Goal: Task Accomplishment & Management: Use online tool/utility

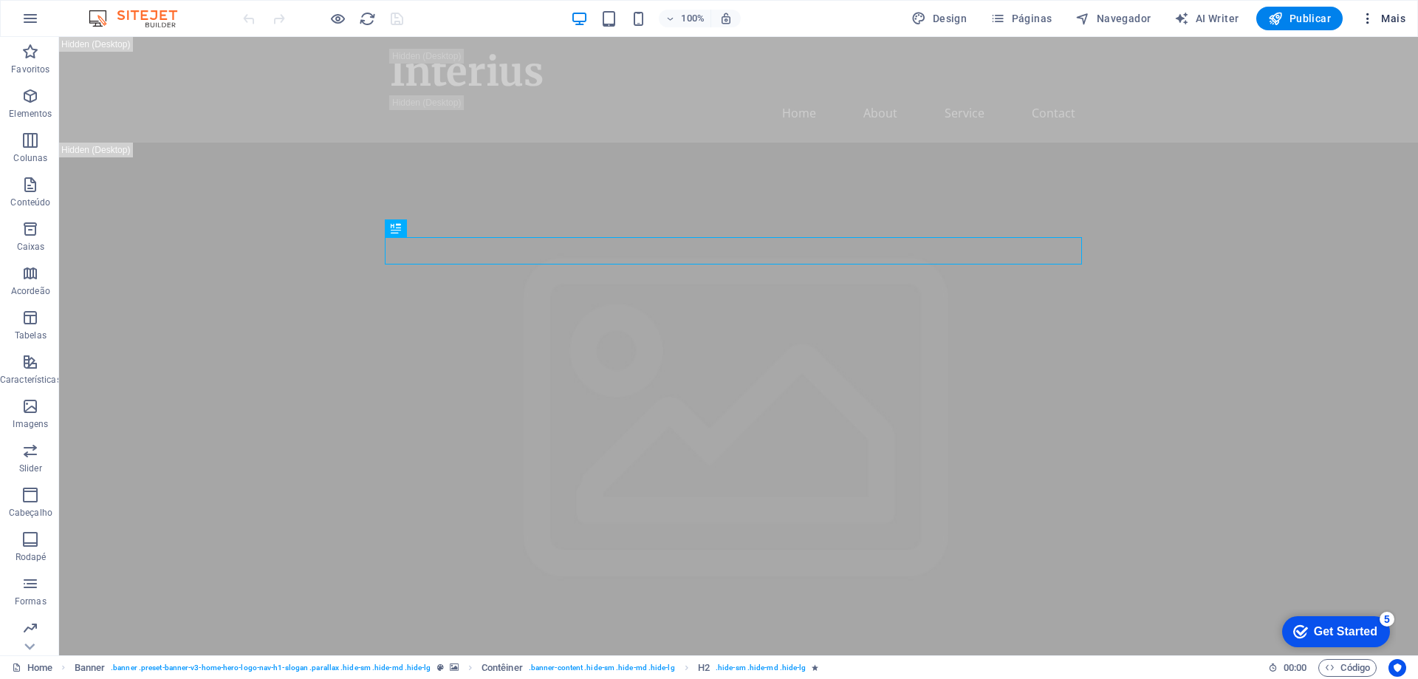
click at [1395, 19] on span "Mais" at bounding box center [1383, 18] width 45 height 15
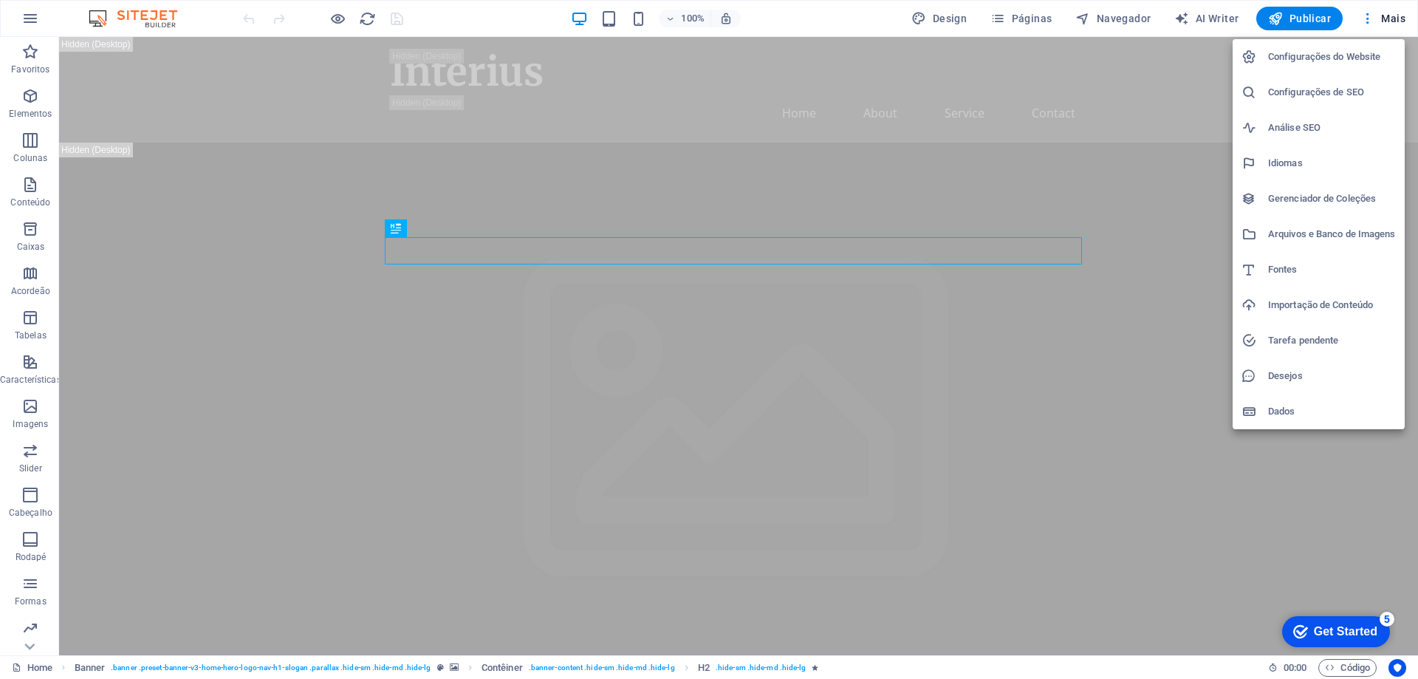
click at [667, 349] on div at bounding box center [709, 339] width 1418 height 679
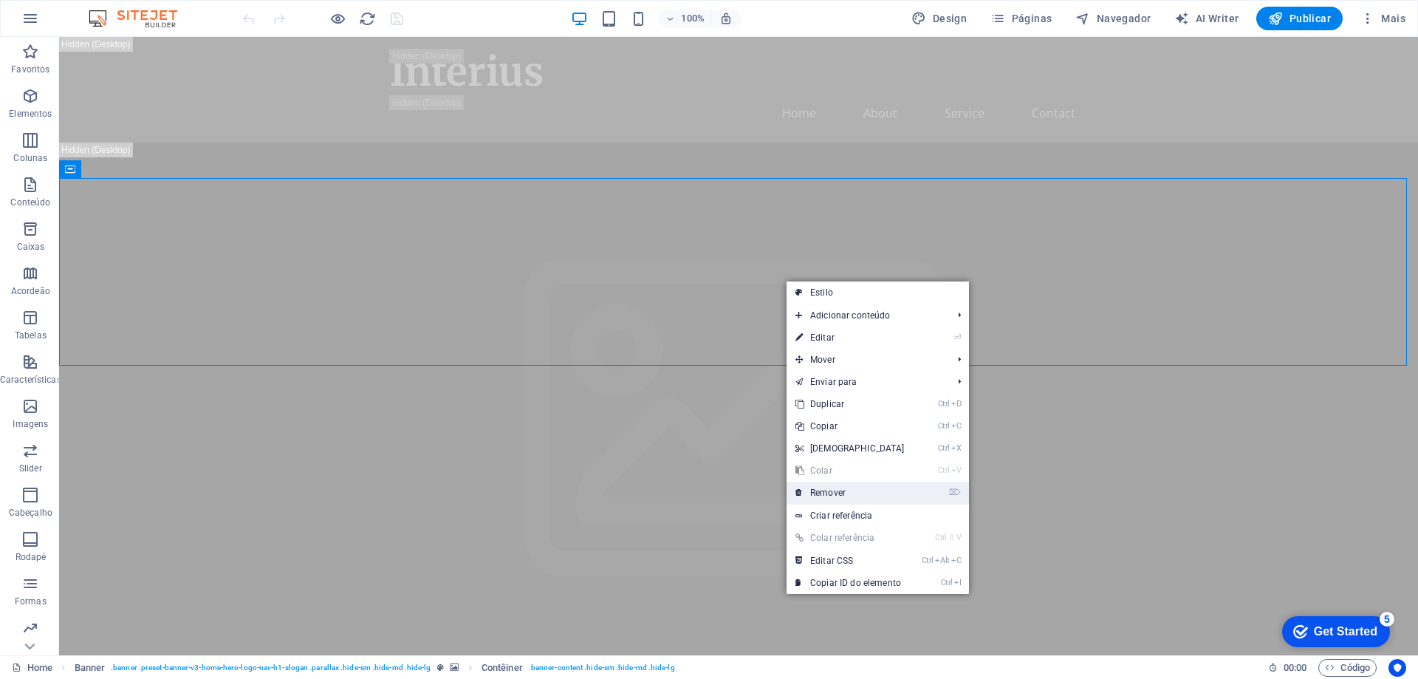
click at [834, 493] on link "⌦ Remover" at bounding box center [850, 493] width 127 height 22
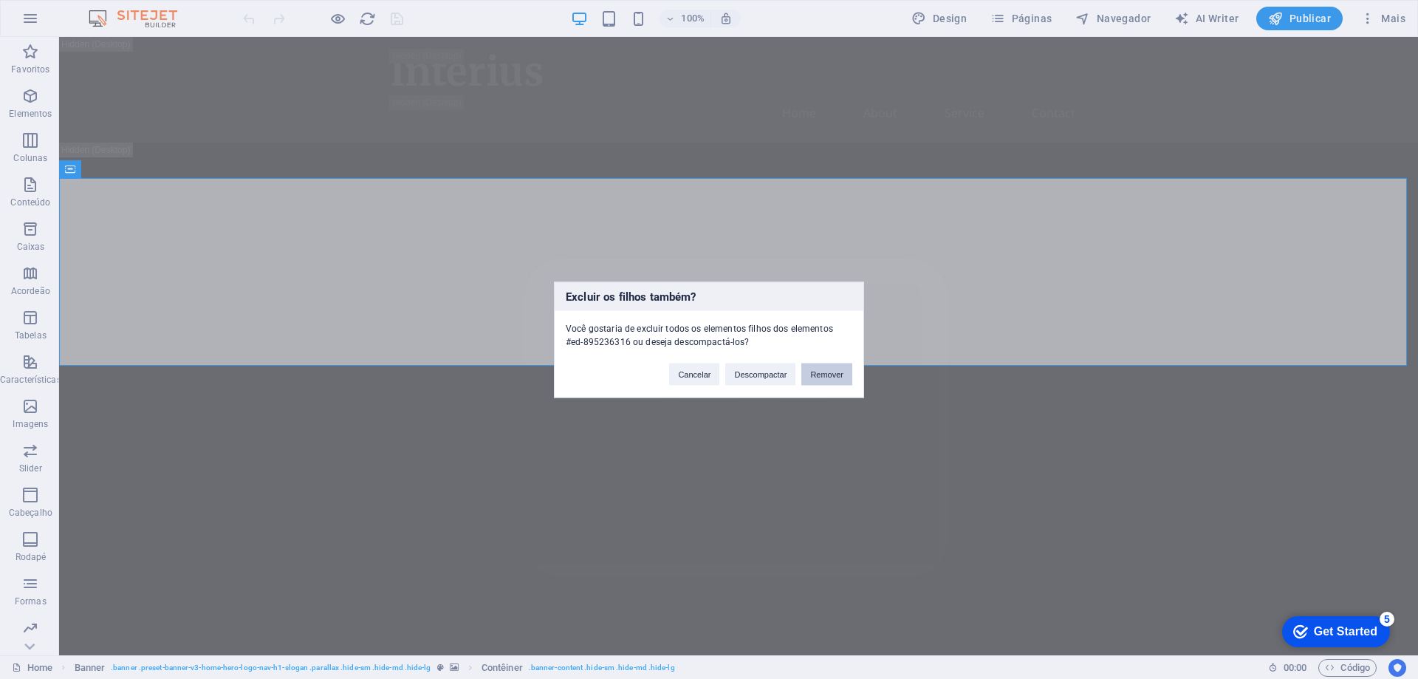
click at [821, 372] on button "Remover" at bounding box center [826, 374] width 51 height 22
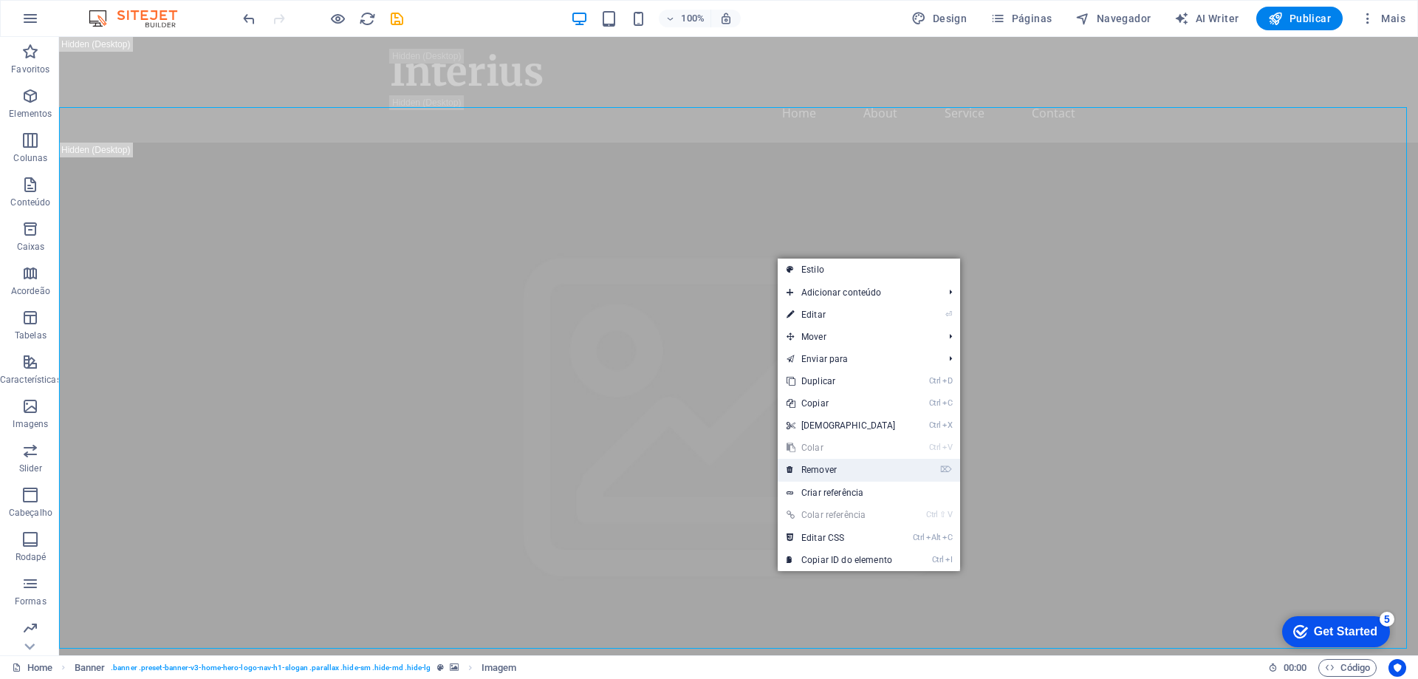
click at [886, 465] on link "⌦ Remover" at bounding box center [841, 470] width 127 height 22
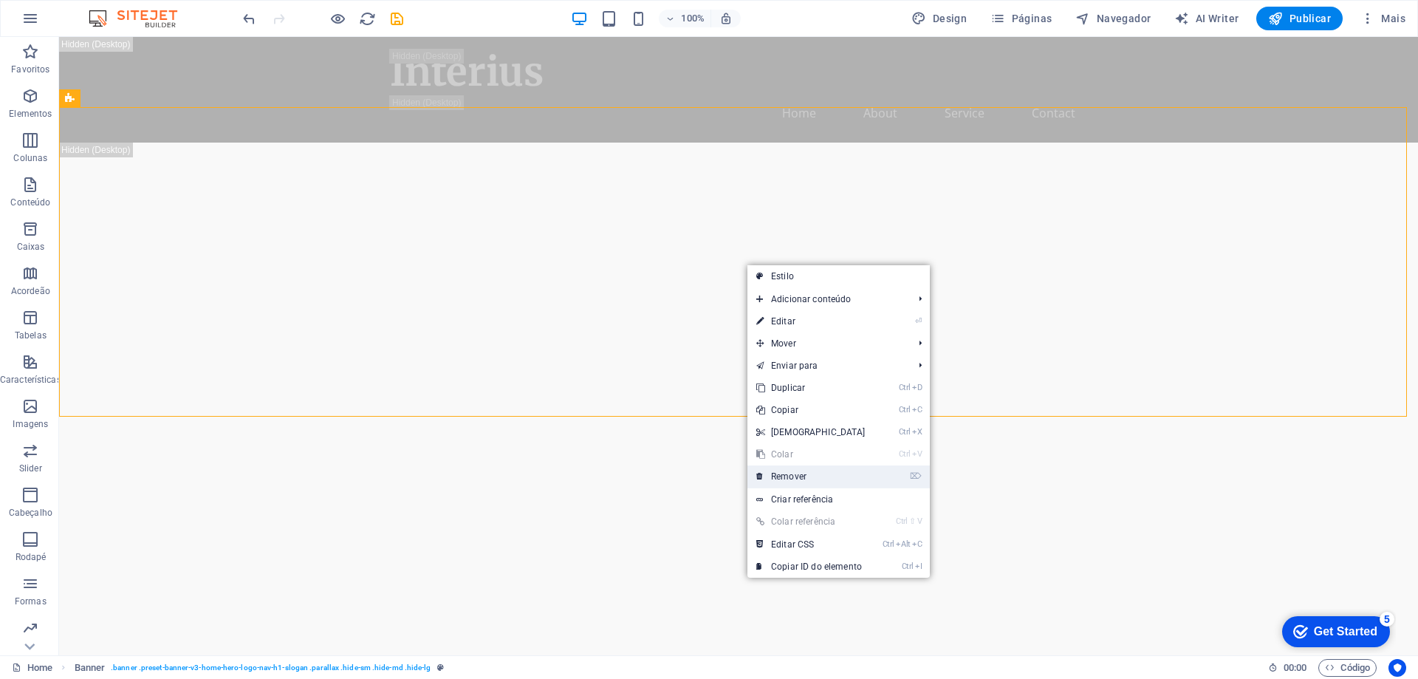
click at [849, 472] on link "⌦ Remover" at bounding box center [811, 476] width 127 height 22
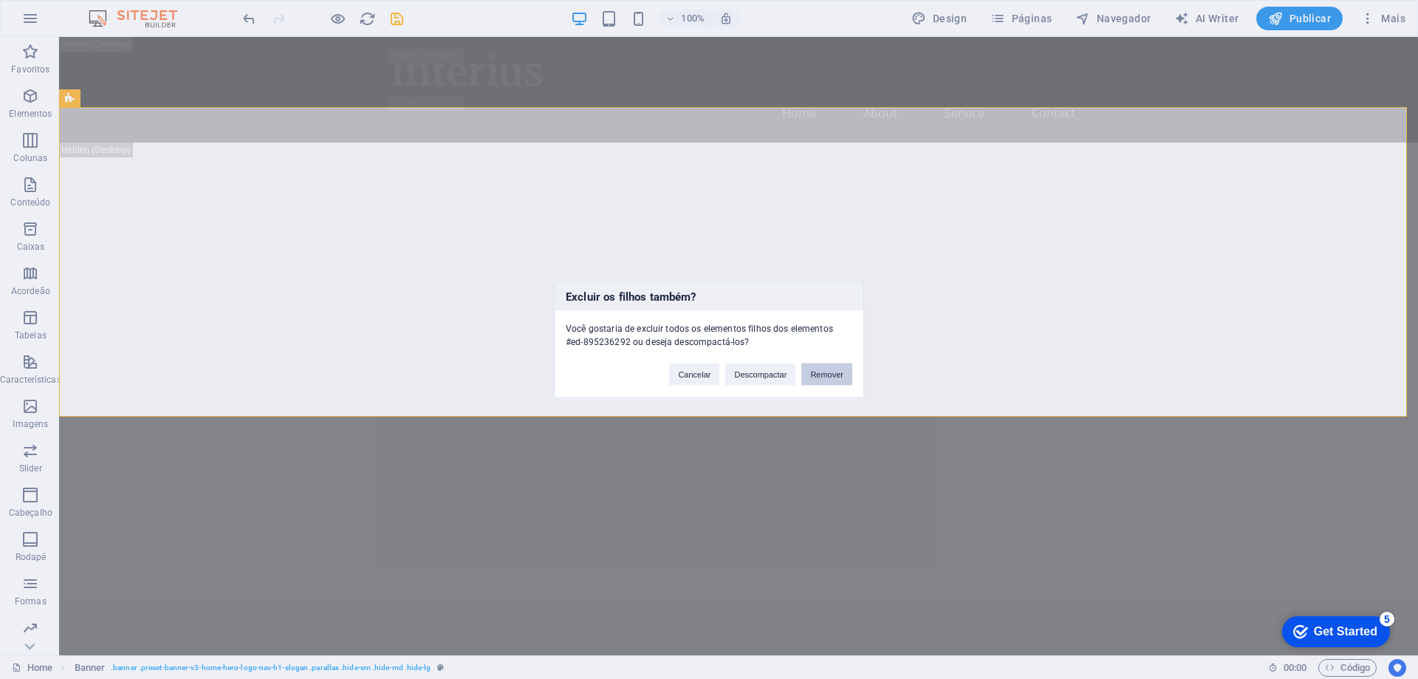
click at [826, 377] on button "Remover" at bounding box center [826, 374] width 51 height 22
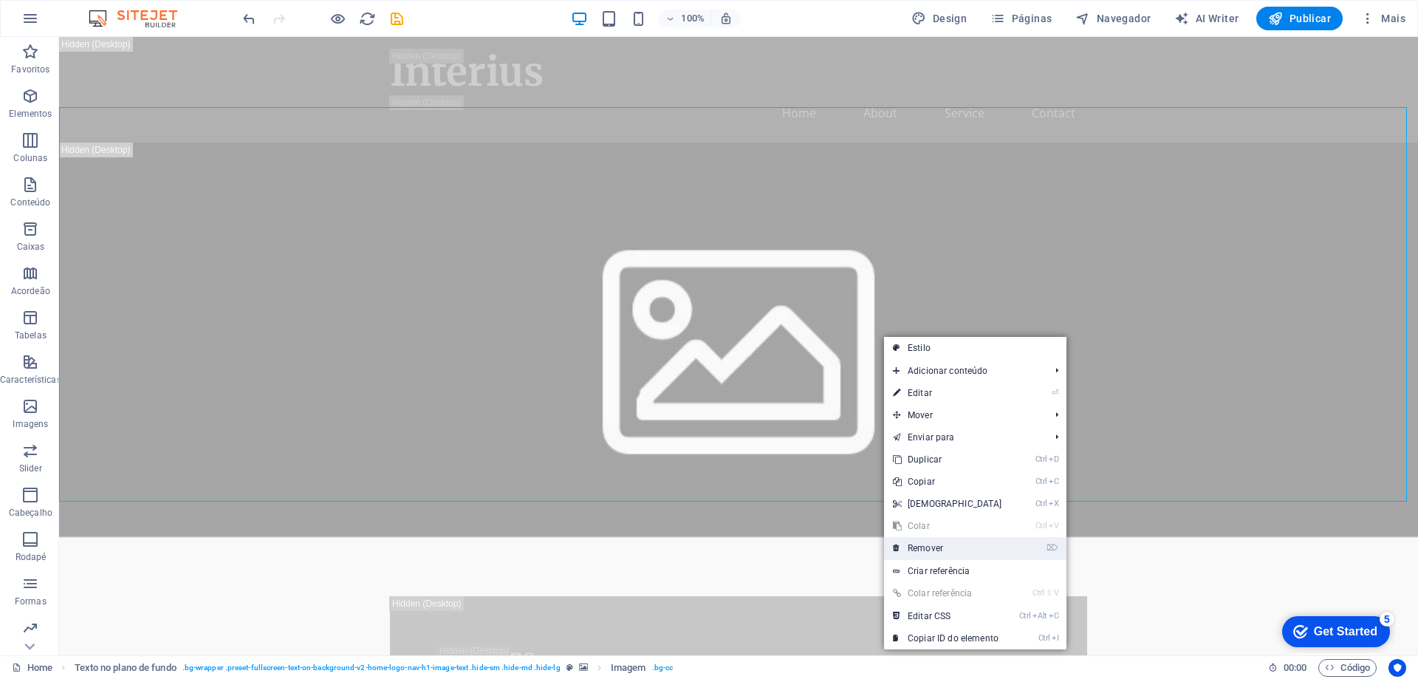
click at [971, 555] on link "⌦ Remover" at bounding box center [947, 548] width 127 height 22
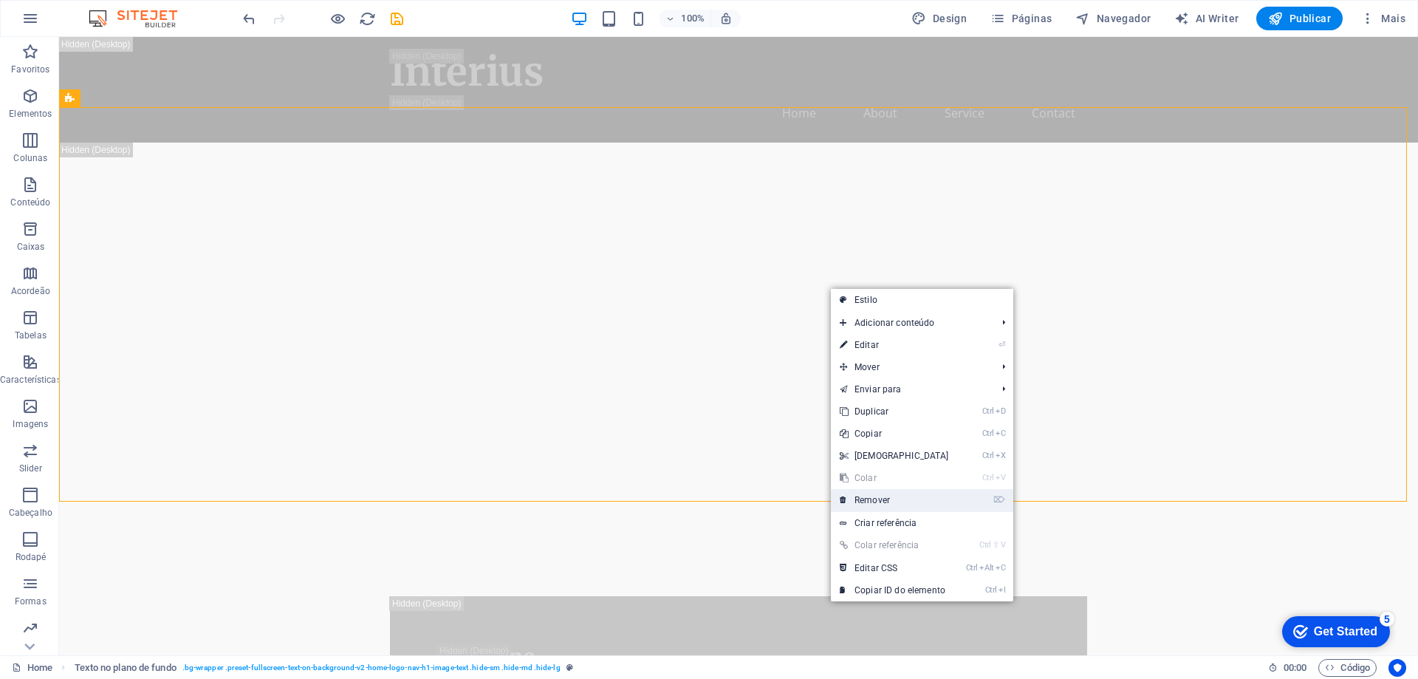
click at [944, 490] on link "⌦ Remover" at bounding box center [894, 500] width 127 height 22
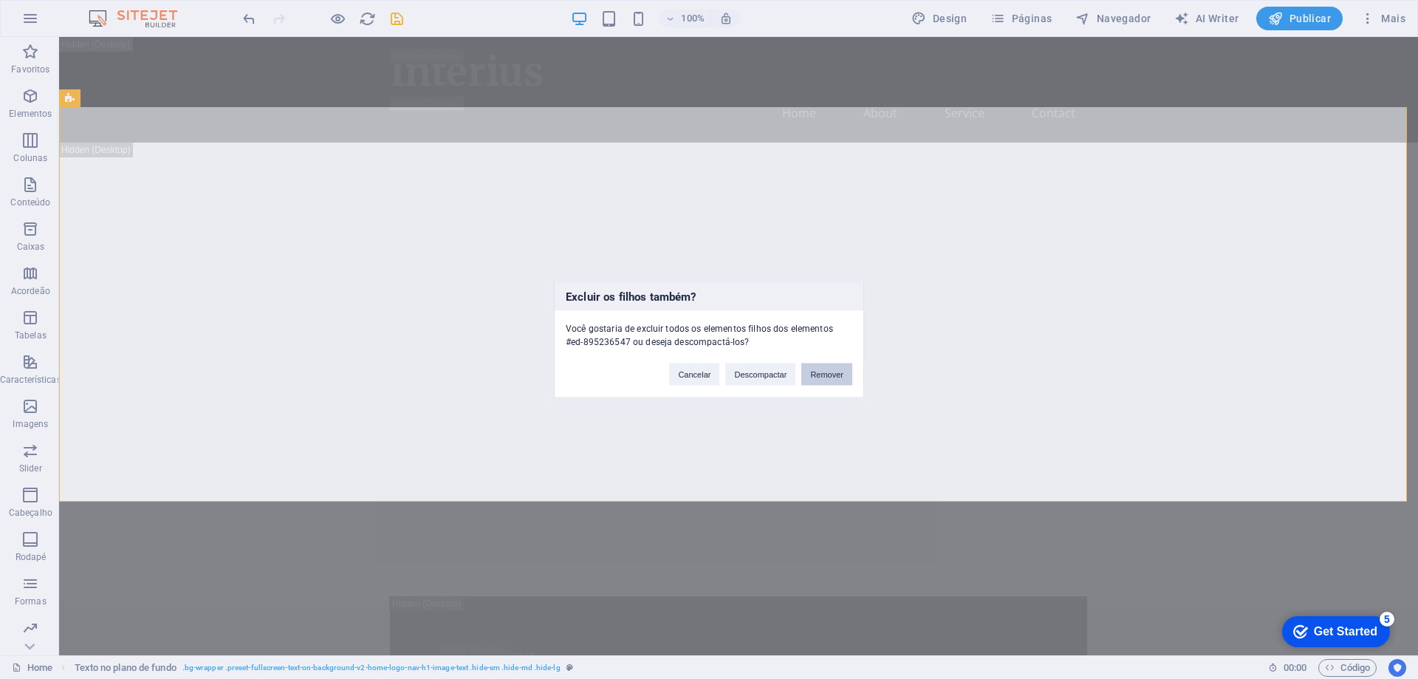
click at [824, 368] on button "Remover" at bounding box center [826, 374] width 51 height 22
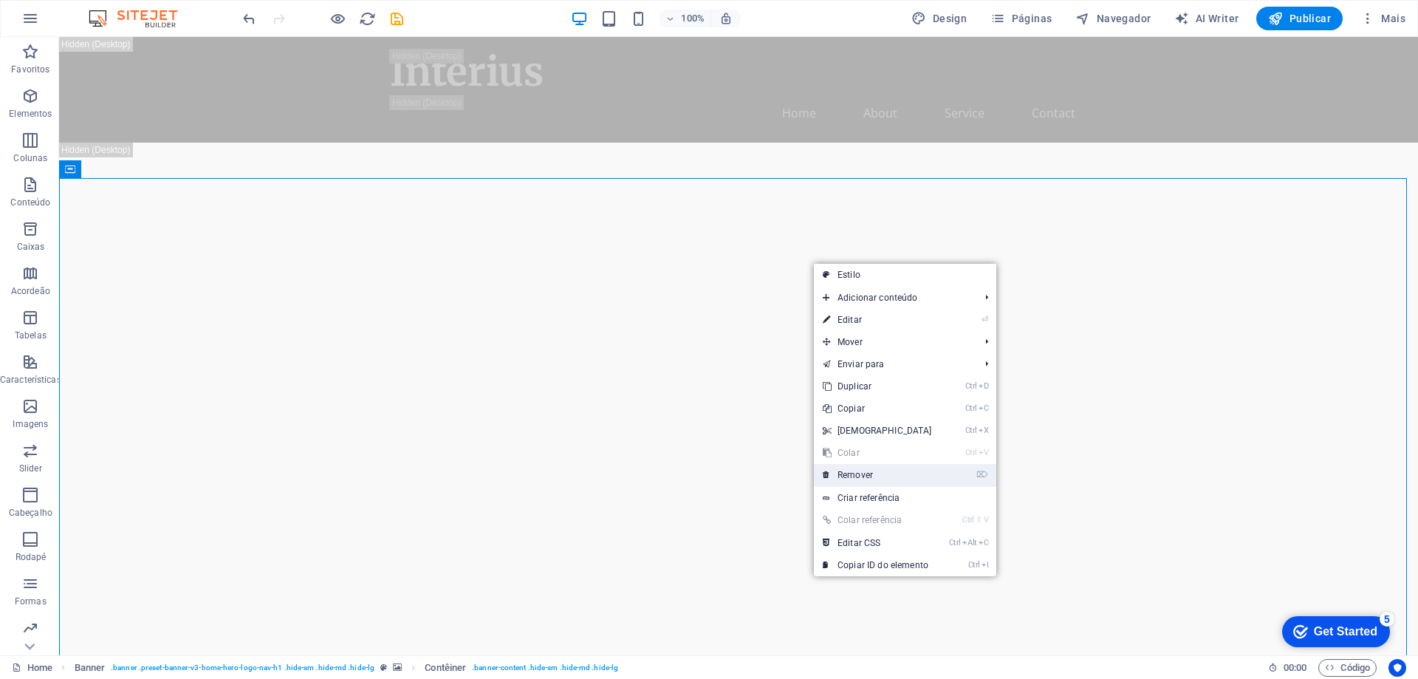
click at [917, 482] on link "⌦ Remover" at bounding box center [877, 475] width 127 height 22
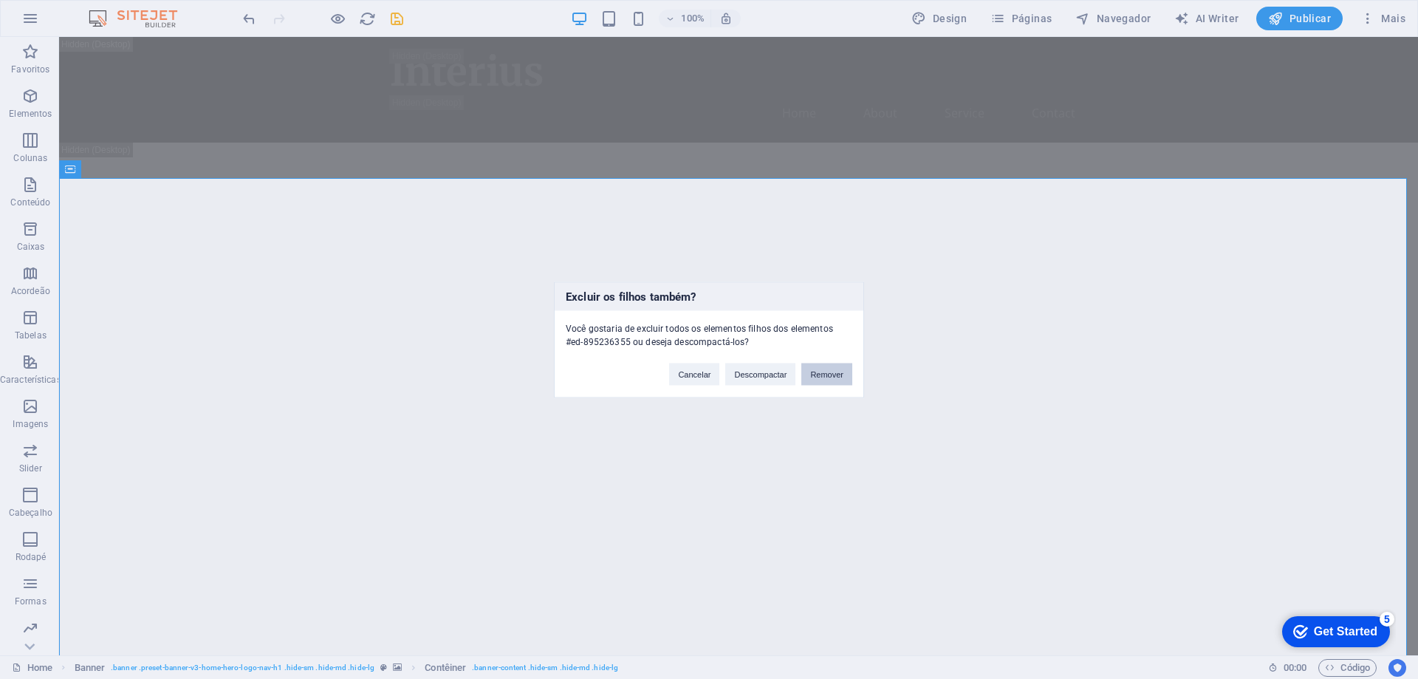
click at [841, 382] on button "Remover" at bounding box center [826, 374] width 51 height 22
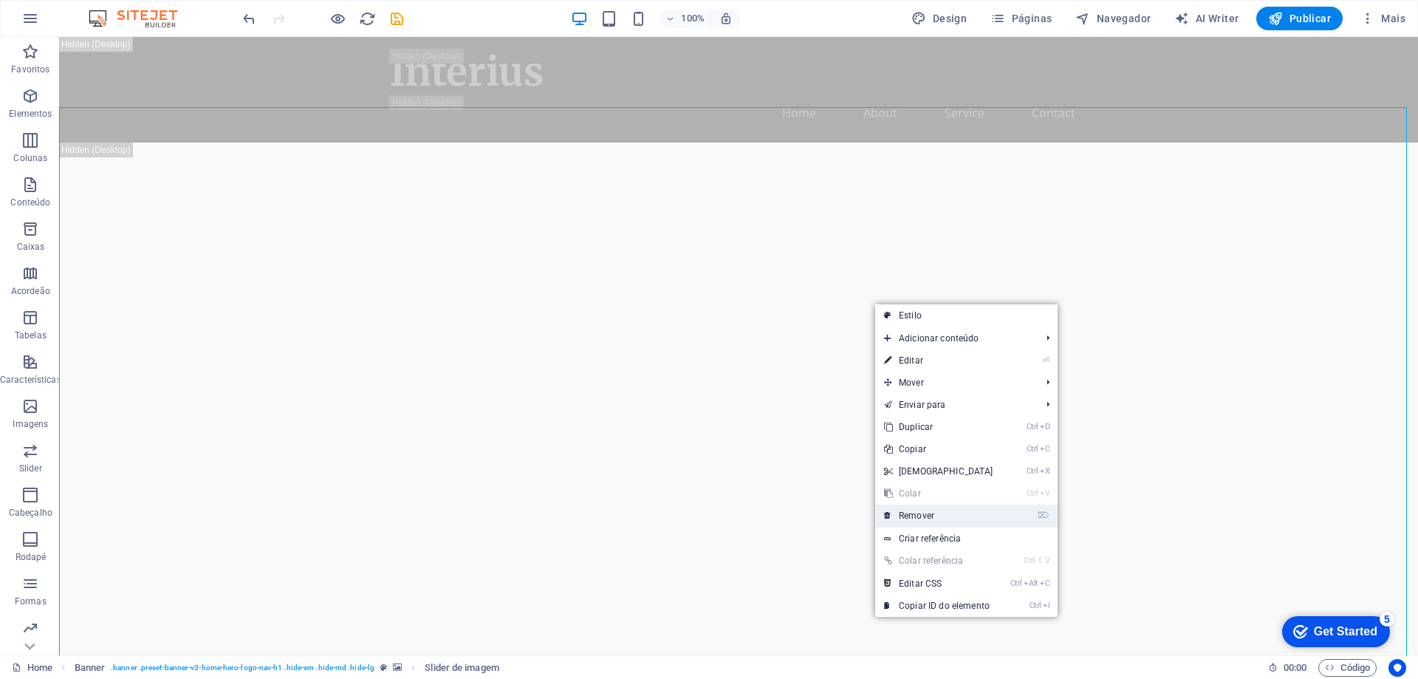
click at [969, 516] on link "⌦ Remover" at bounding box center [938, 516] width 127 height 22
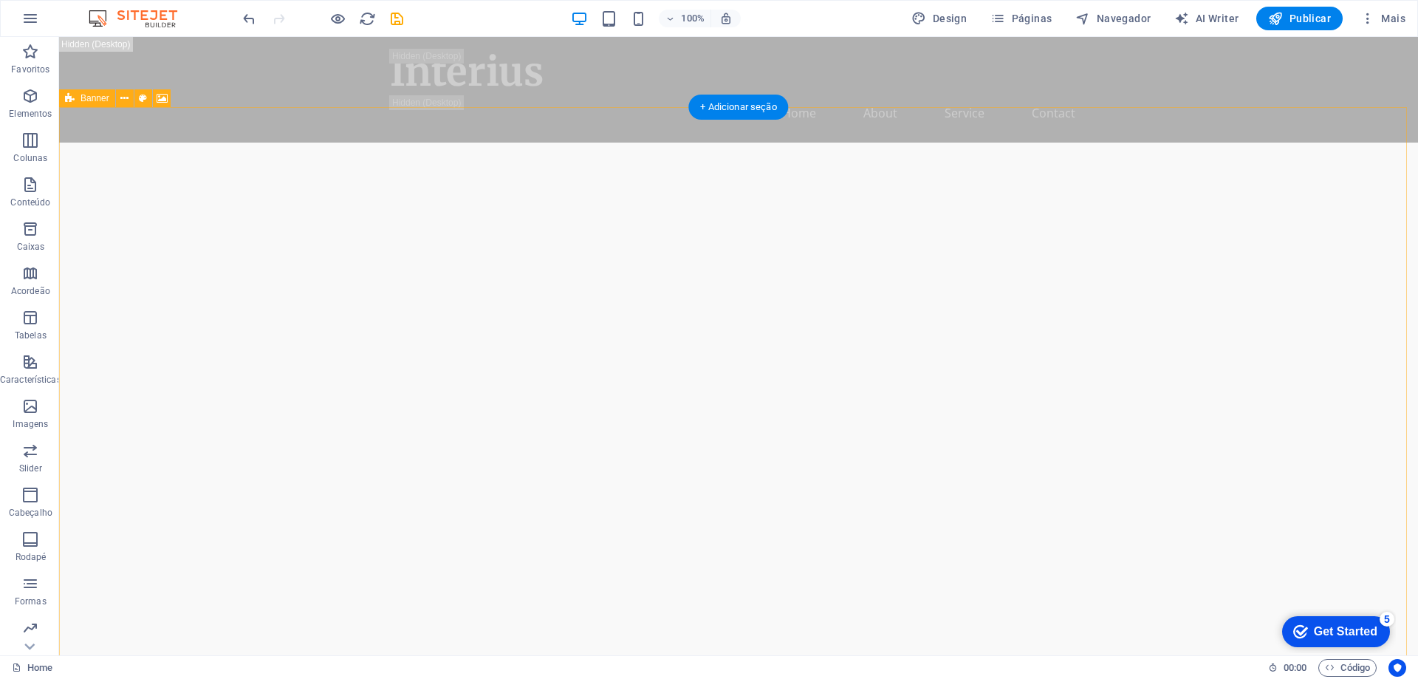
drag, startPoint x: 748, startPoint y: 223, endPoint x: 753, endPoint y: 216, distance: 8.0
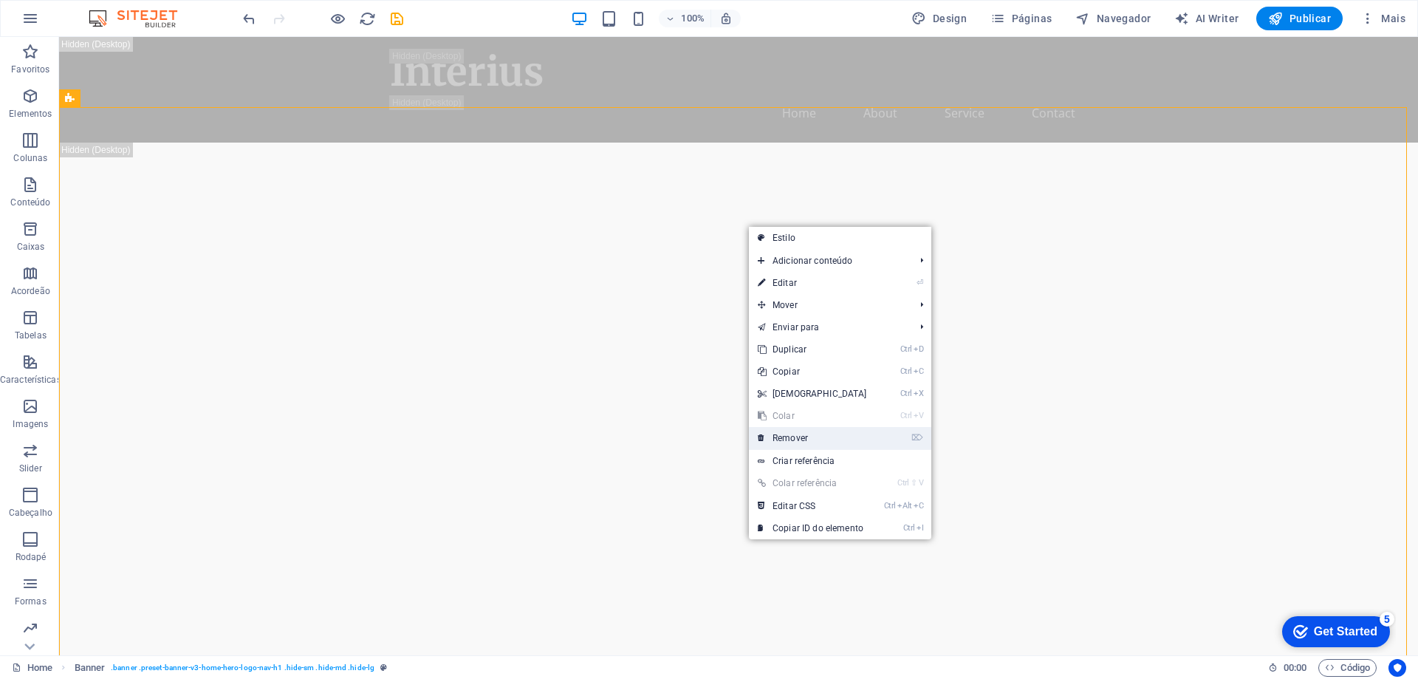
click at [837, 432] on link "⌦ Remover" at bounding box center [812, 438] width 127 height 22
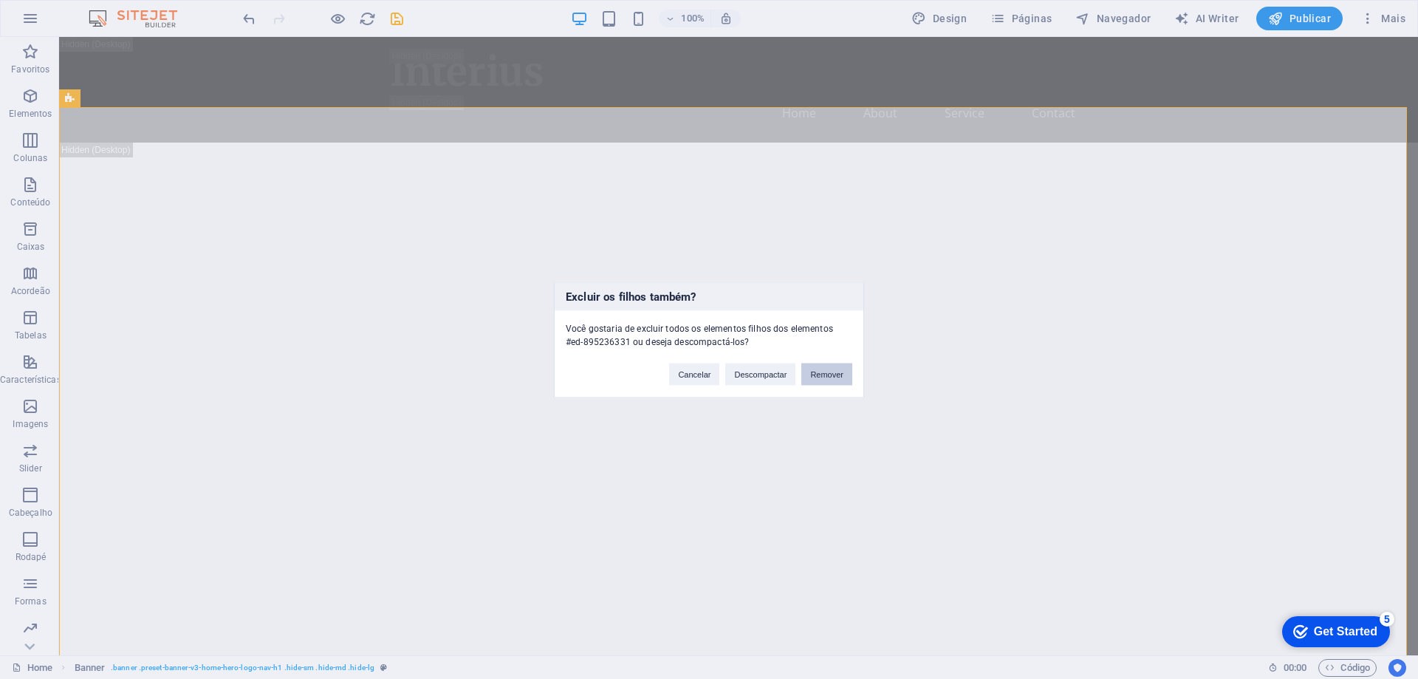
click at [813, 373] on button "Remover" at bounding box center [826, 374] width 51 height 22
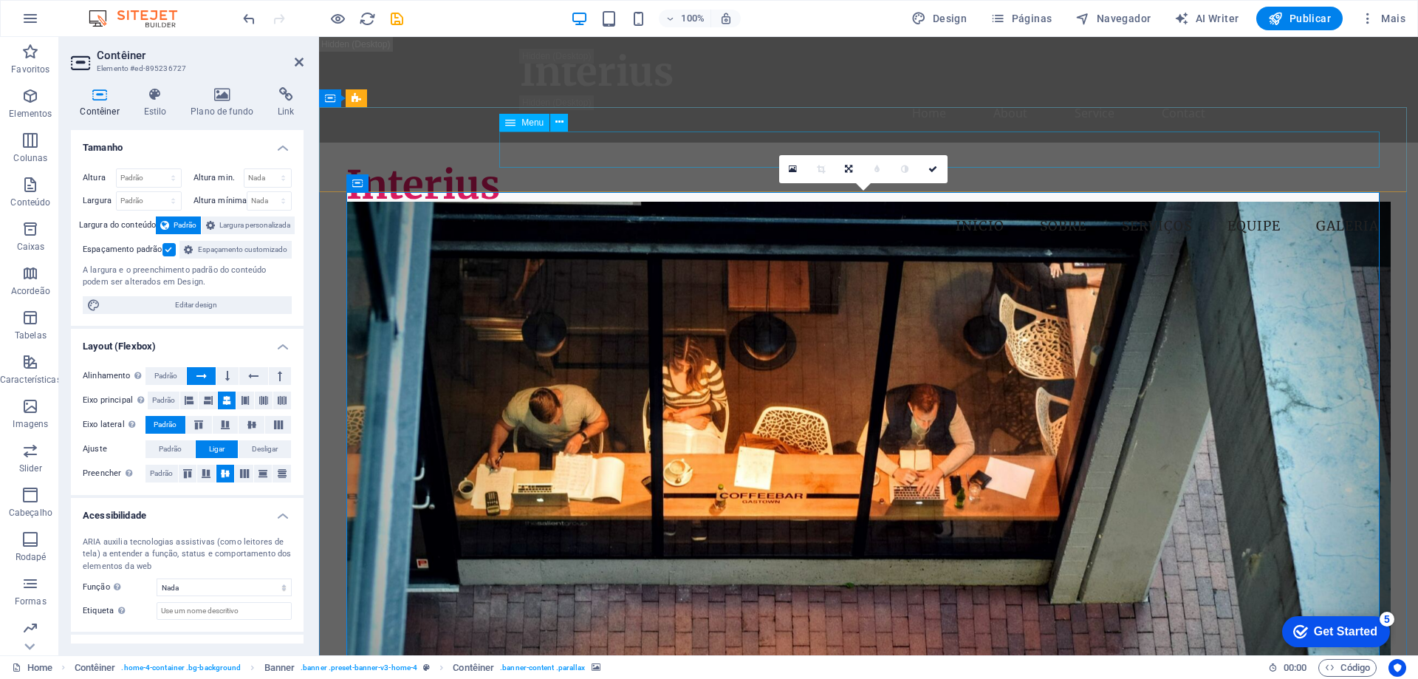
click at [587, 208] on nav "Início Sobre Serviços Equipe Galeria" at bounding box center [868, 226] width 1044 height 37
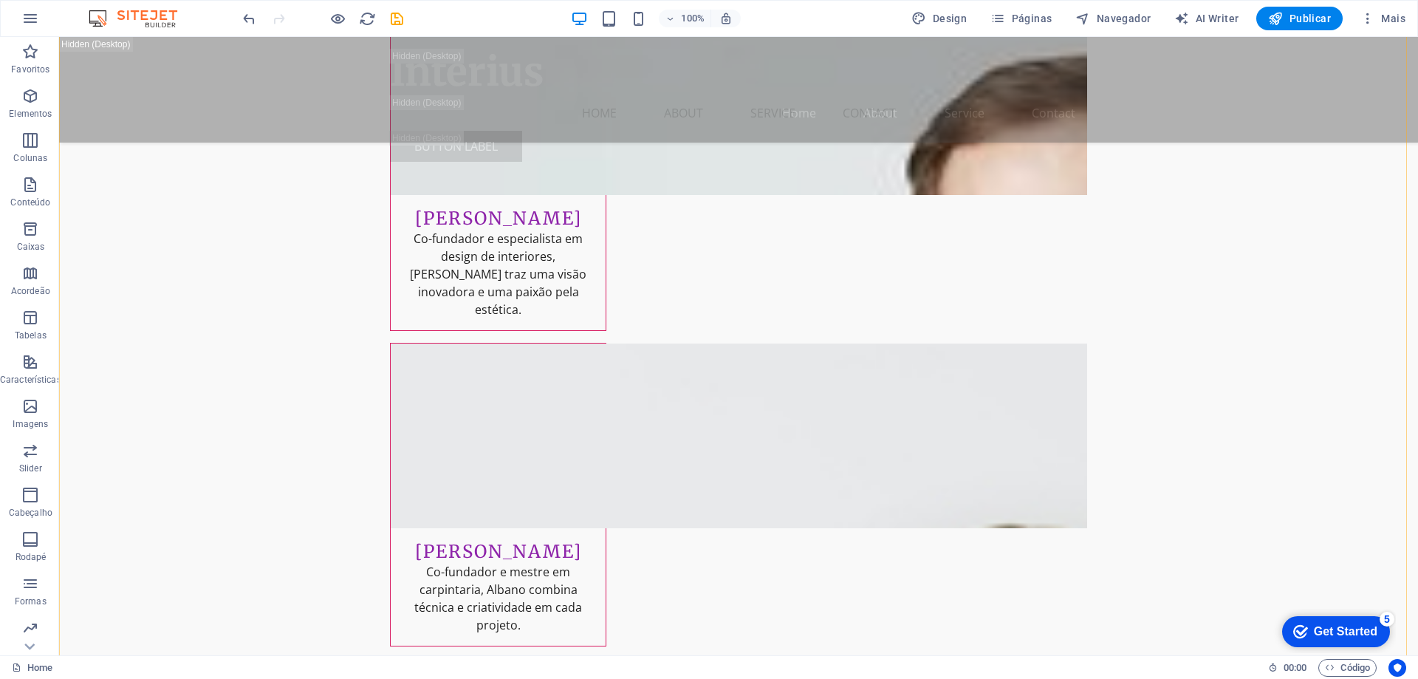
scroll to position [17888, 0]
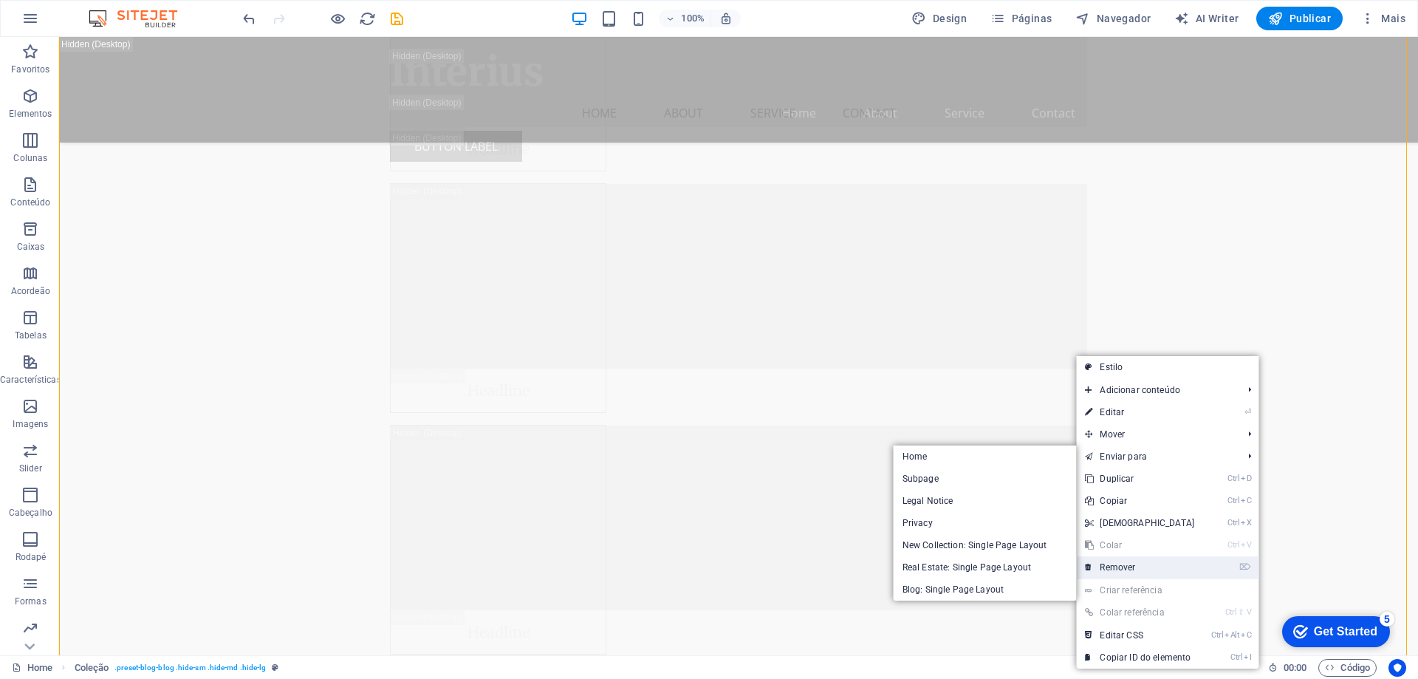
click at [1156, 564] on link "⌦ Remover" at bounding box center [1139, 567] width 127 height 22
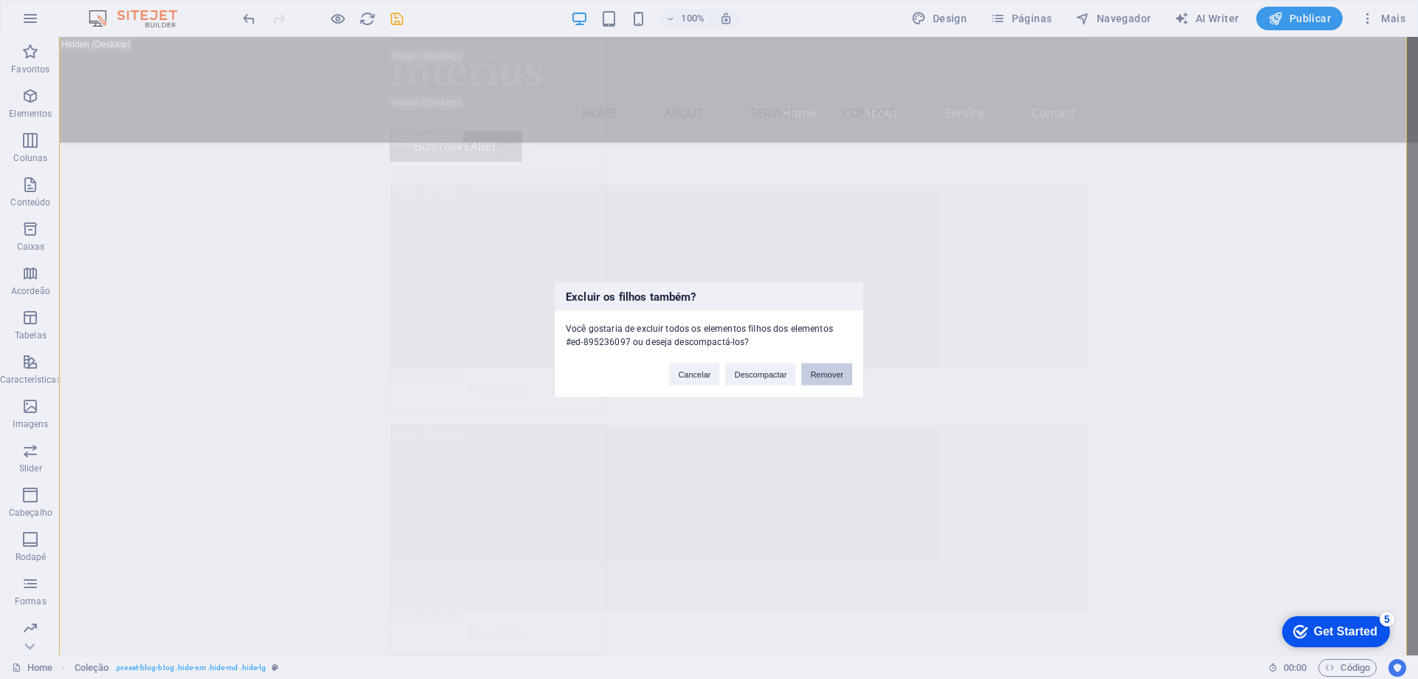
click at [841, 380] on button "Remover" at bounding box center [826, 374] width 51 height 22
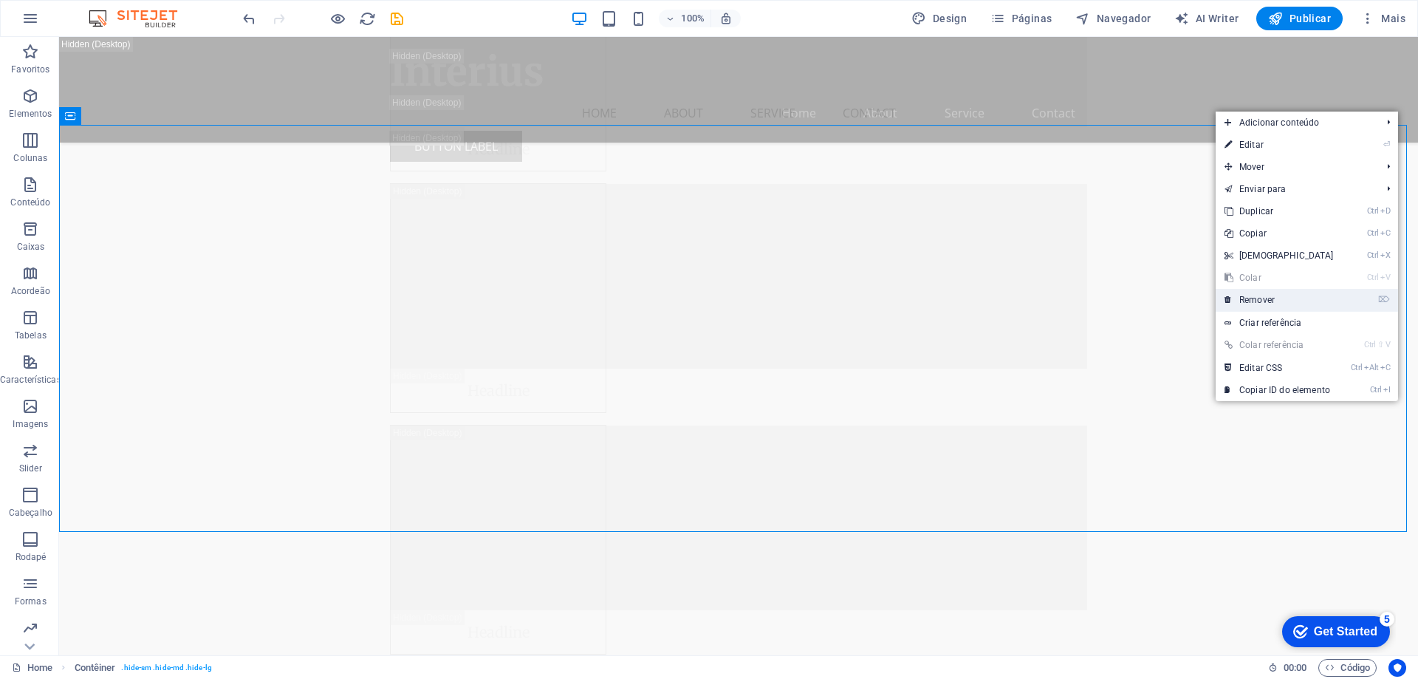
click at [1299, 301] on link "⌦ Remover" at bounding box center [1279, 300] width 127 height 22
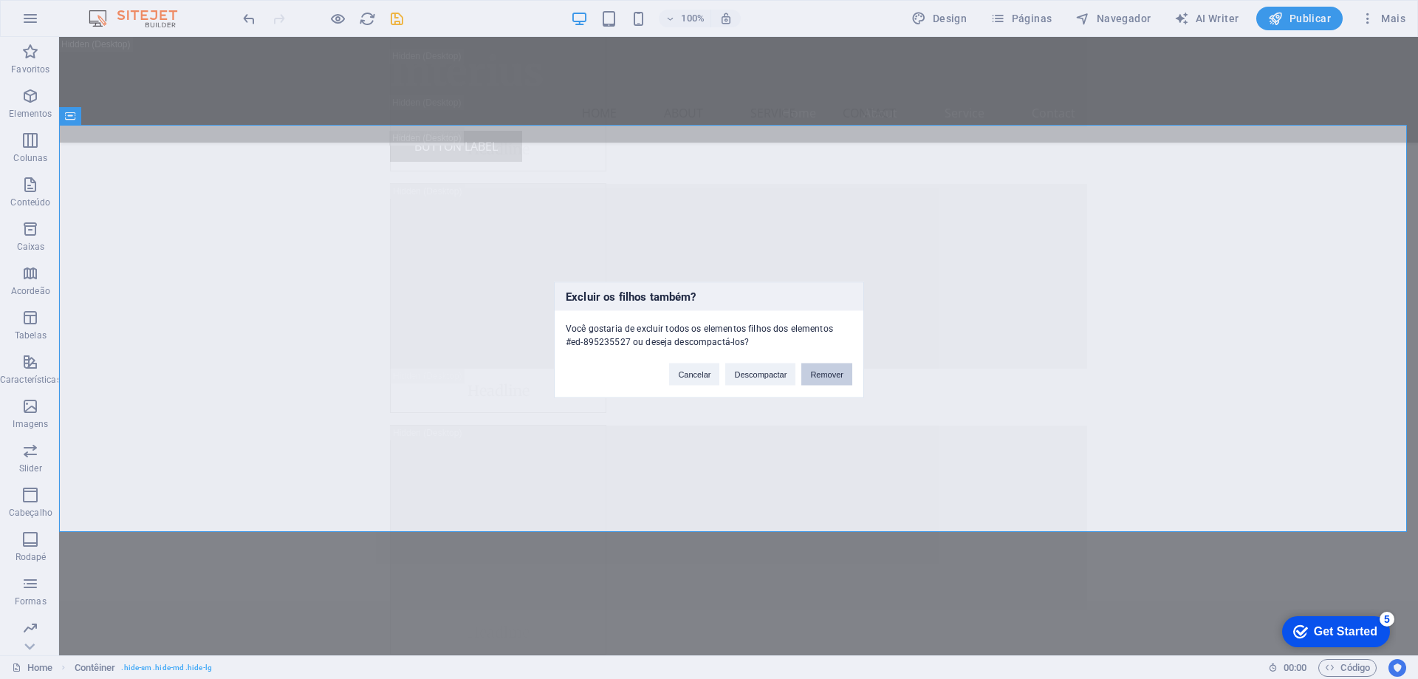
click at [830, 372] on button "Remover" at bounding box center [826, 374] width 51 height 22
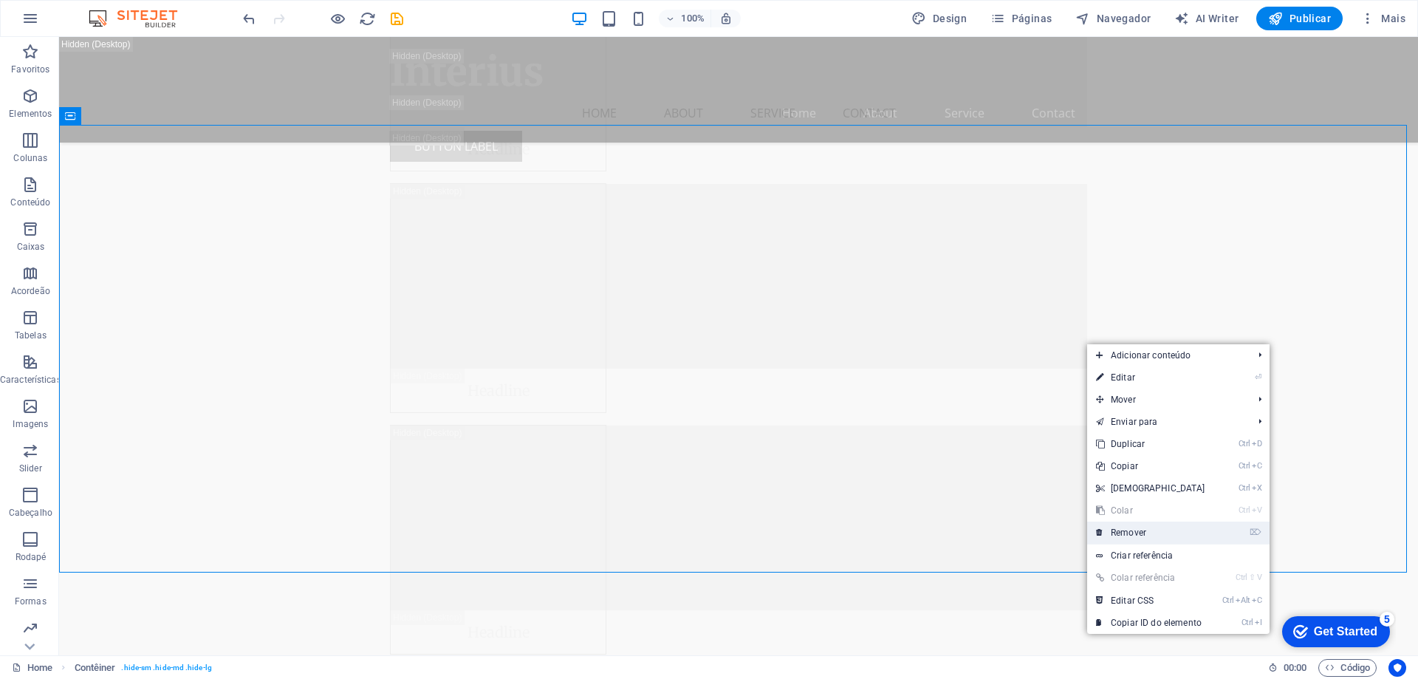
click at [1200, 524] on link "⌦ Remover" at bounding box center [1150, 533] width 127 height 22
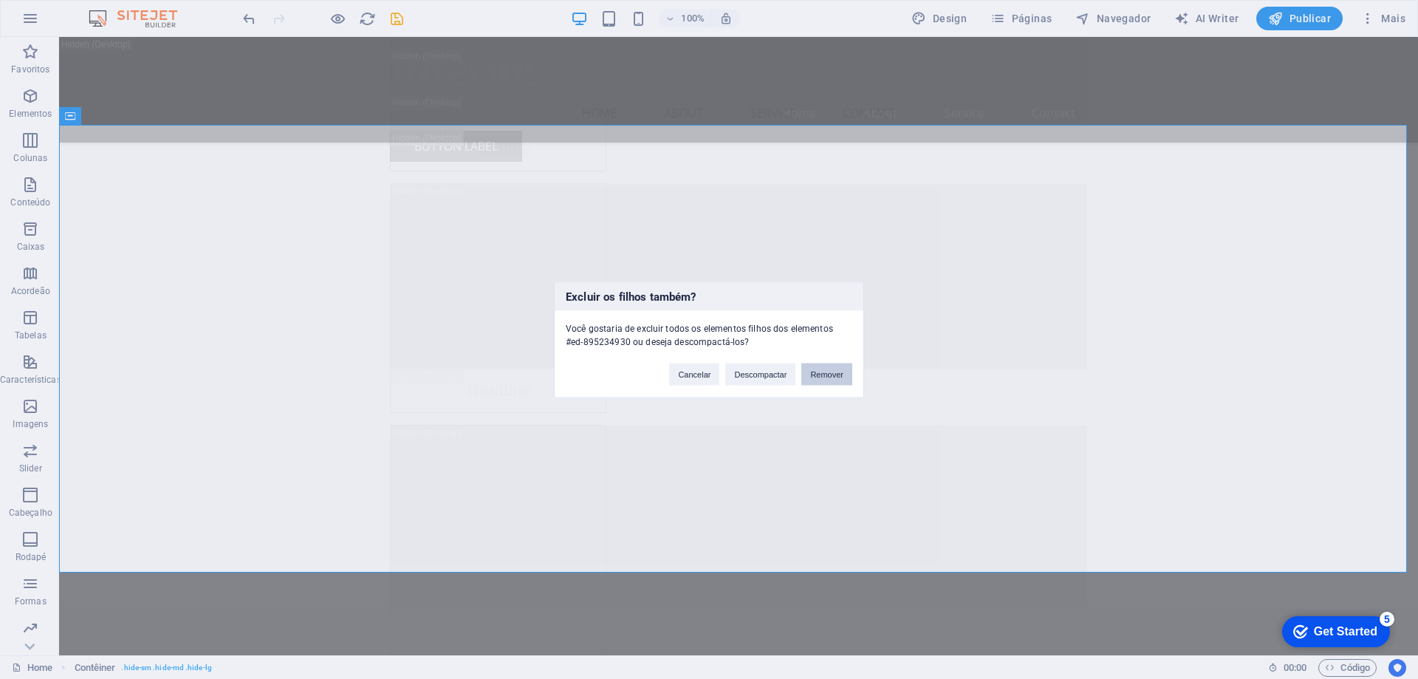
click at [805, 372] on button "Remover" at bounding box center [826, 374] width 51 height 22
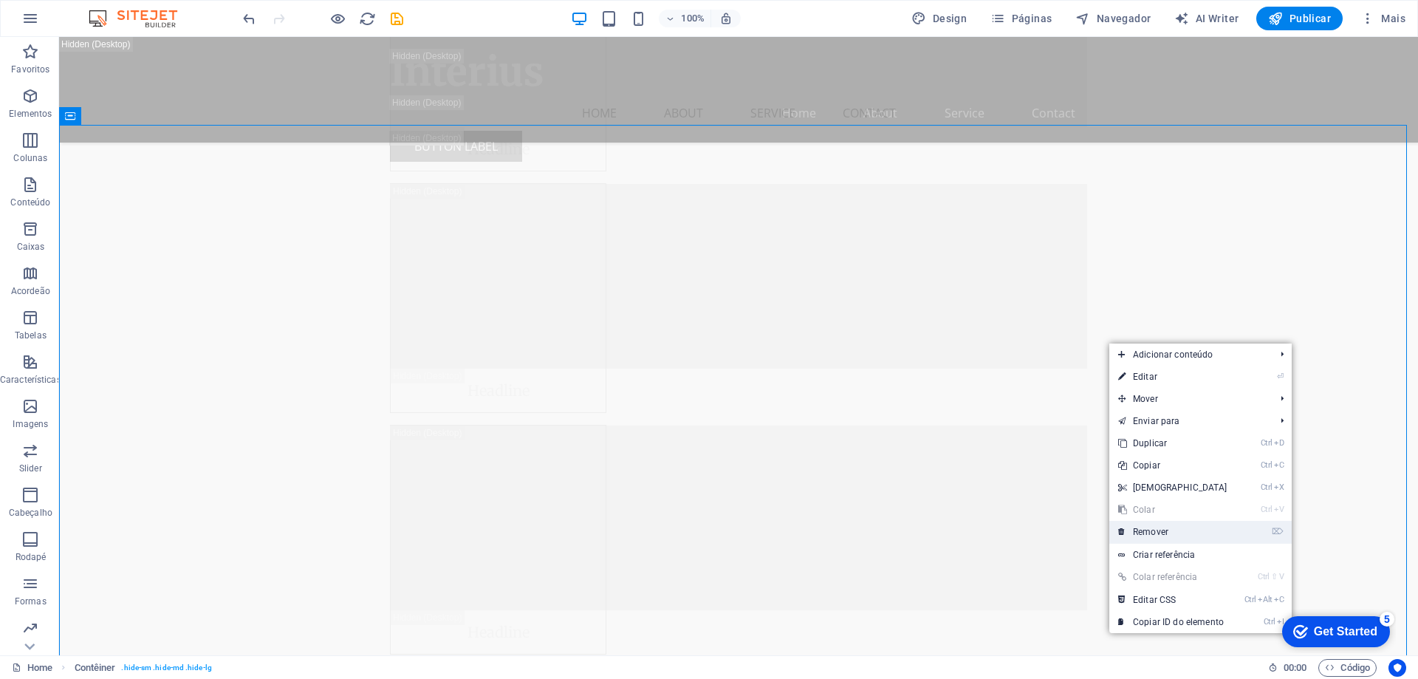
click at [1210, 525] on link "⌦ Remover" at bounding box center [1172, 532] width 127 height 22
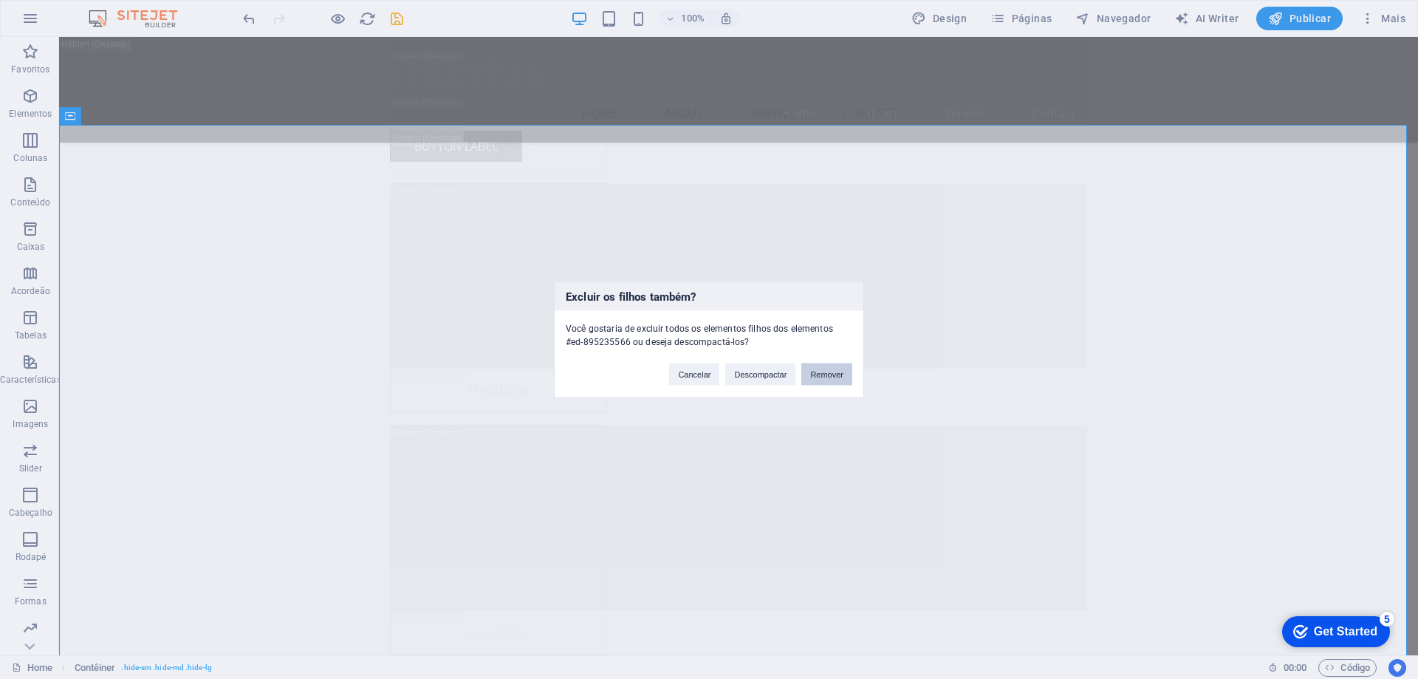
click at [835, 378] on button "Remover" at bounding box center [826, 374] width 51 height 22
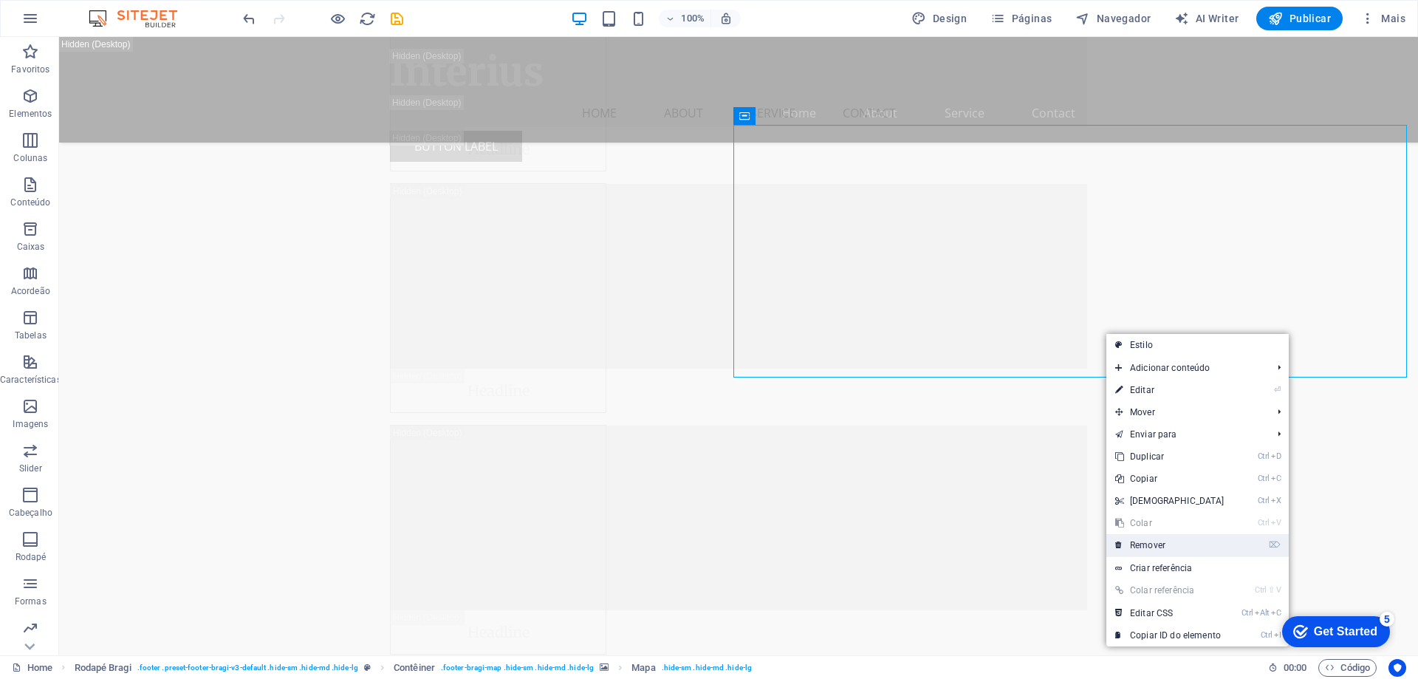
click at [1208, 538] on link "⌦ Remover" at bounding box center [1170, 545] width 127 height 22
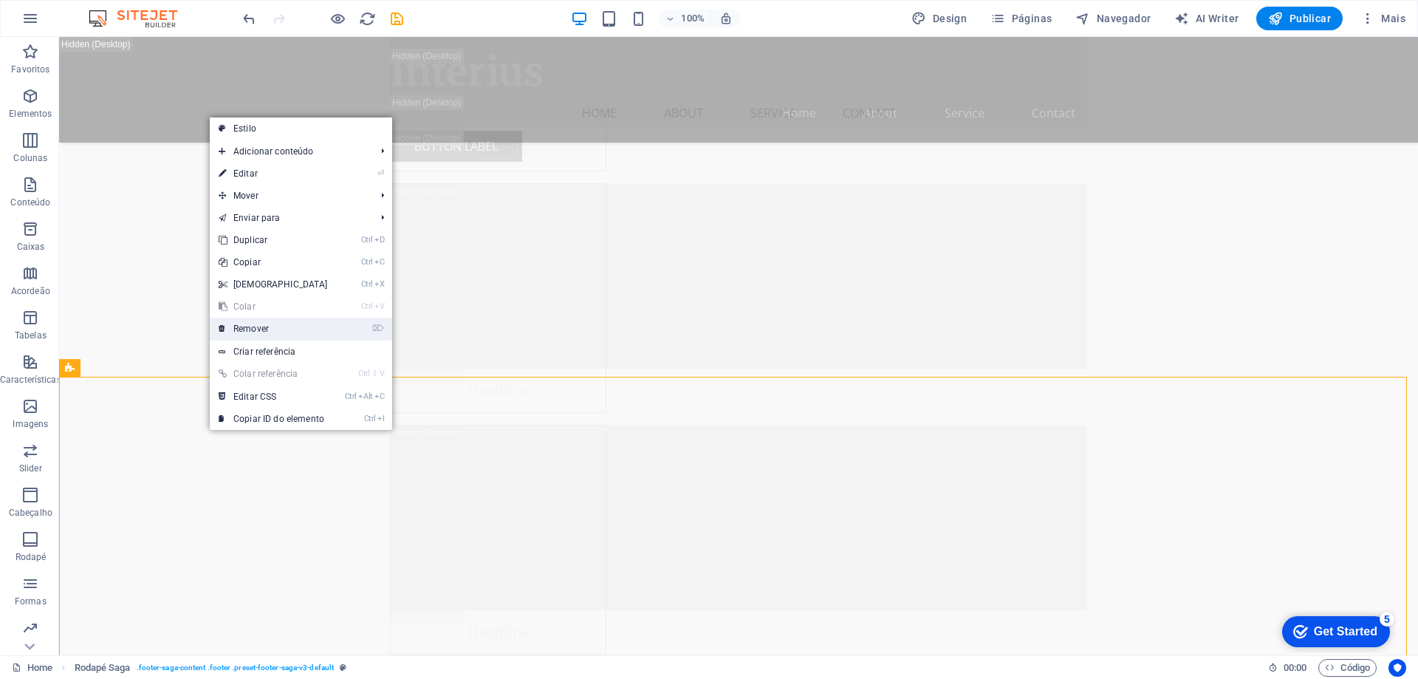
click at [273, 332] on link "⌦ Remover" at bounding box center [273, 329] width 127 height 22
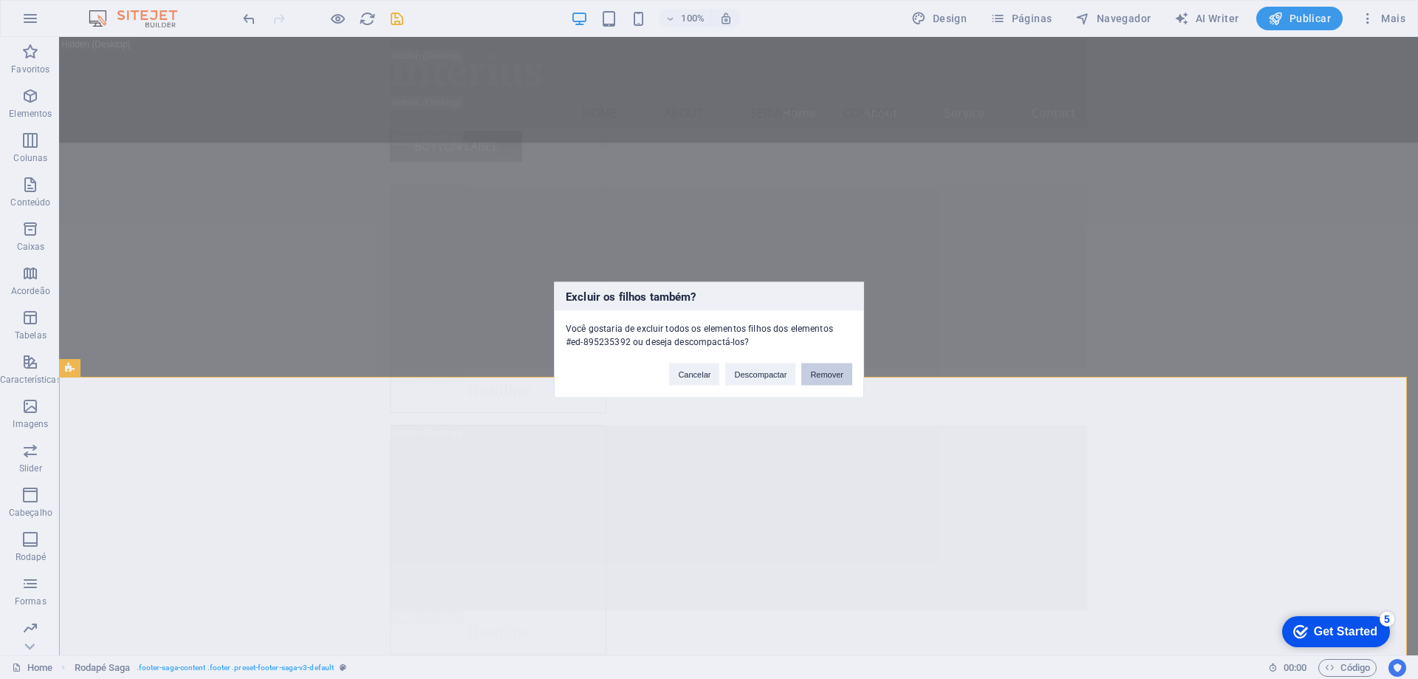
click at [847, 367] on button "Remover" at bounding box center [826, 374] width 51 height 22
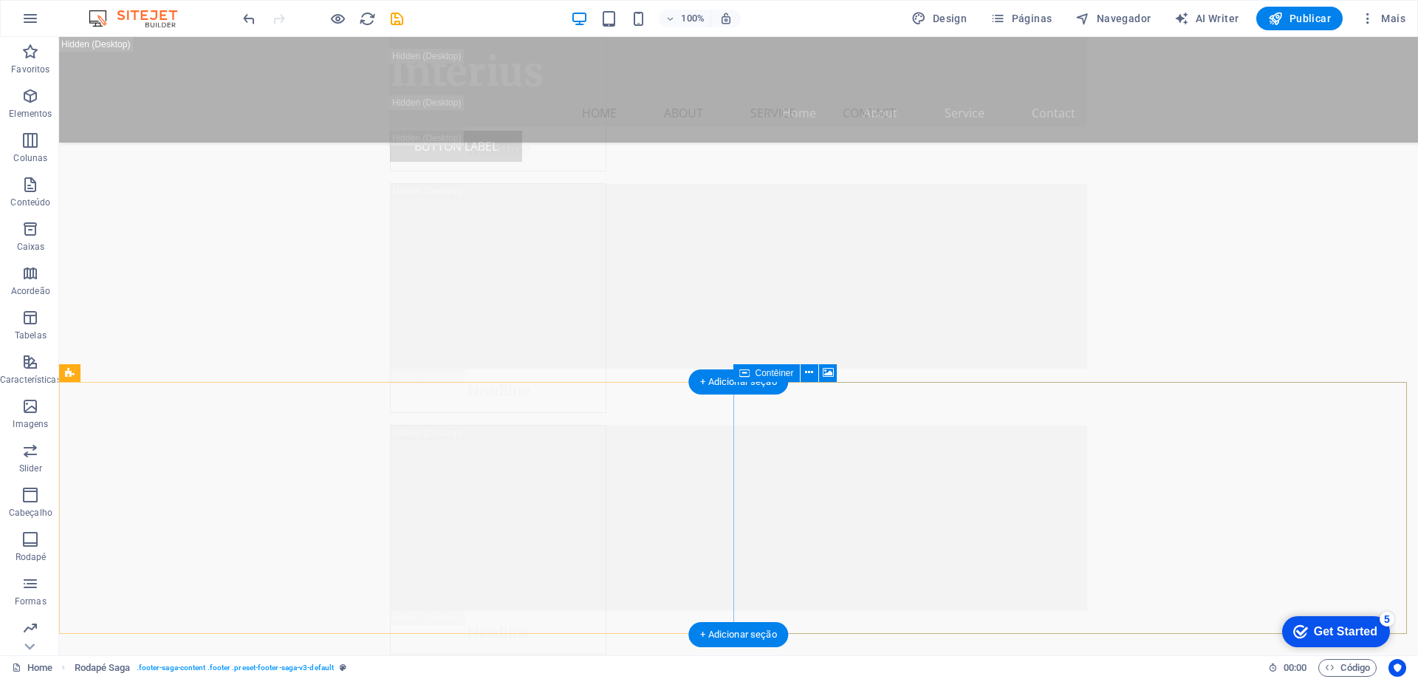
scroll to position [17716, 0]
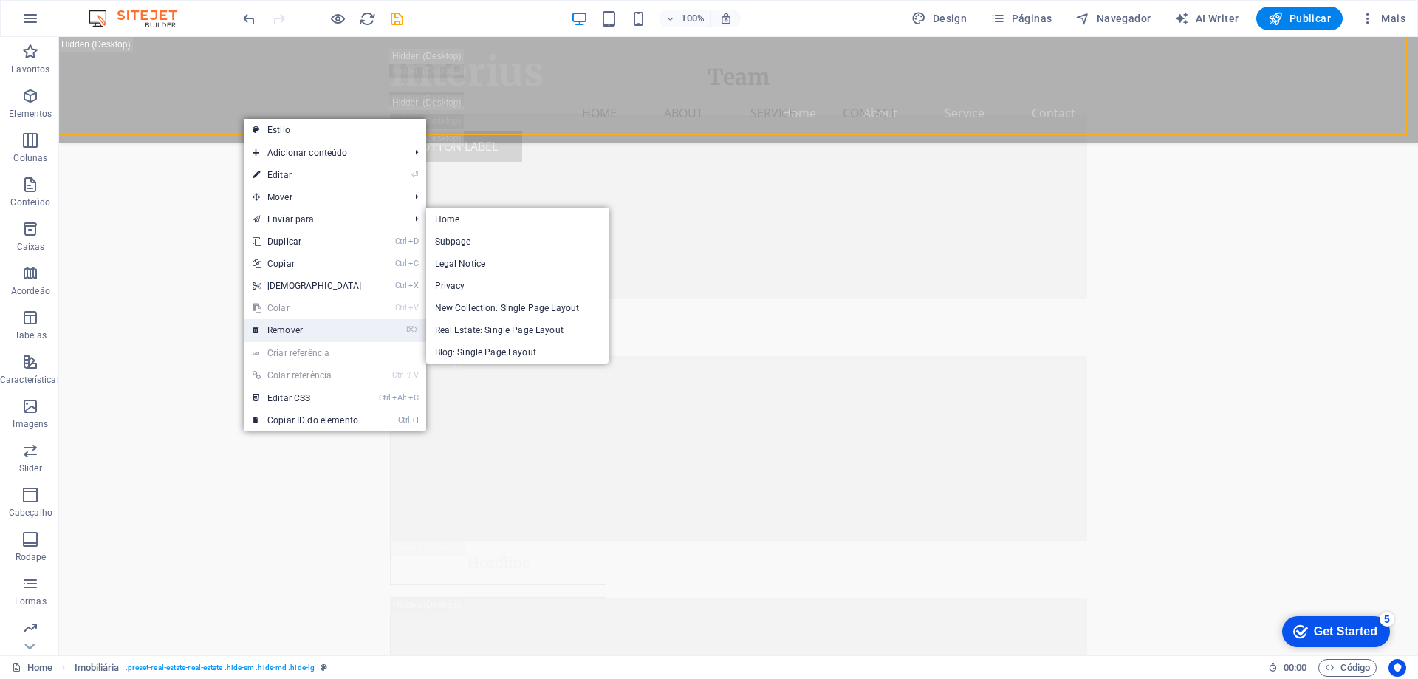
click at [334, 335] on link "⌦ Remover" at bounding box center [307, 330] width 127 height 22
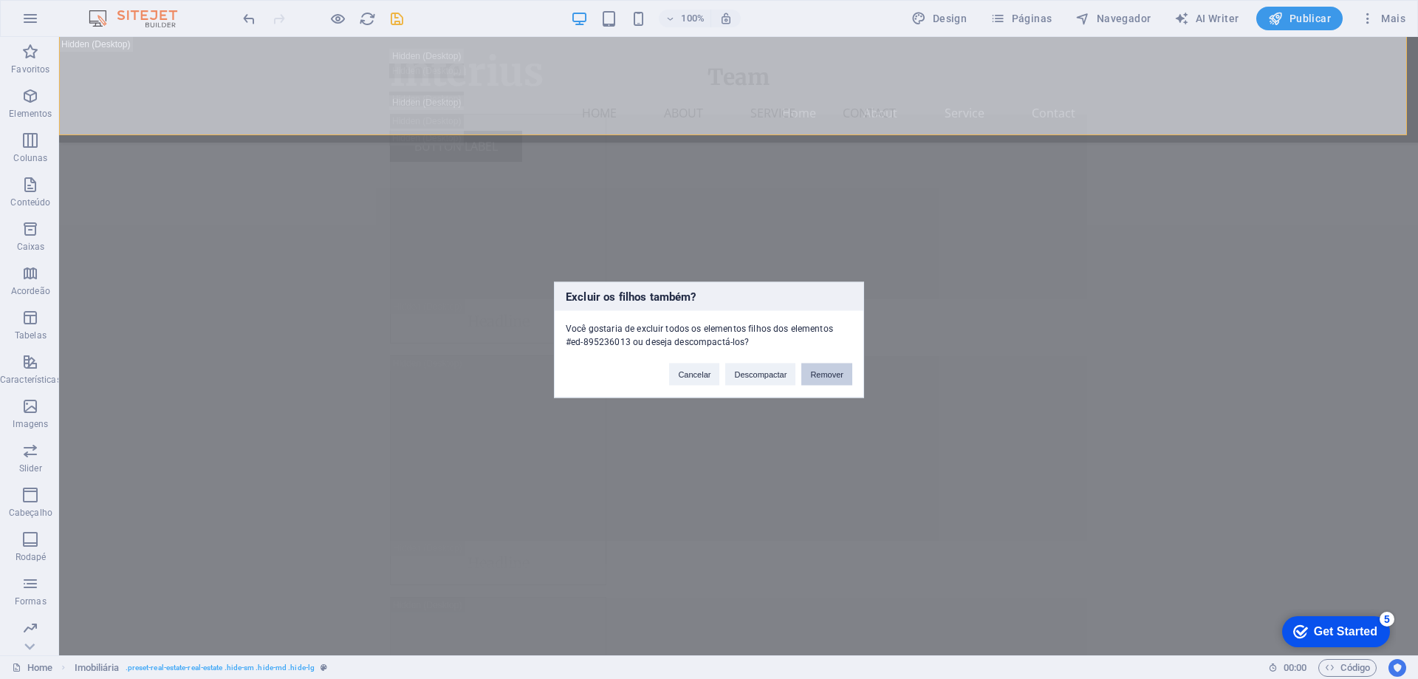
click at [816, 376] on button "Remover" at bounding box center [826, 374] width 51 height 22
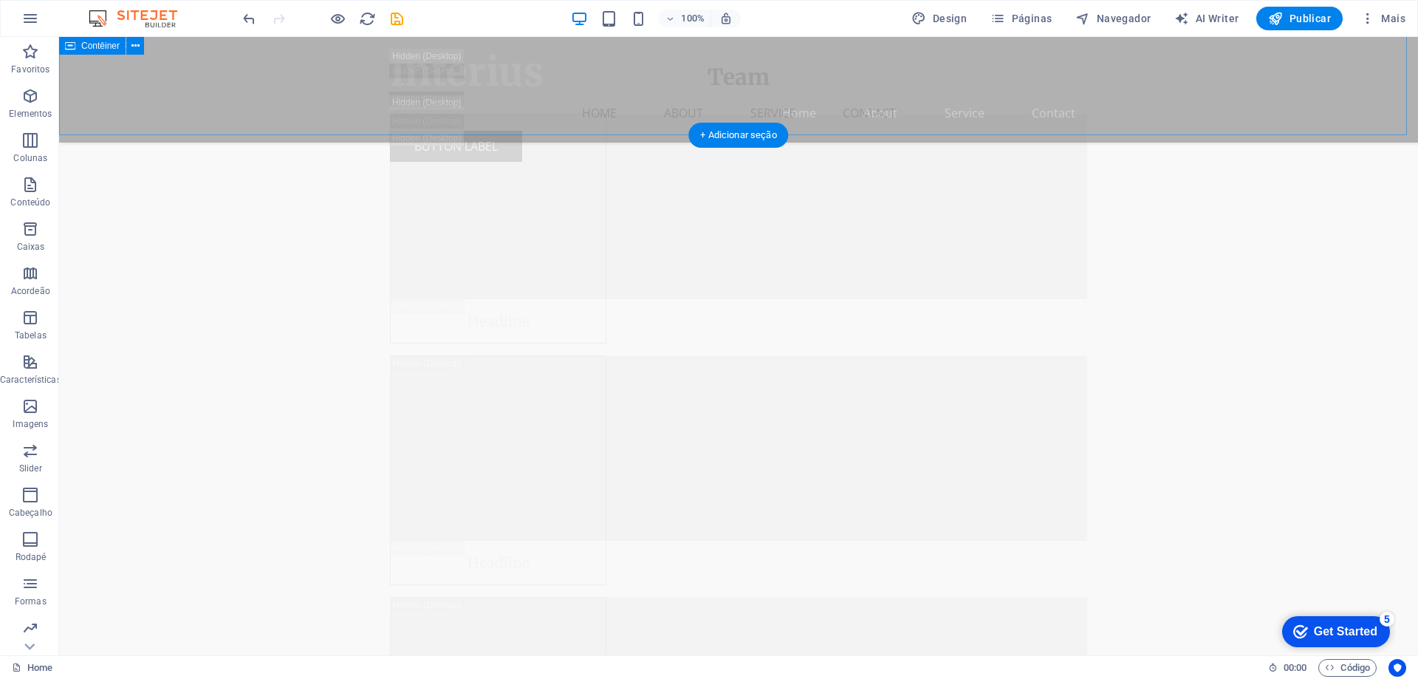
scroll to position [16495, 0]
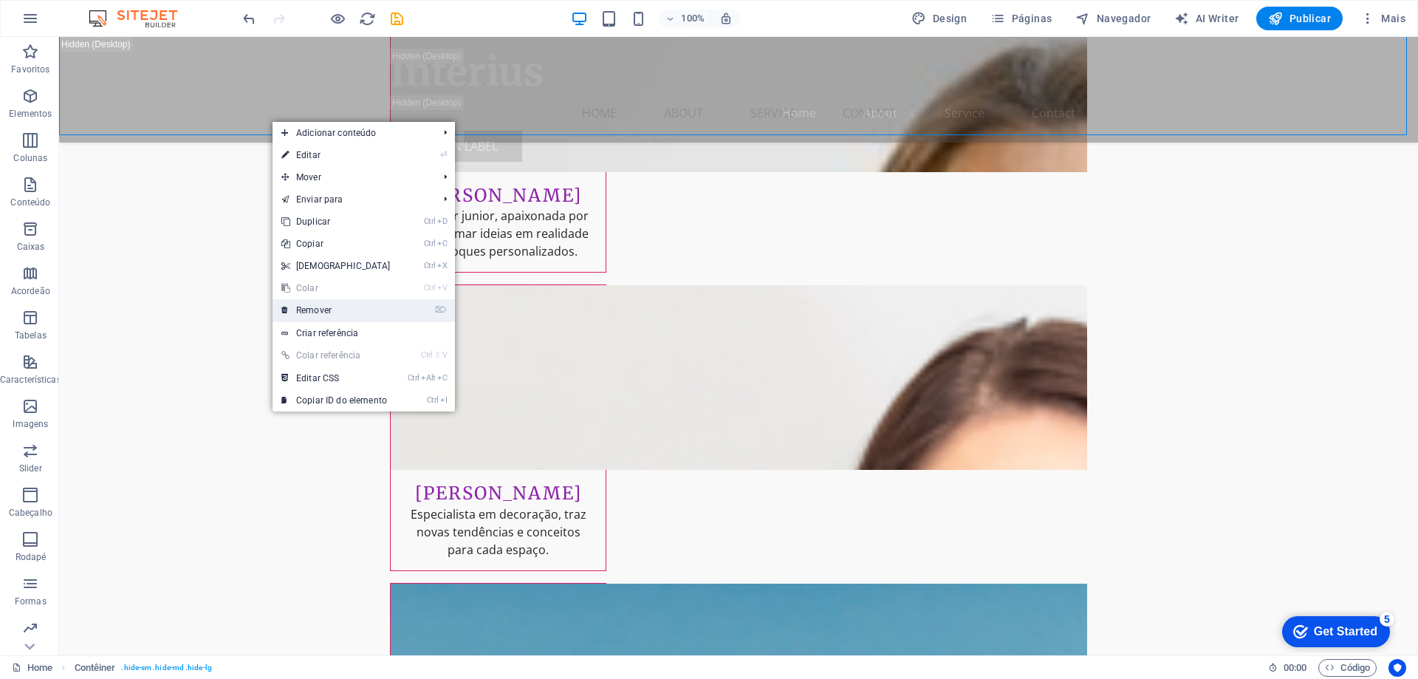
click at [385, 314] on link "⌦ Remover" at bounding box center [336, 310] width 127 height 22
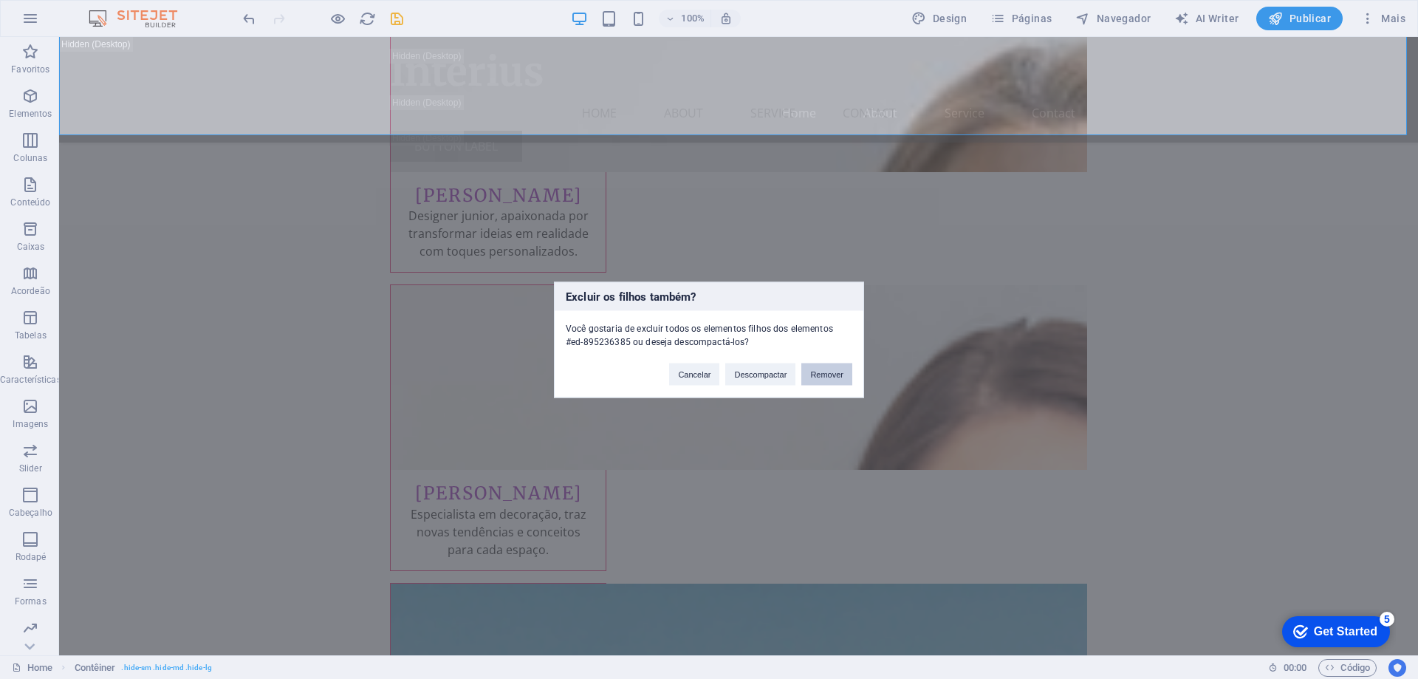
drag, startPoint x: 852, startPoint y: 380, endPoint x: 844, endPoint y: 378, distance: 9.0
type textarea "CancelarDescompactarRemover"
click at [849, 379] on div "Cancelar Descompactar Remover" at bounding box center [760, 367] width 205 height 38
click at [793, 374] on button "Descompactar" at bounding box center [760, 374] width 70 height 22
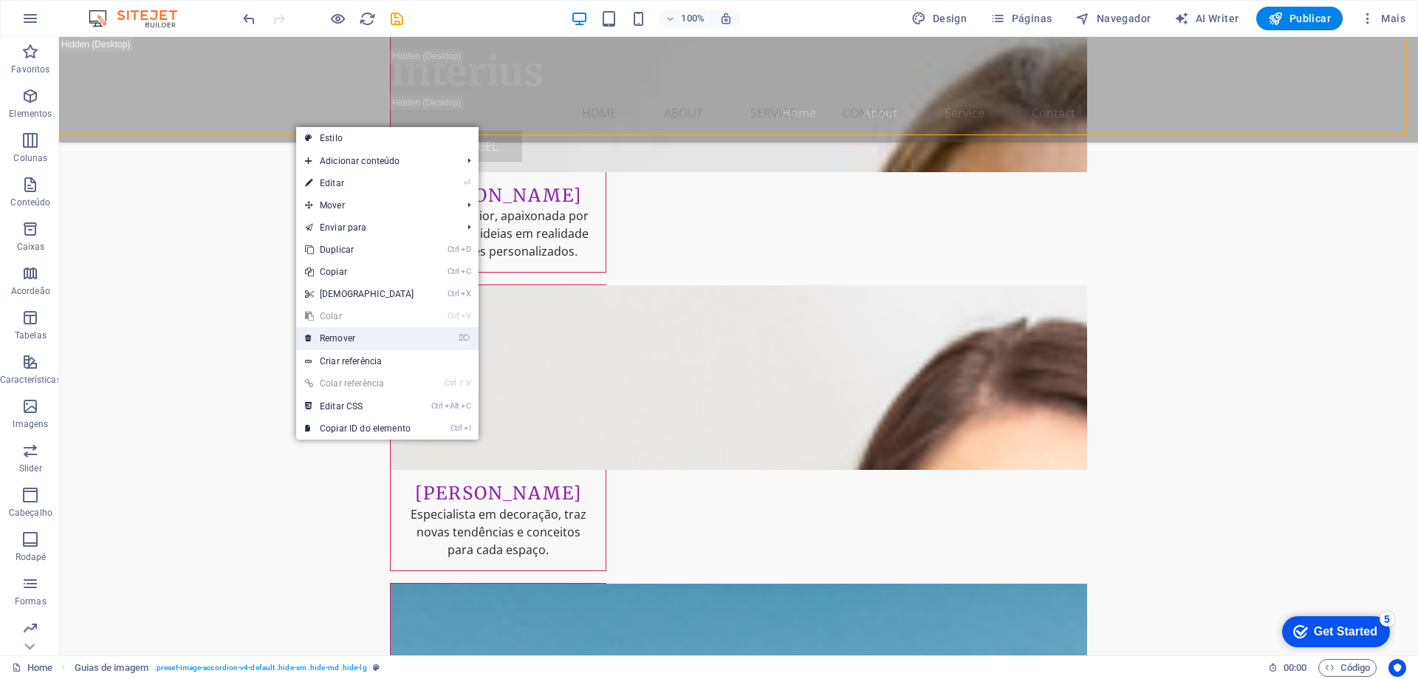
click at [400, 338] on link "⌦ Remover" at bounding box center [359, 338] width 127 height 22
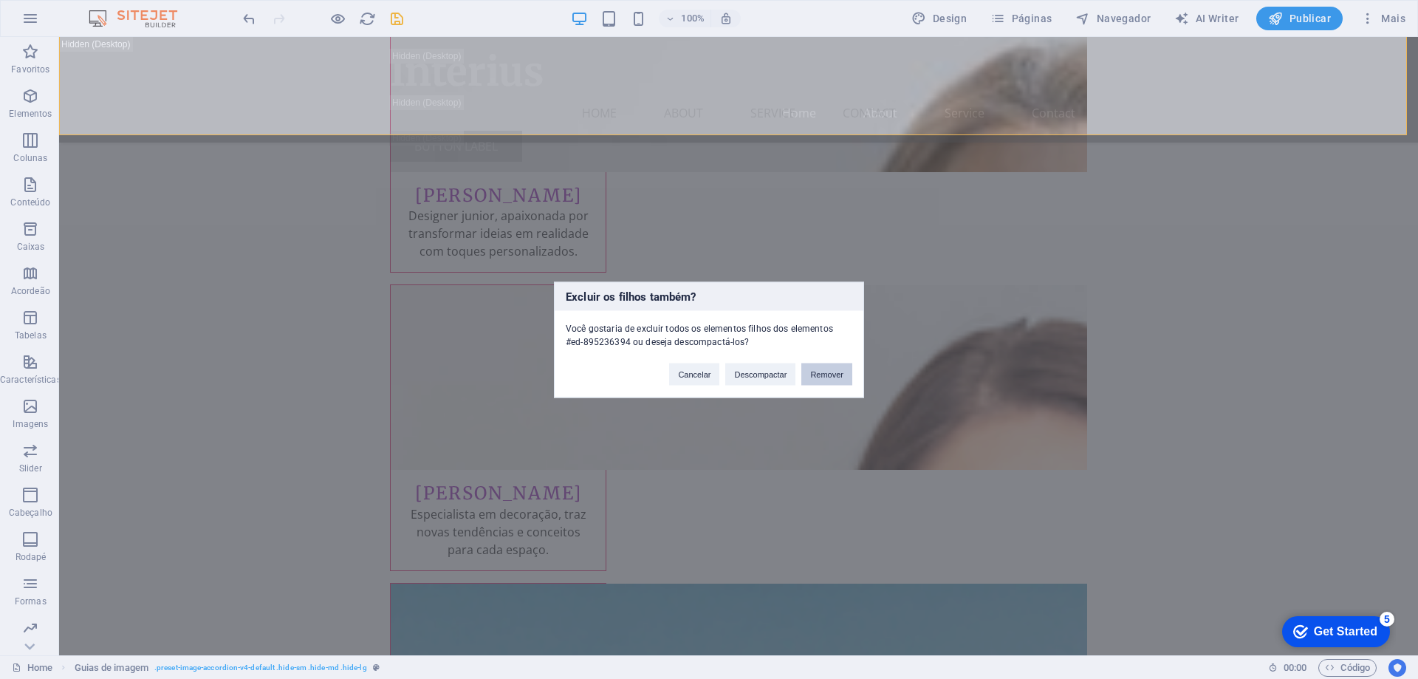
click at [814, 369] on button "Remover" at bounding box center [826, 374] width 51 height 22
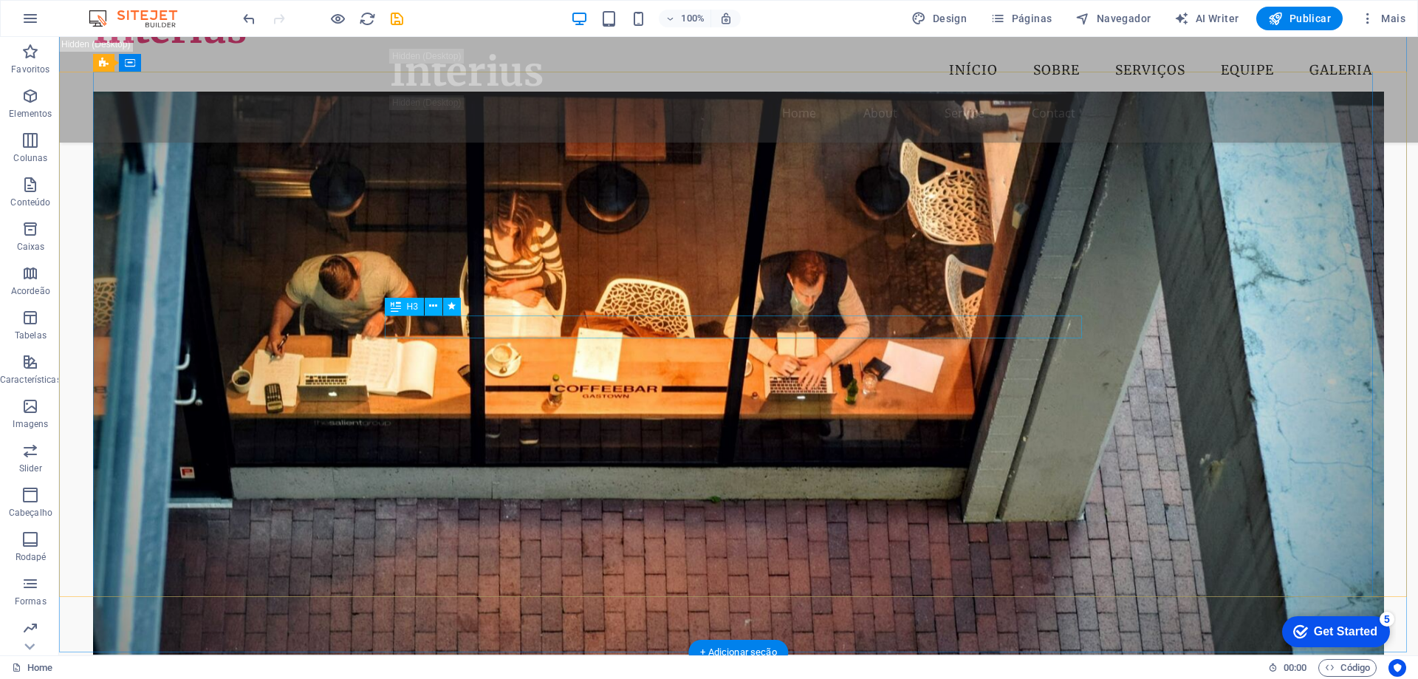
scroll to position [0, 0]
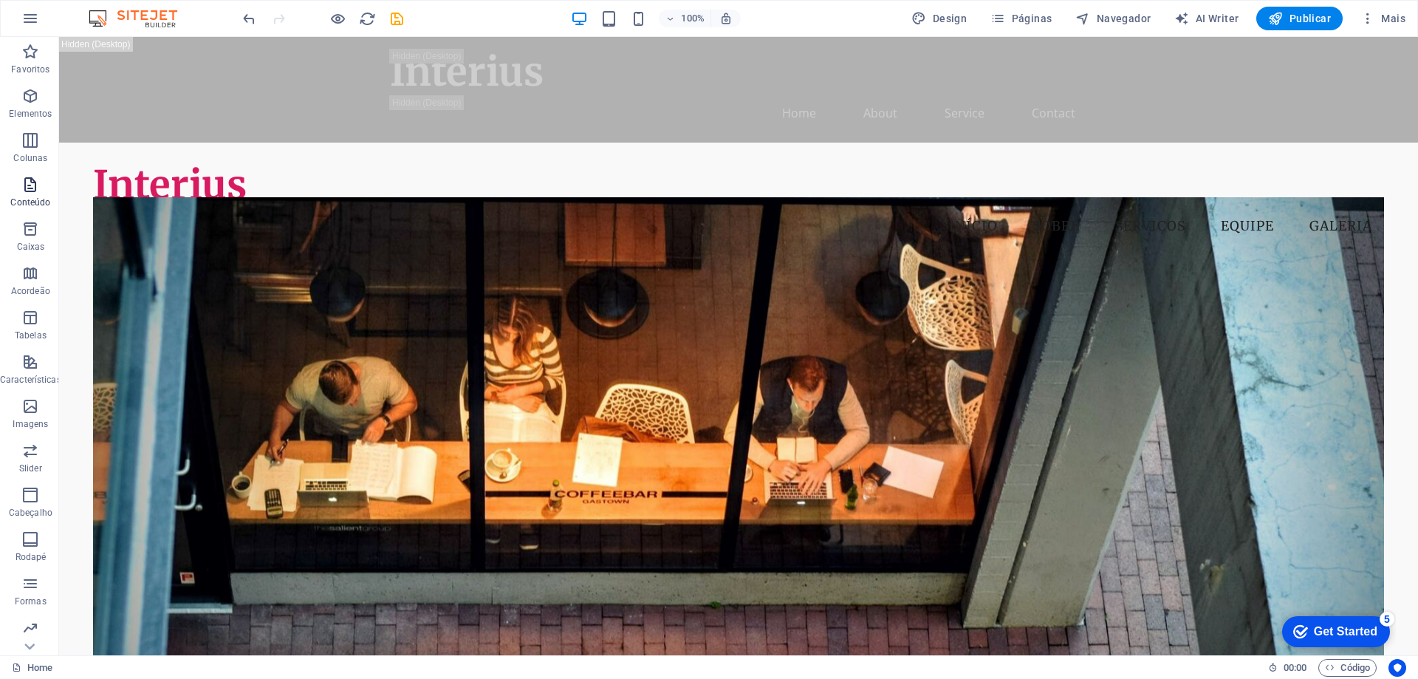
click at [40, 189] on span "Conteúdo" at bounding box center [30, 193] width 61 height 35
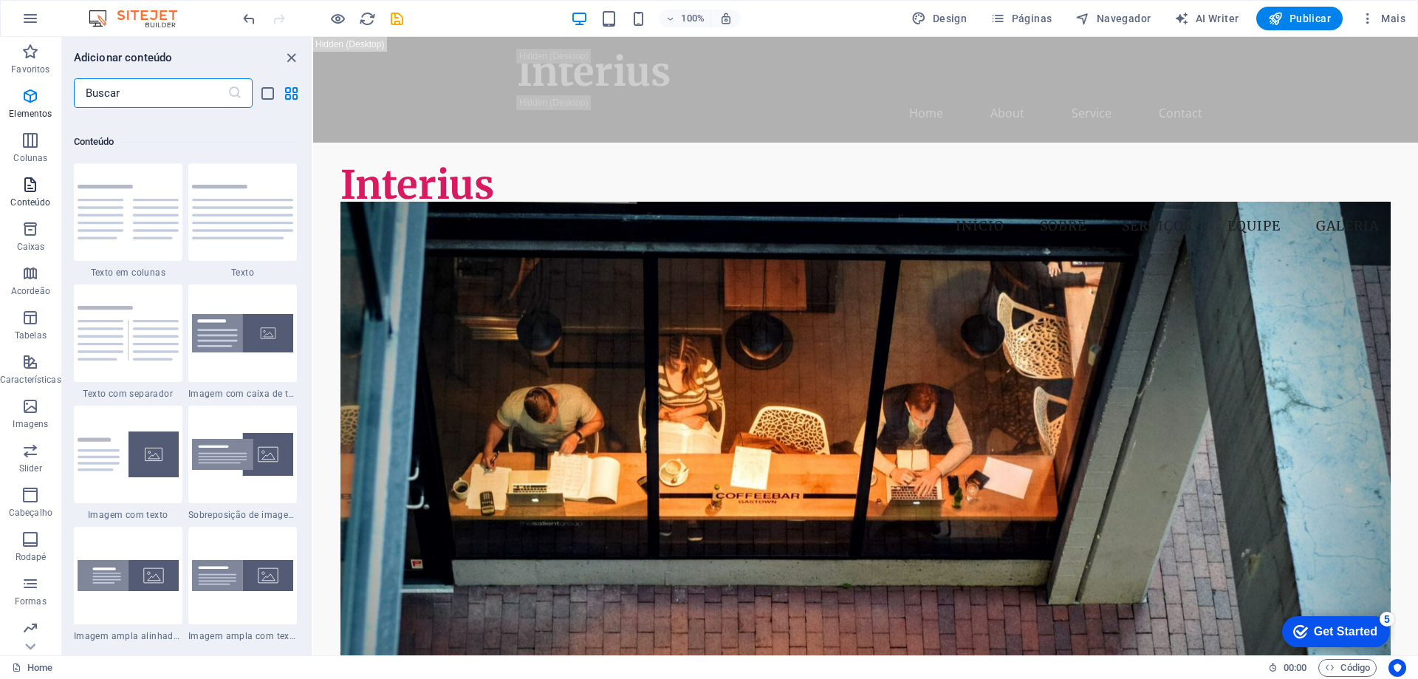
scroll to position [2585, 0]
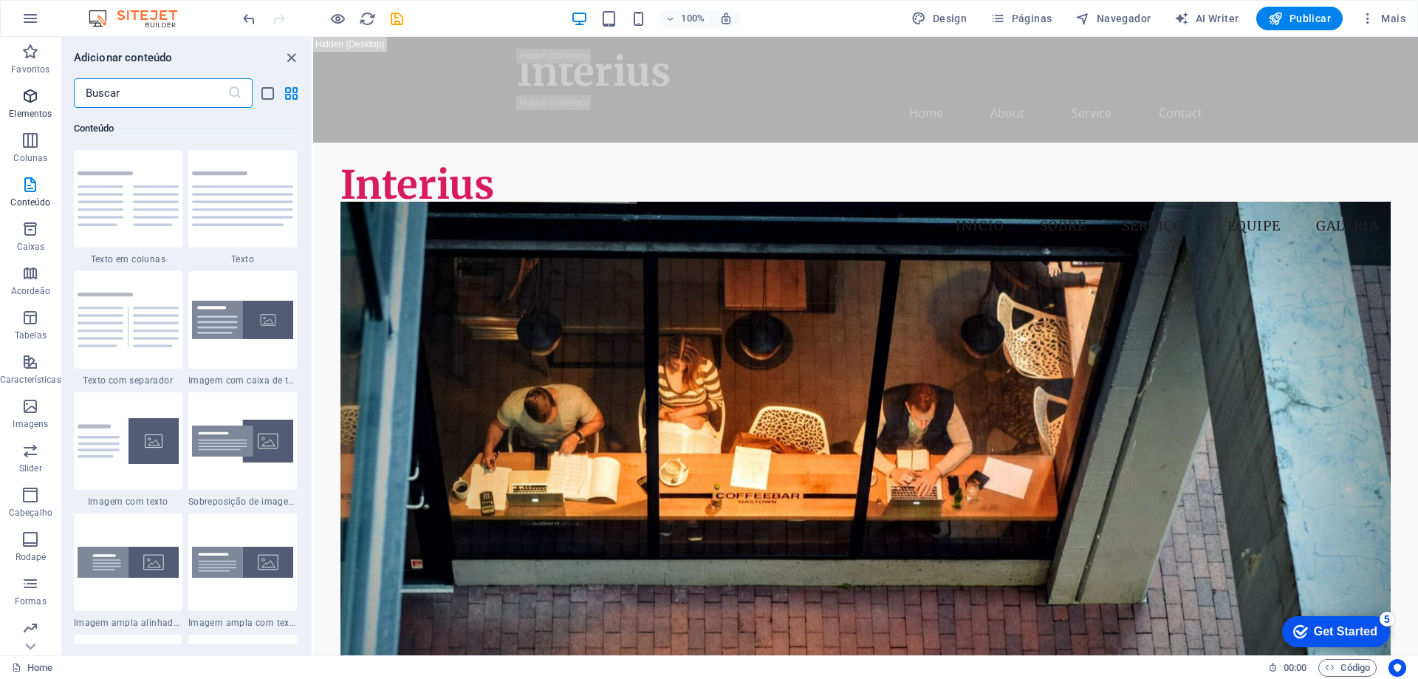
click at [34, 98] on icon "button" at bounding box center [30, 96] width 18 height 18
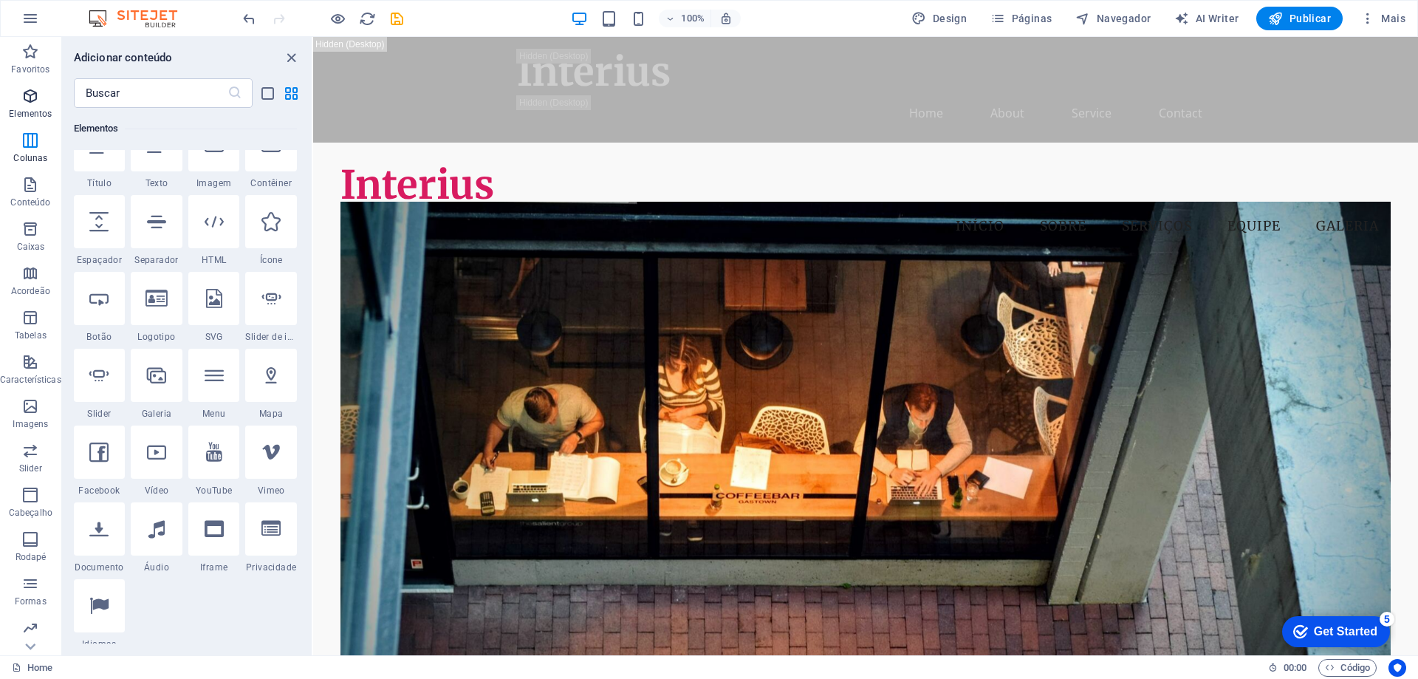
scroll to position [157, 0]
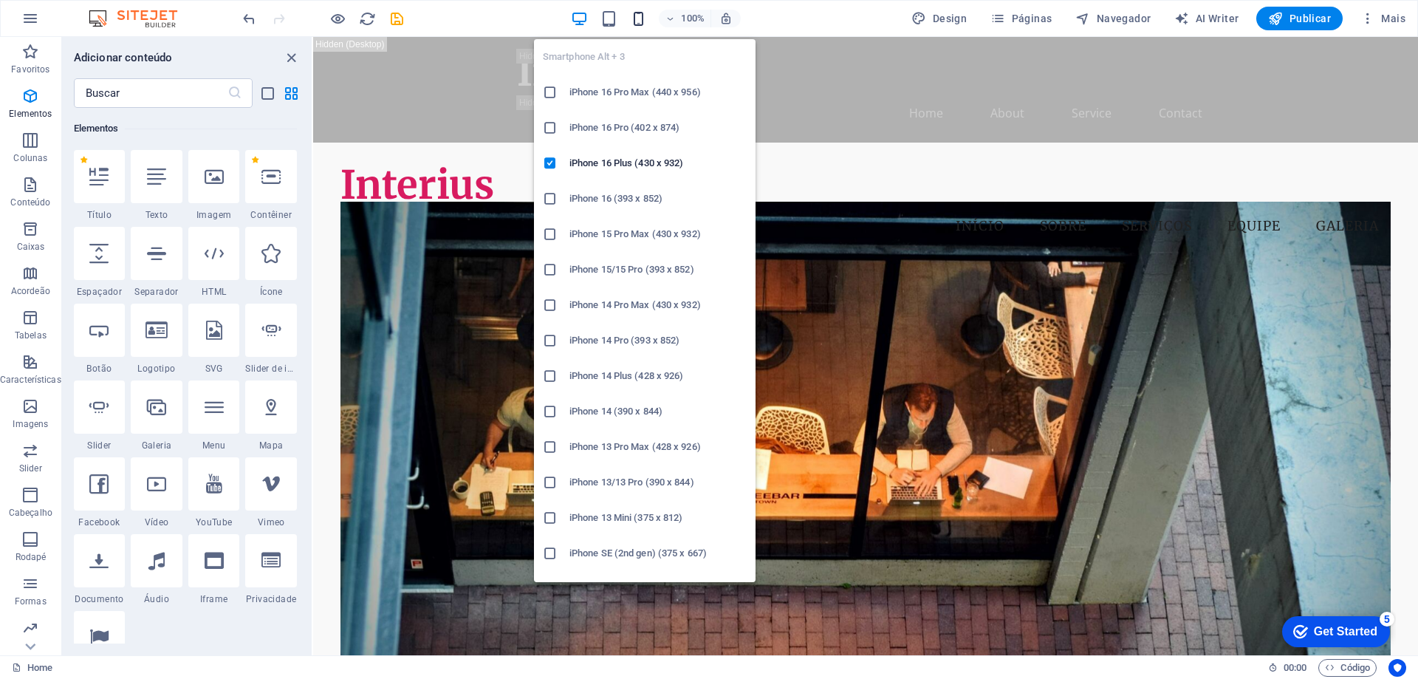
click at [640, 26] on icon "button" at bounding box center [638, 18] width 17 height 17
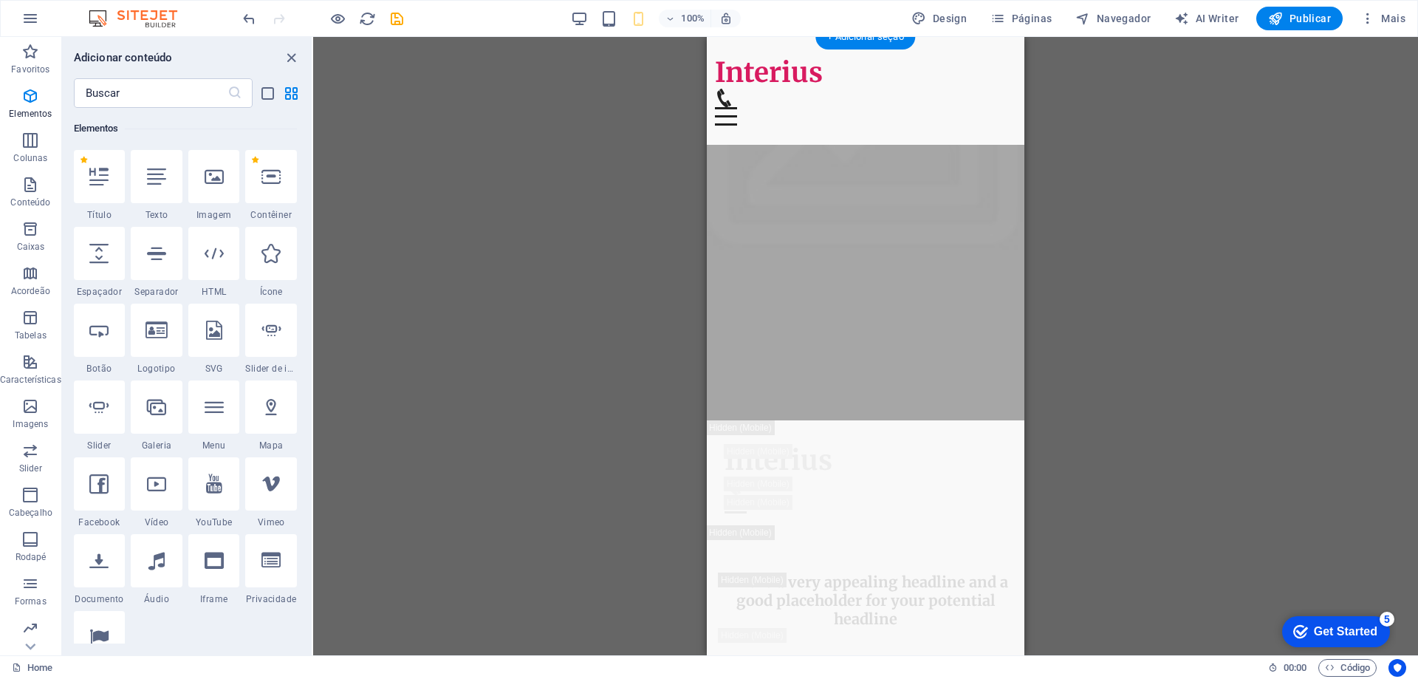
scroll to position [0, 0]
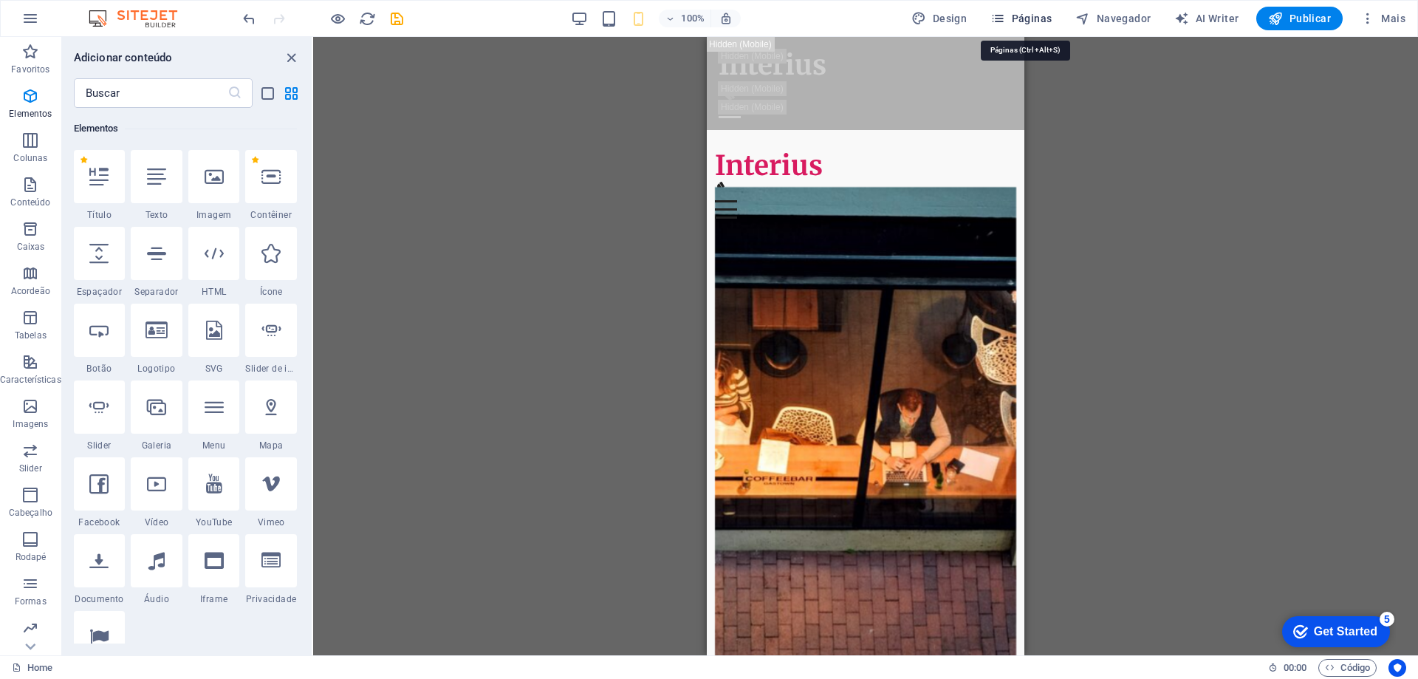
click at [1033, 12] on span "Páginas" at bounding box center [1021, 18] width 61 height 15
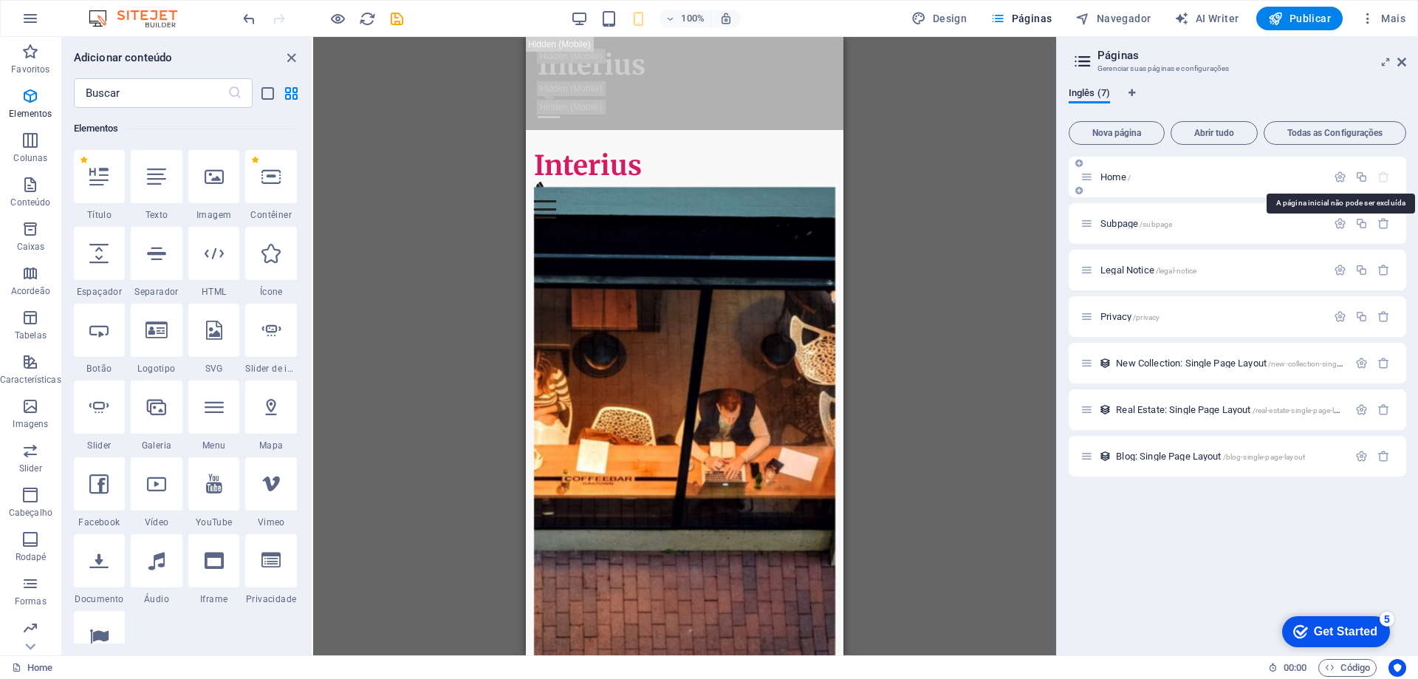
click at [1381, 179] on icon "button" at bounding box center [1384, 177] width 13 height 13
click at [1380, 462] on icon "button" at bounding box center [1384, 456] width 13 height 13
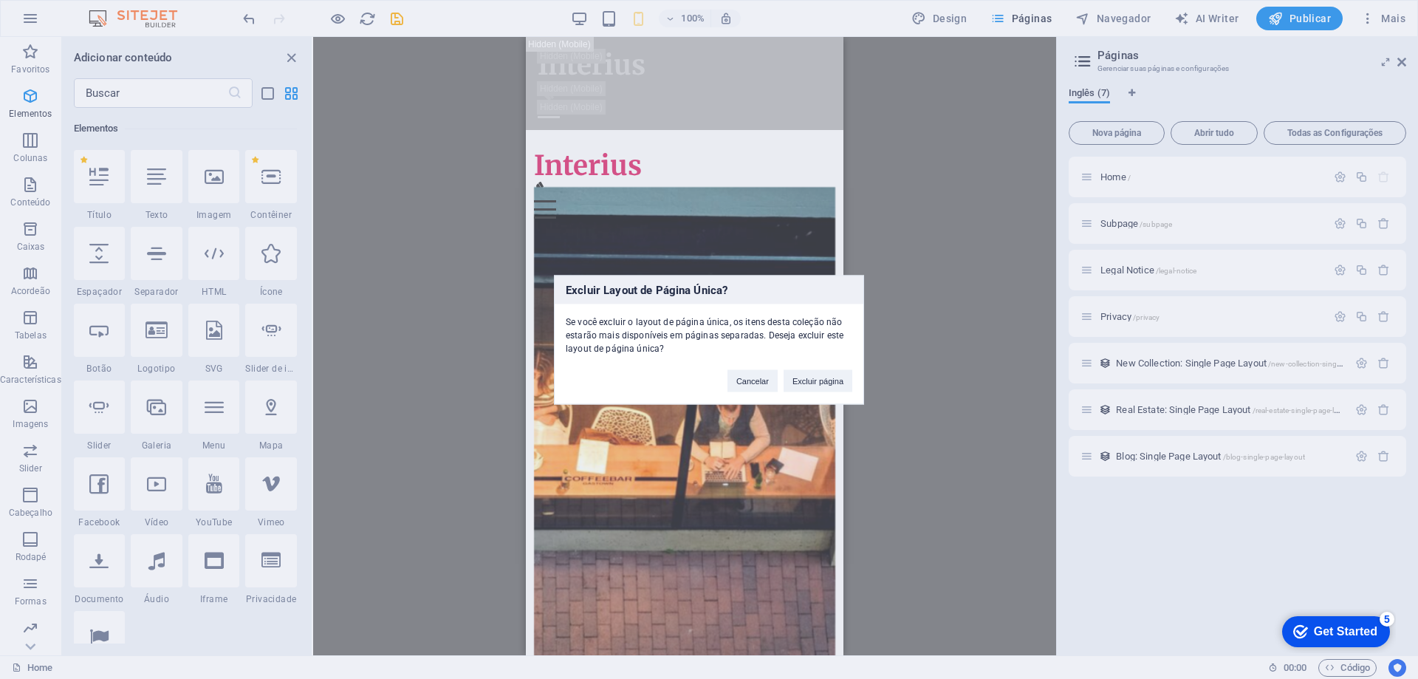
click at [830, 391] on div "Cancelar Excluir página" at bounding box center [790, 374] width 147 height 38
click at [827, 384] on button "Excluir página" at bounding box center [818, 380] width 69 height 22
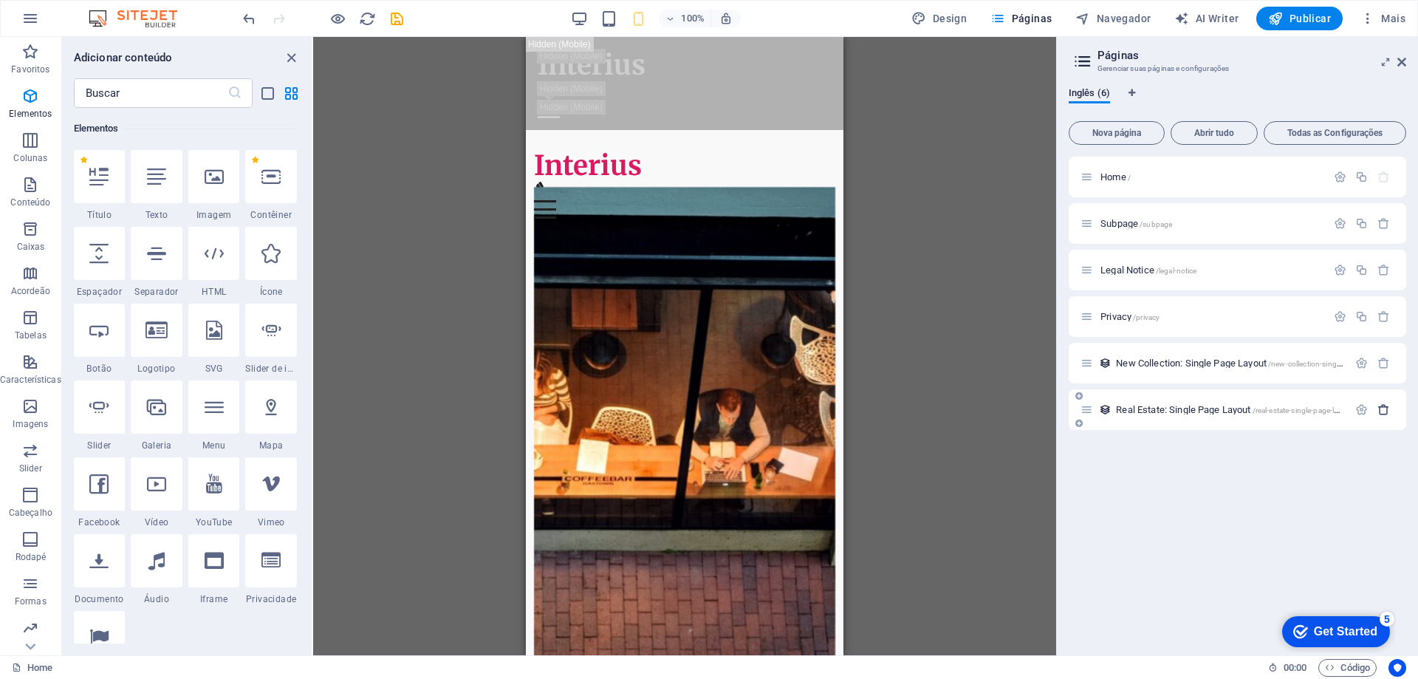
click at [1381, 410] on icon "button" at bounding box center [1384, 409] width 13 height 13
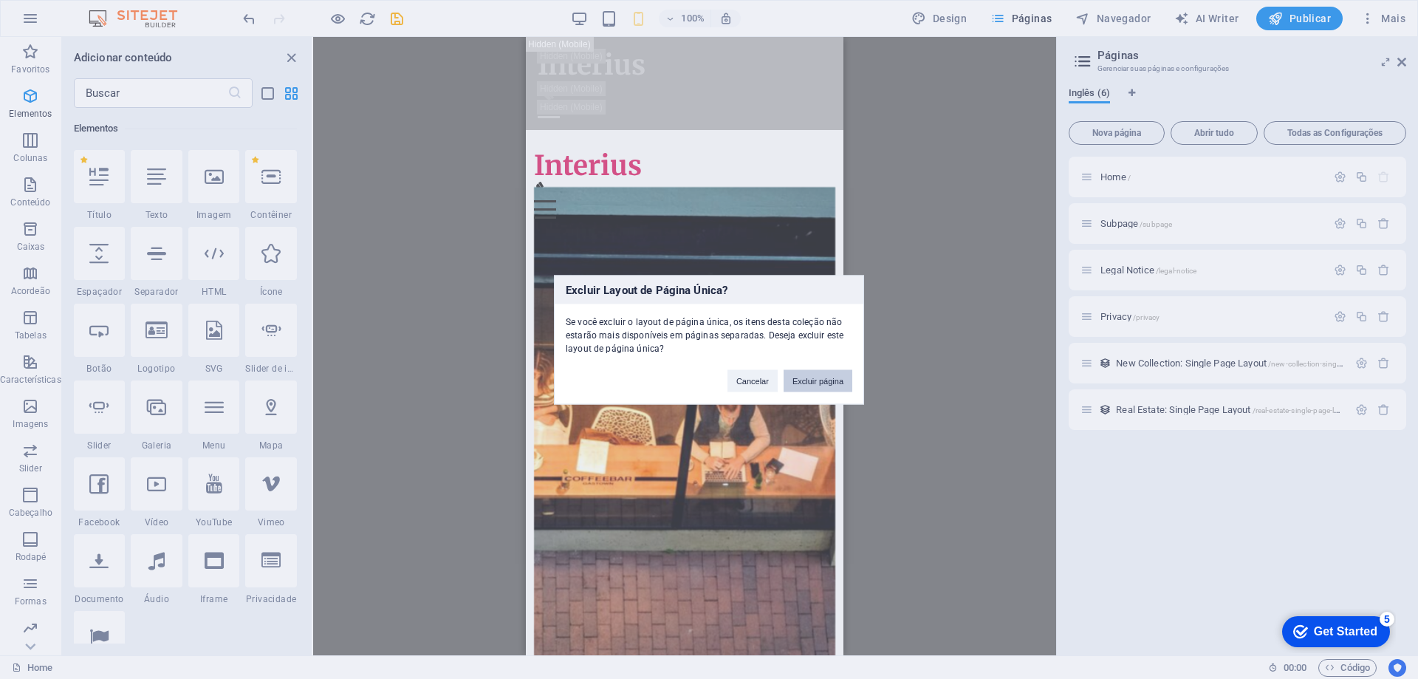
click at [821, 374] on button "Excluir página" at bounding box center [818, 380] width 69 height 22
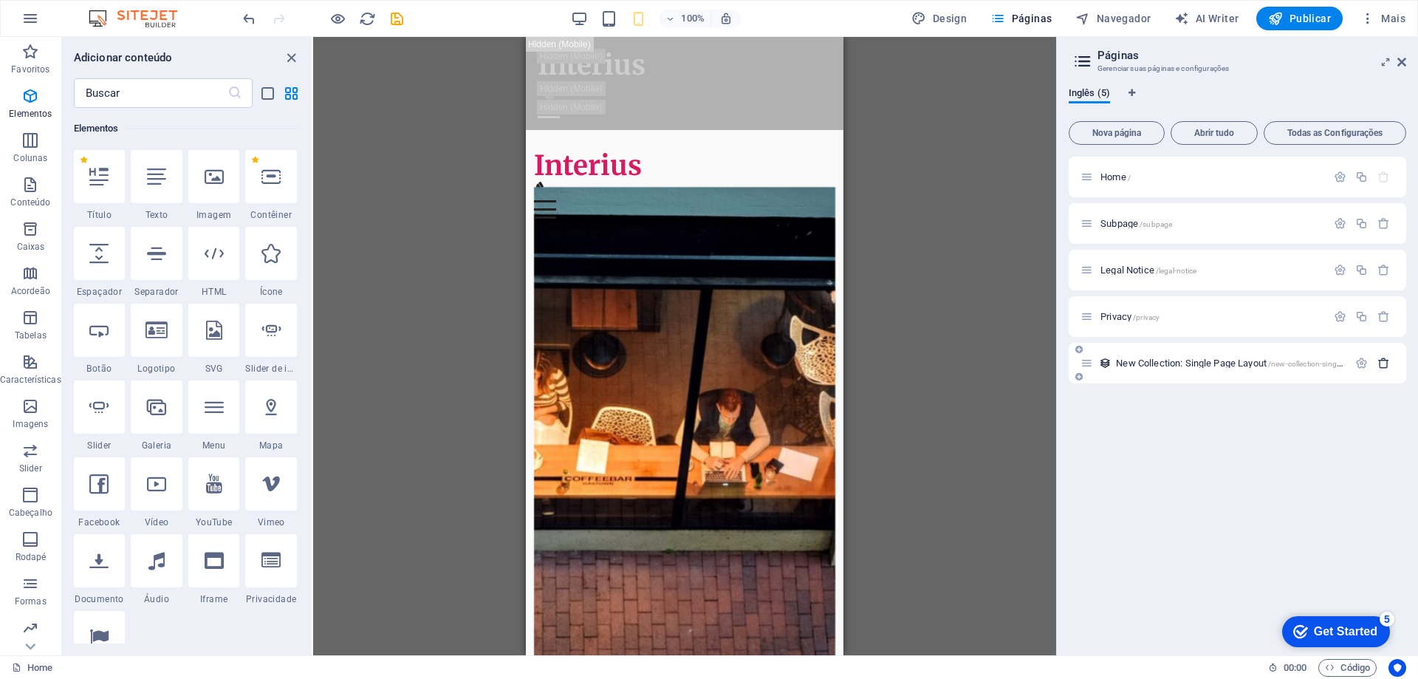
click at [1382, 361] on icon "button" at bounding box center [1384, 363] width 13 height 13
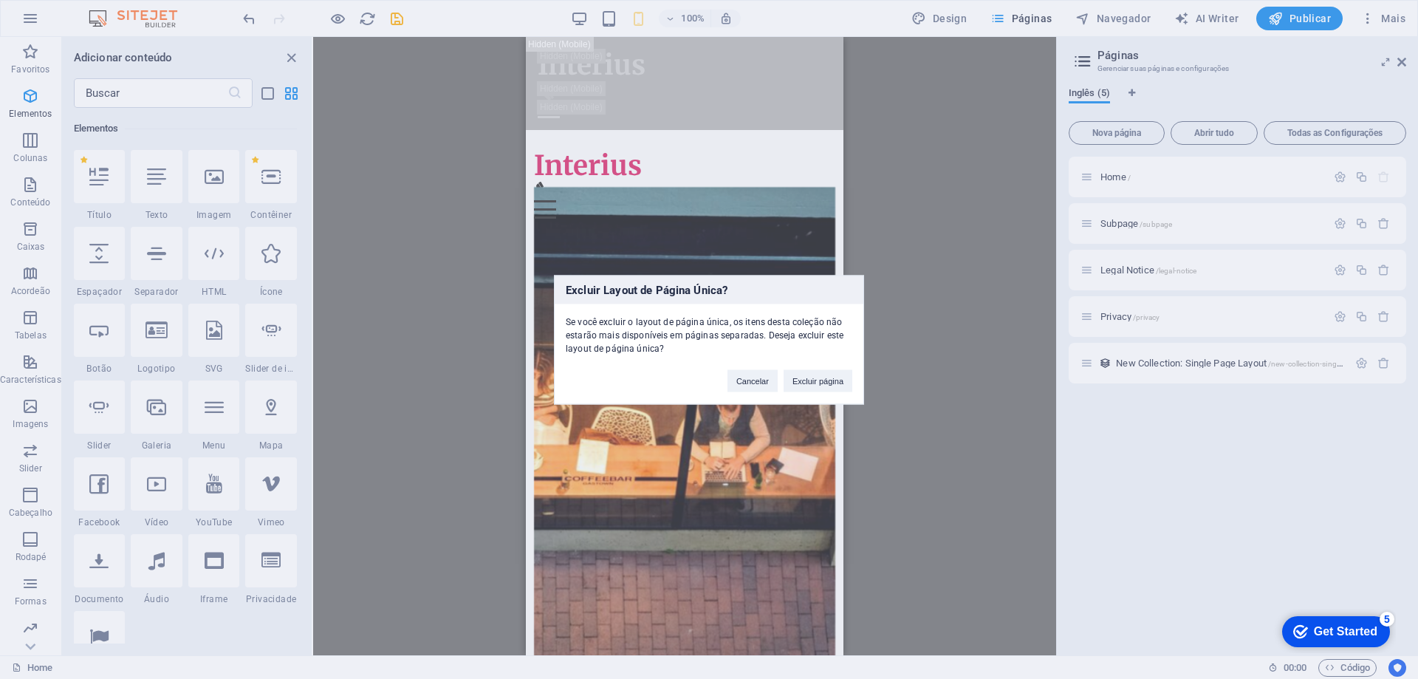
click at [841, 378] on button "Excluir página" at bounding box center [818, 380] width 69 height 22
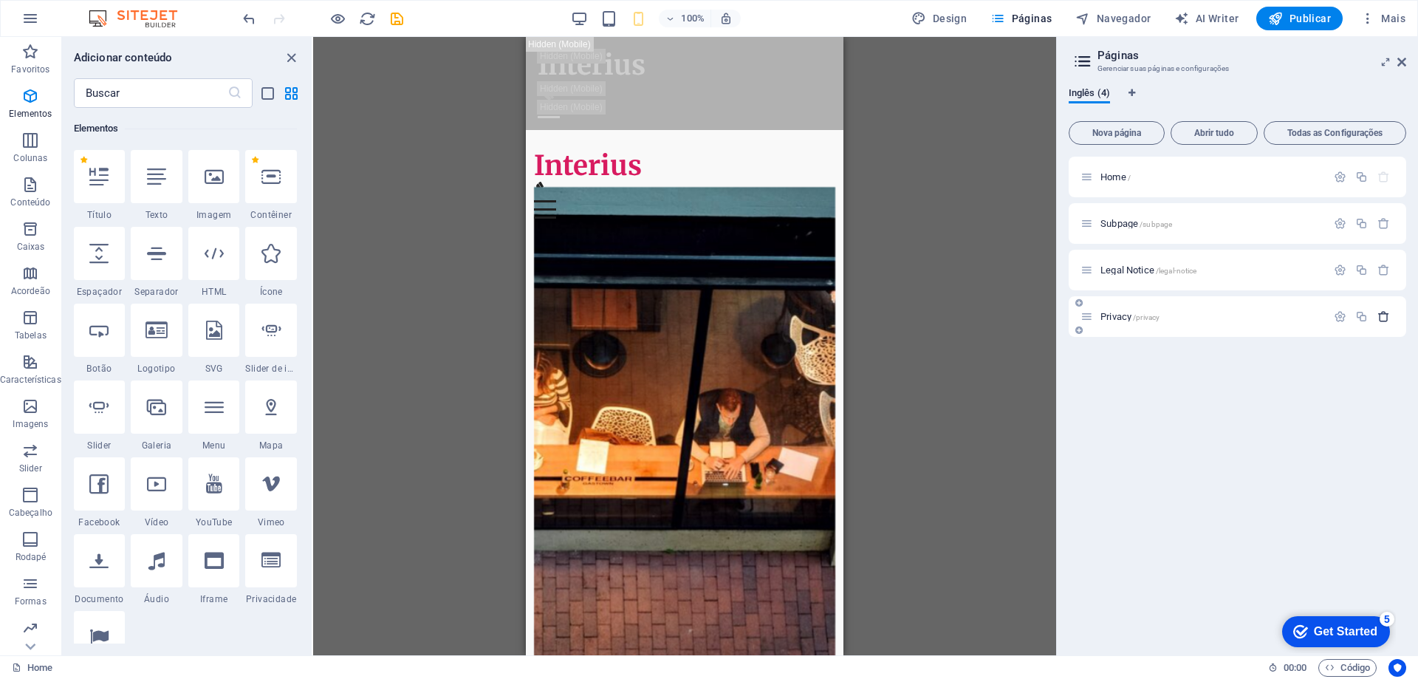
click at [1386, 318] on icon "button" at bounding box center [1384, 316] width 13 height 13
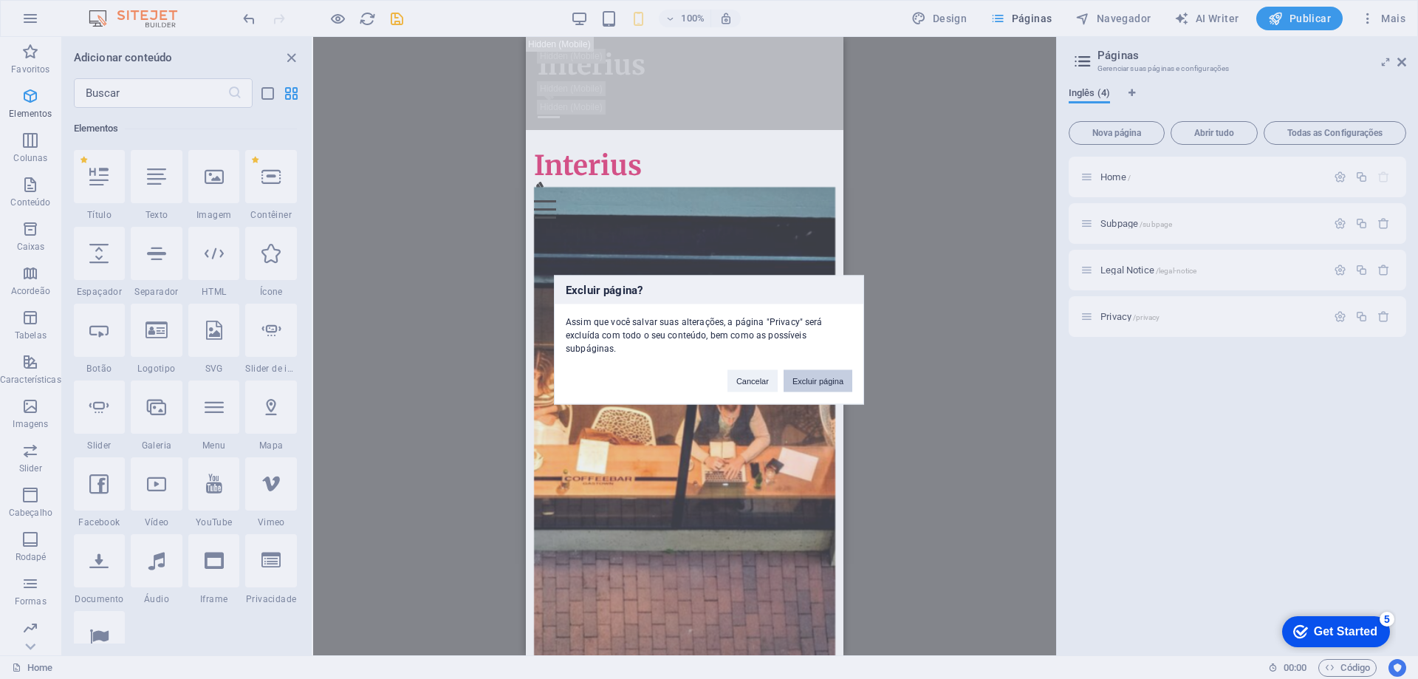
click at [828, 376] on button "Excluir página" at bounding box center [818, 380] width 69 height 22
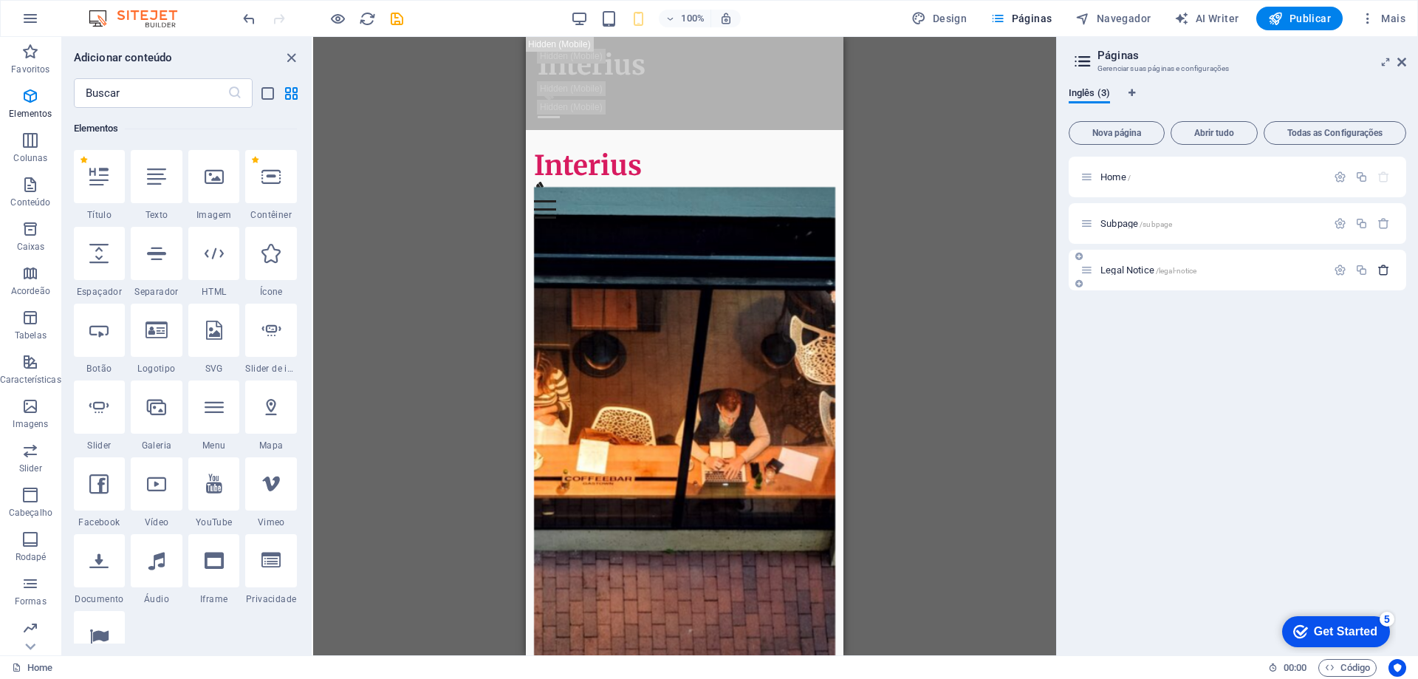
click at [1381, 272] on icon "button" at bounding box center [1384, 270] width 13 height 13
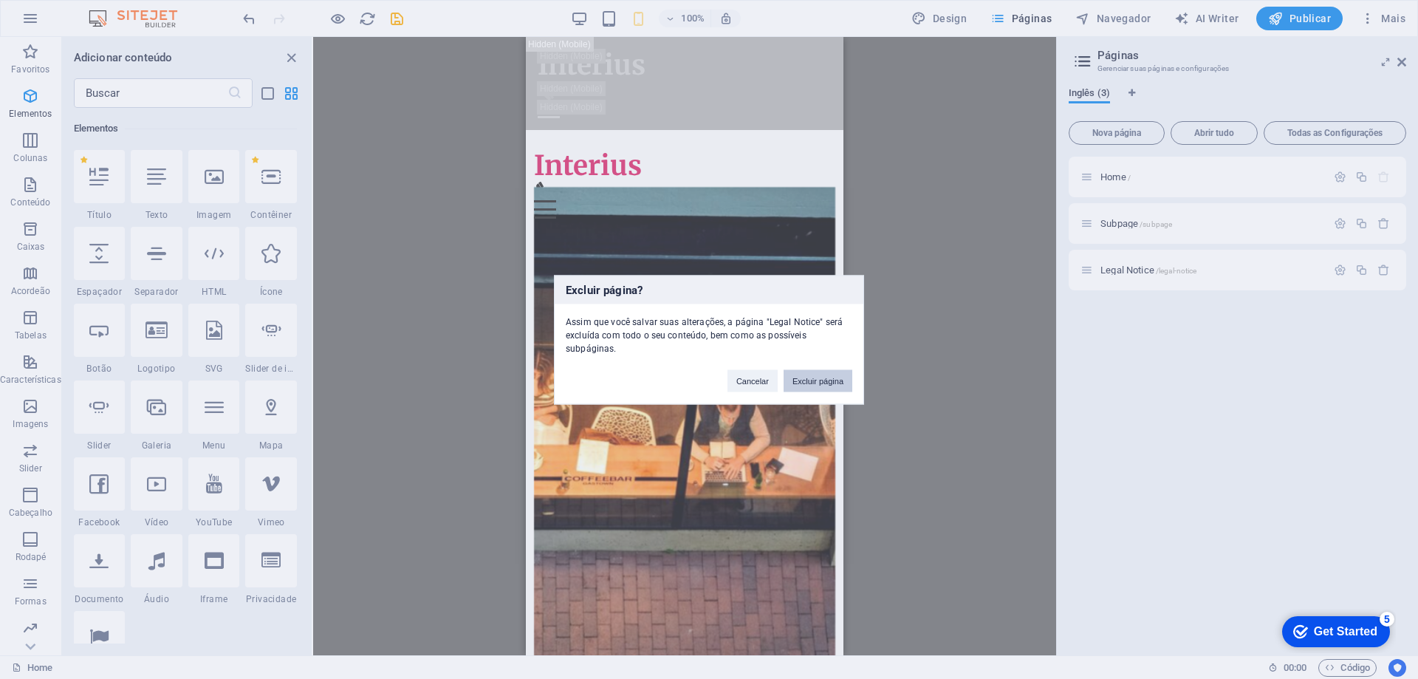
click at [844, 380] on button "Excluir página" at bounding box center [818, 380] width 69 height 22
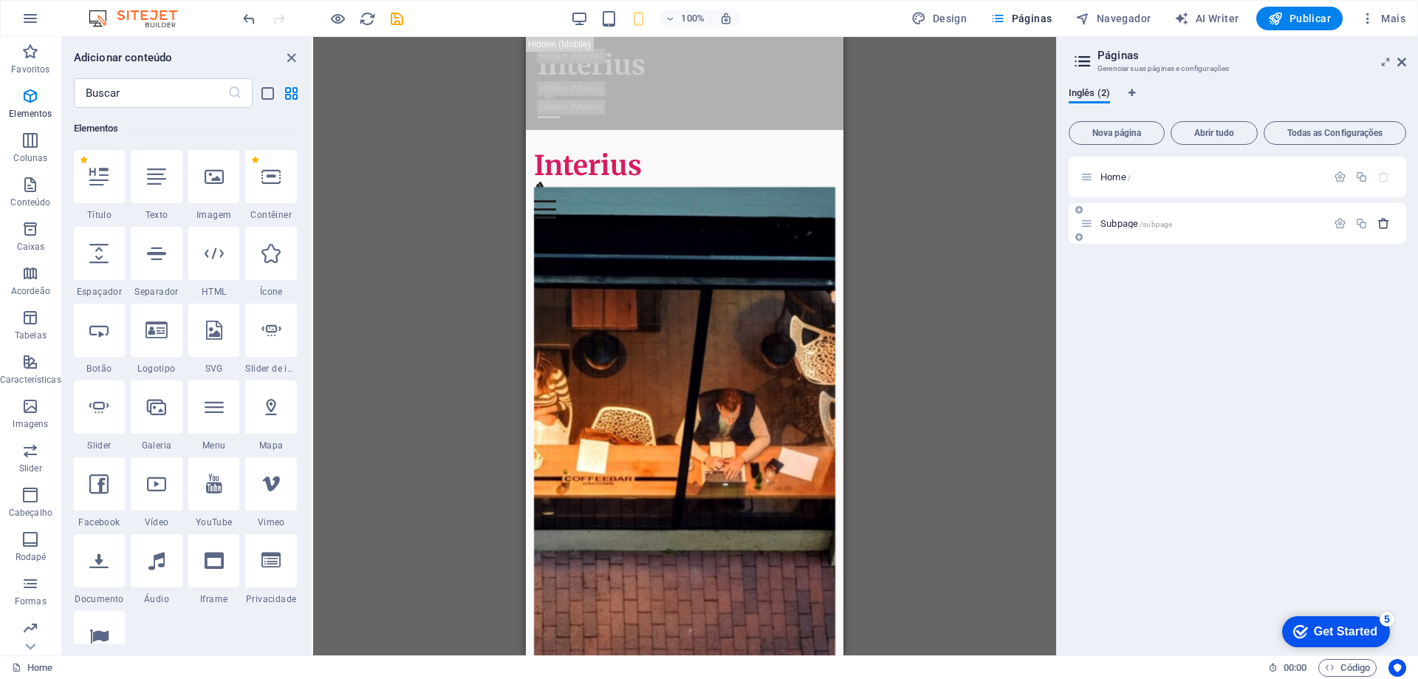
click at [1384, 219] on icon "button" at bounding box center [1384, 223] width 13 height 13
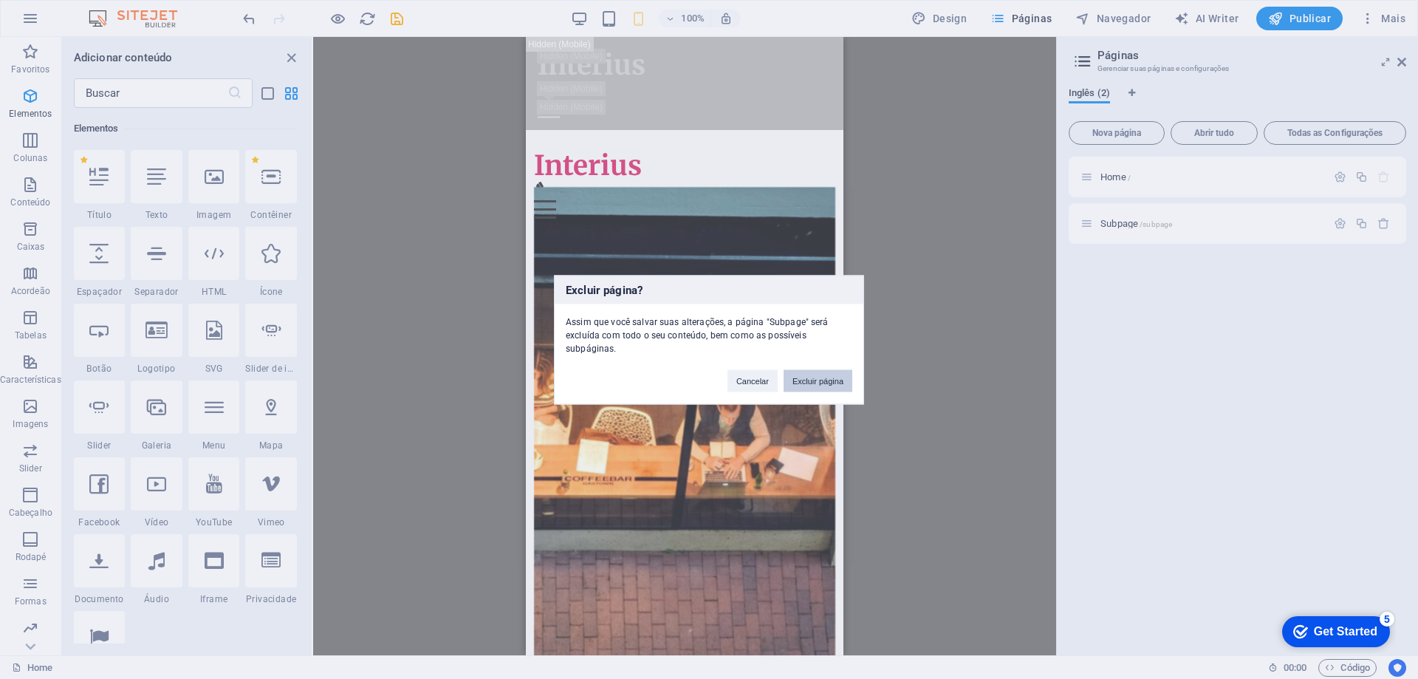
click at [817, 377] on button "Excluir página" at bounding box center [818, 380] width 69 height 22
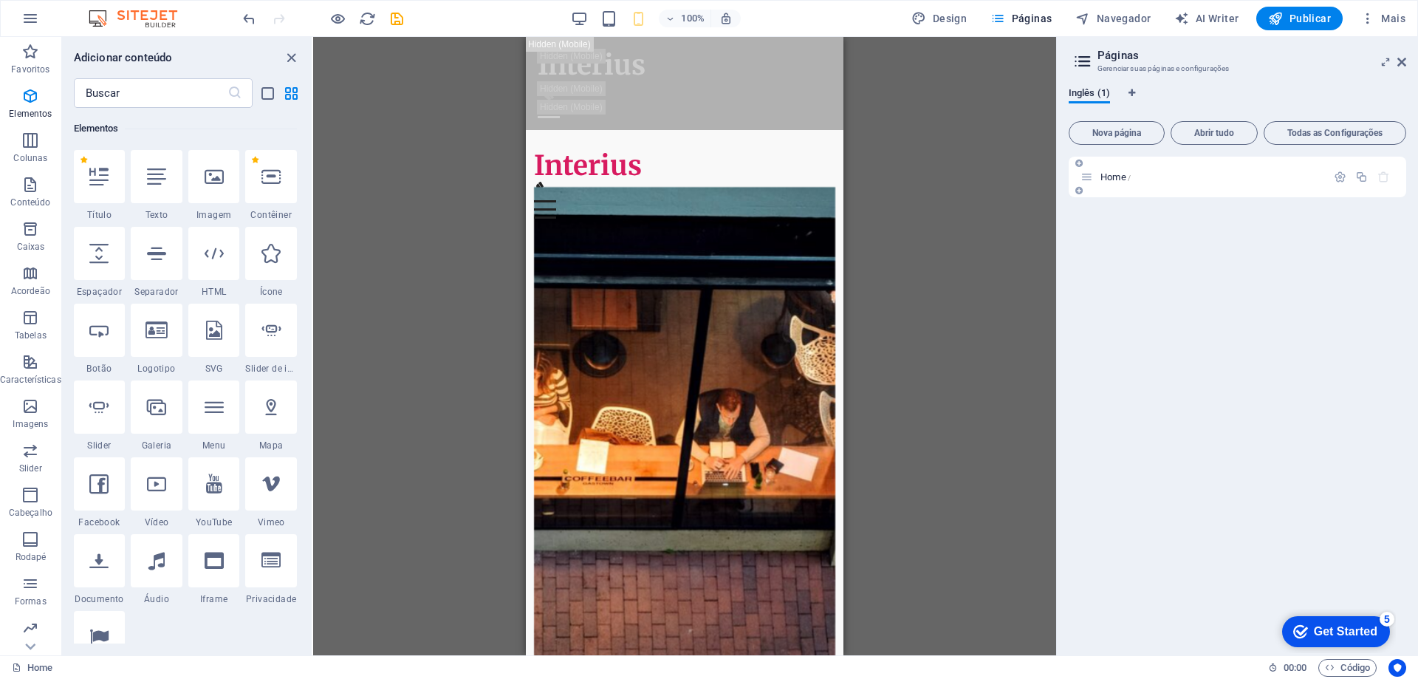
click at [1384, 180] on icon "button" at bounding box center [1384, 177] width 13 height 13
click at [1340, 177] on icon "button" at bounding box center [1340, 177] width 13 height 13
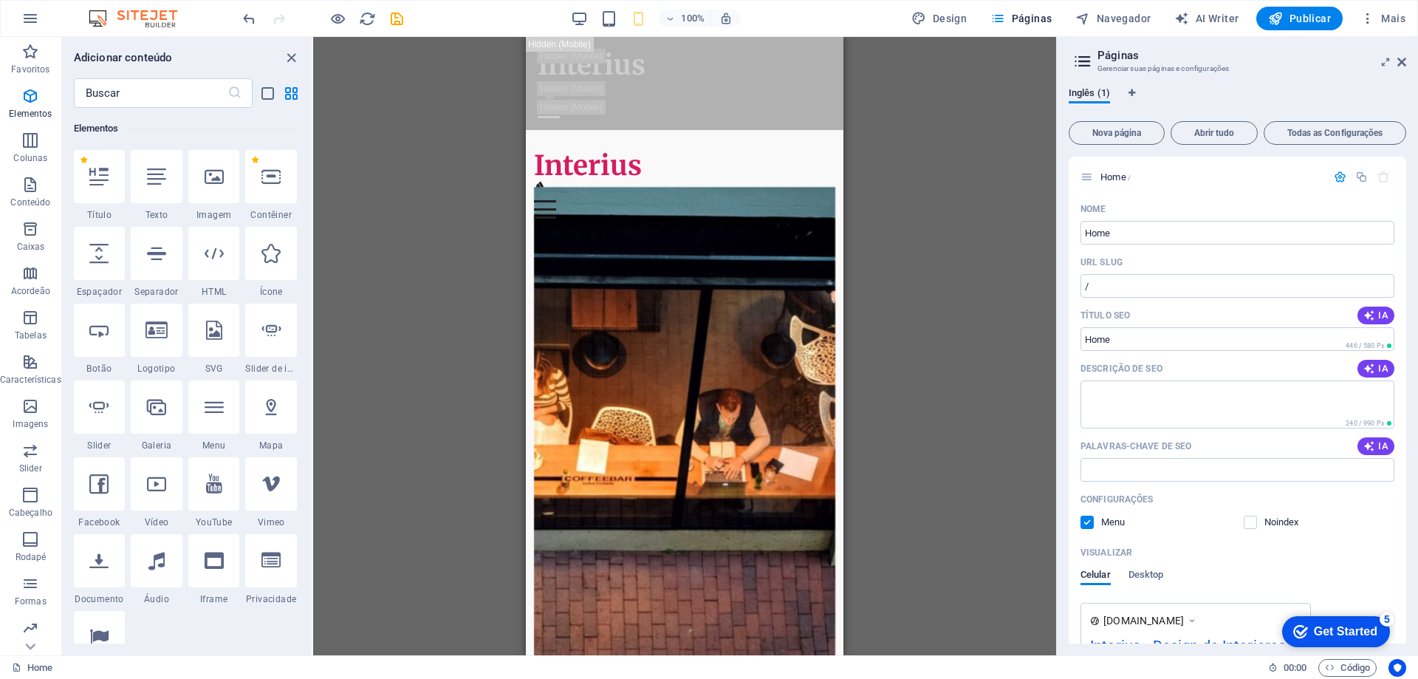
click at [948, 340] on div "Arraste aqui para substituir o conteúdo existente. Pressione “Ctrl” se quiser c…" at bounding box center [684, 346] width 743 height 618
click at [411, 342] on div "Arraste aqui para substituir o conteúdo existente. Pressione “Ctrl” se quiser c…" at bounding box center [684, 346] width 743 height 618
click at [953, 203] on div "Arraste aqui para substituir o conteúdo existente. Pressione “Ctrl” se quiser c…" at bounding box center [684, 346] width 743 height 618
click at [1355, 129] on span "Todas as Configurações" at bounding box center [1335, 133] width 129 height 9
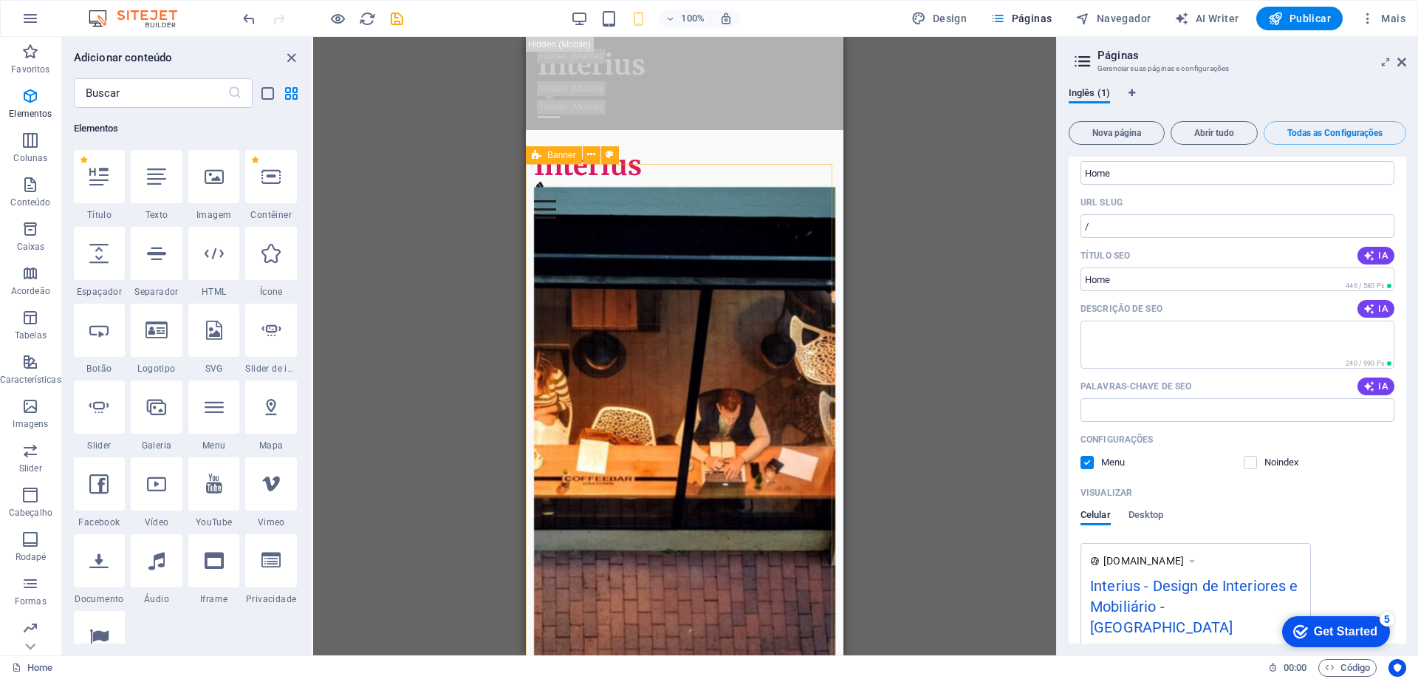
scroll to position [131, 0]
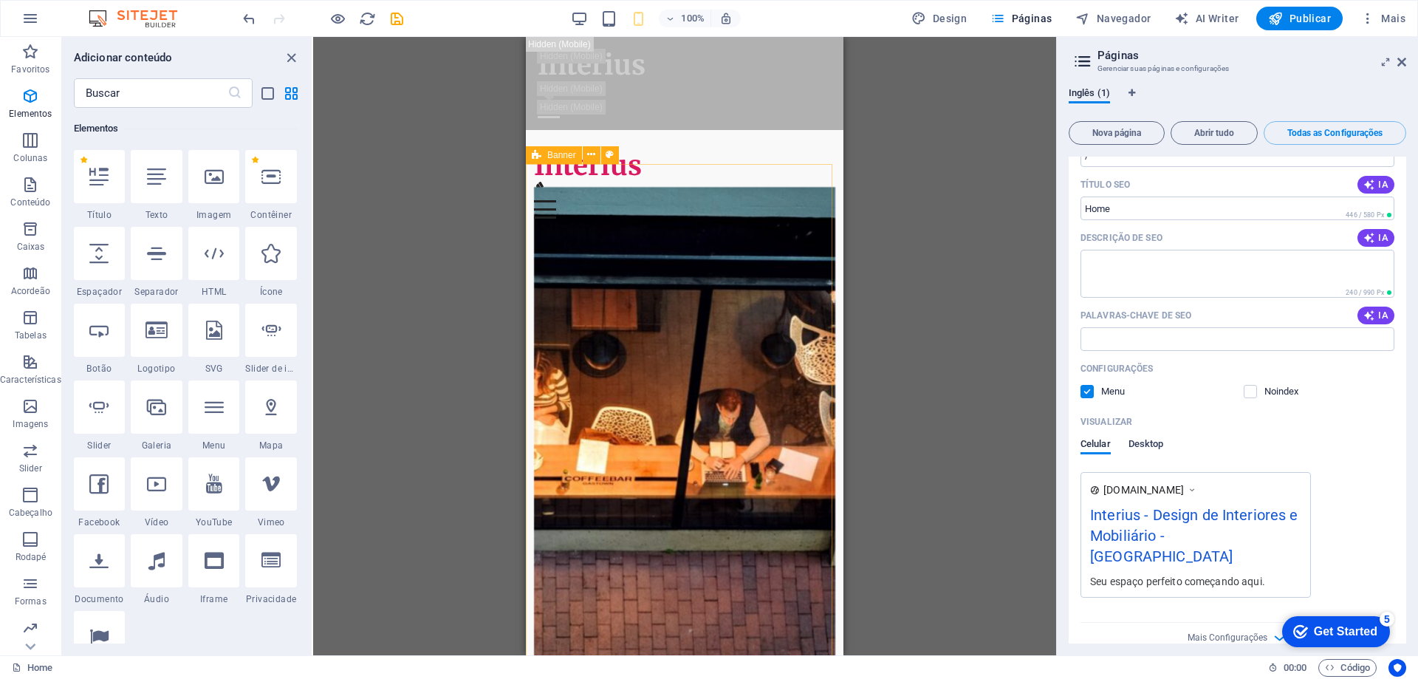
click at [1155, 443] on span "Desktop" at bounding box center [1146, 445] width 35 height 21
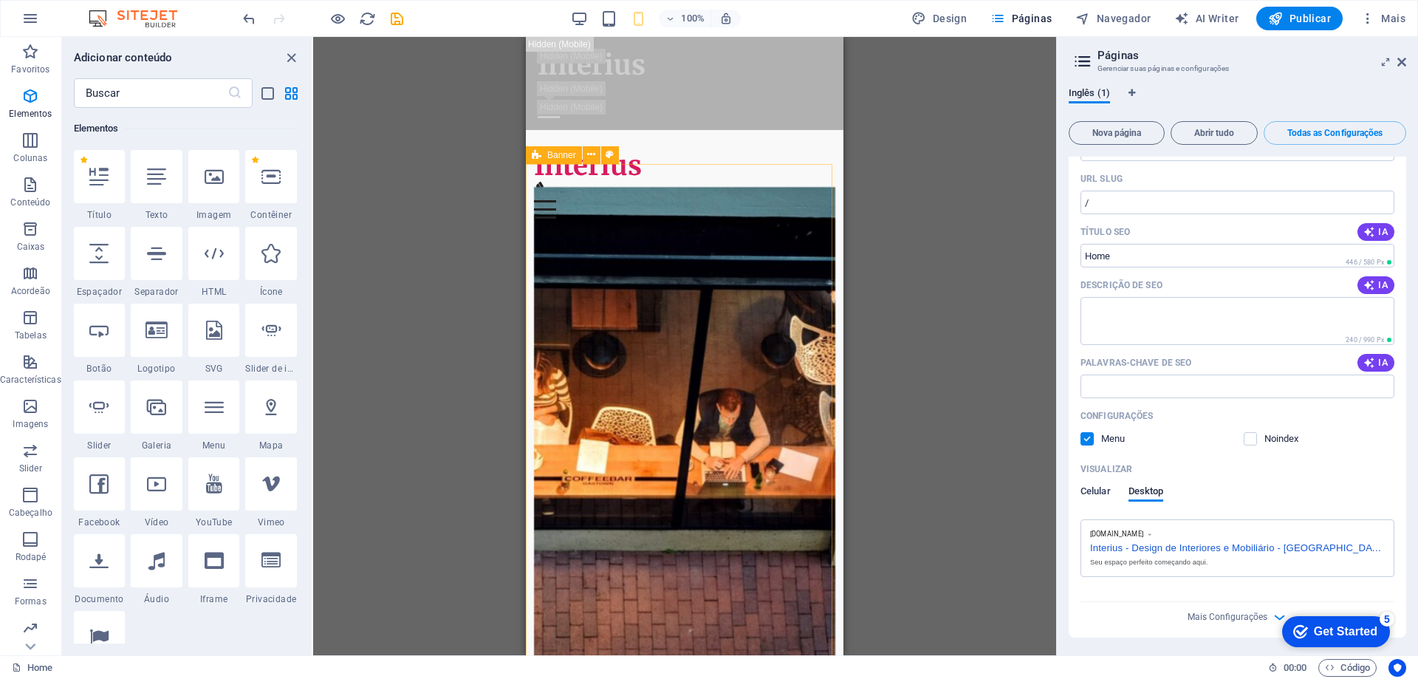
click at [1095, 486] on span "Celular" at bounding box center [1096, 492] width 30 height 21
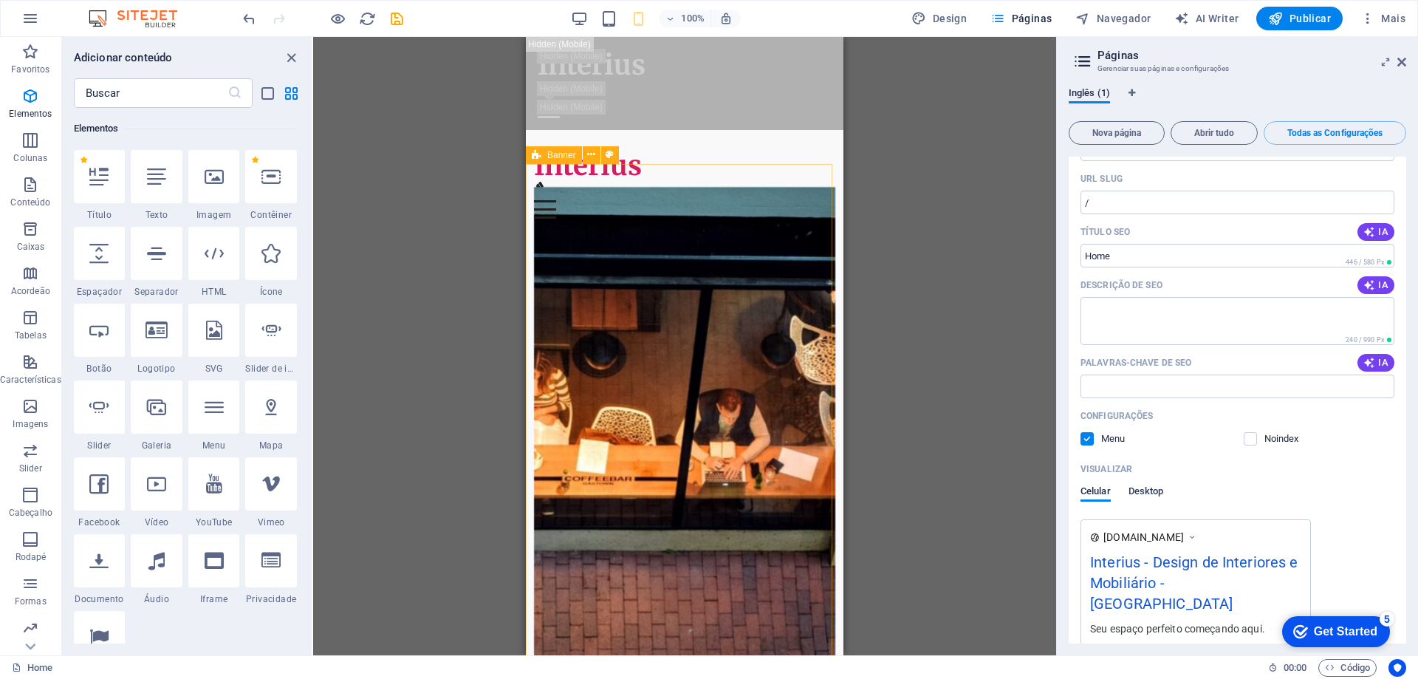
click at [1142, 496] on span "Desktop" at bounding box center [1146, 492] width 35 height 21
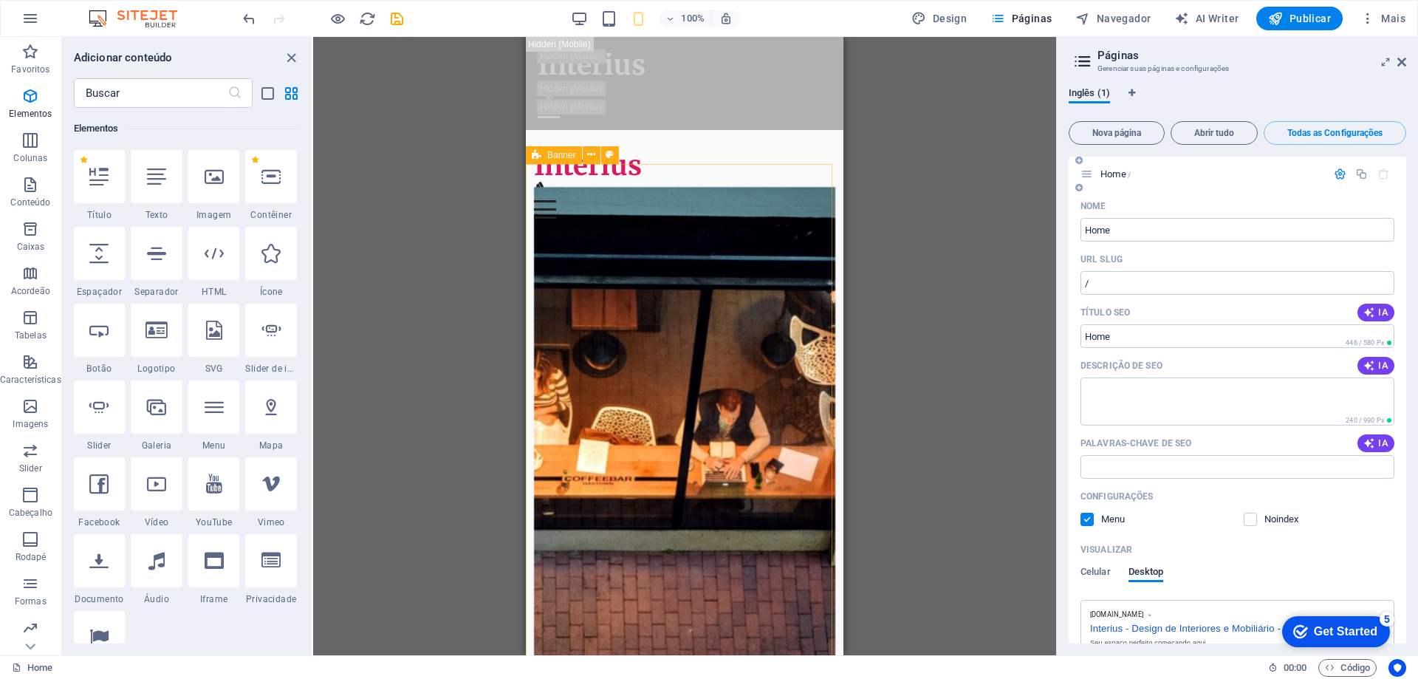
scroll to position [0, 0]
click at [1401, 62] on icon at bounding box center [1402, 62] width 9 height 12
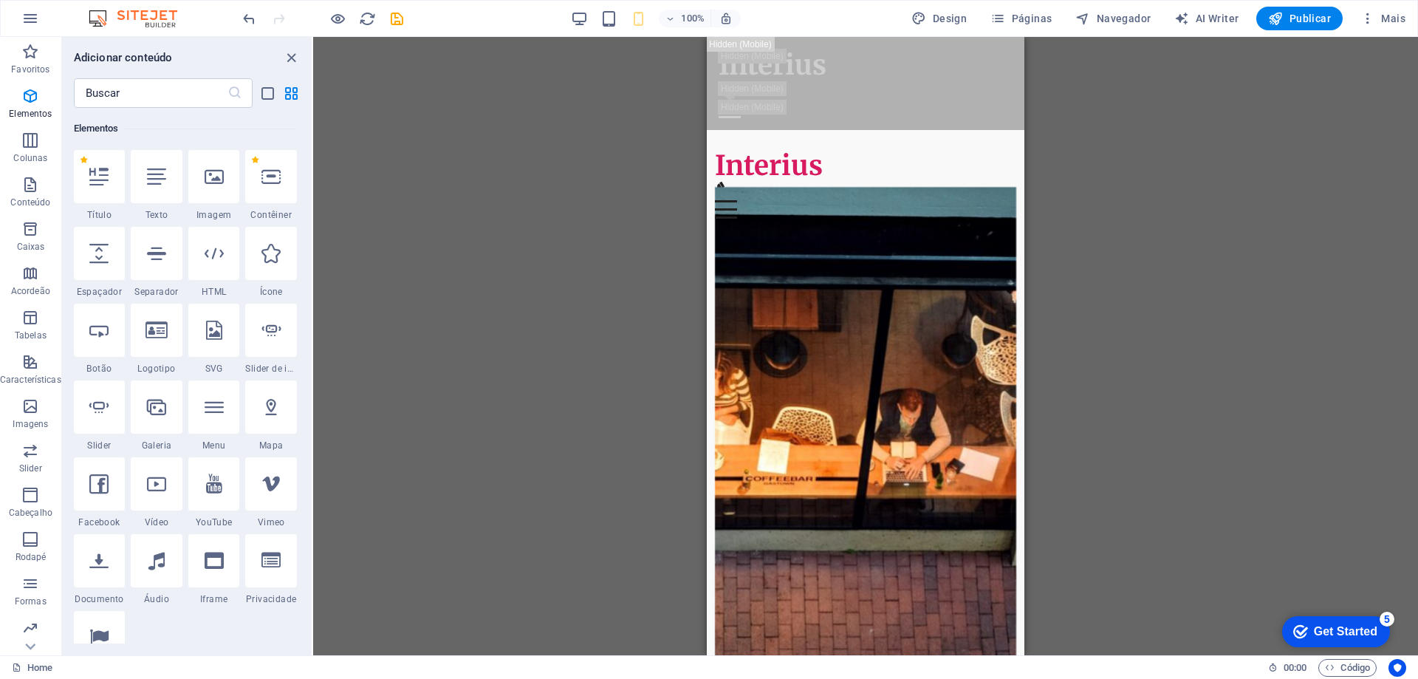
click at [592, 336] on div "Arraste aqui para substituir o conteúdo existente. Pressione “Ctrl” se quiser c…" at bounding box center [865, 346] width 1105 height 618
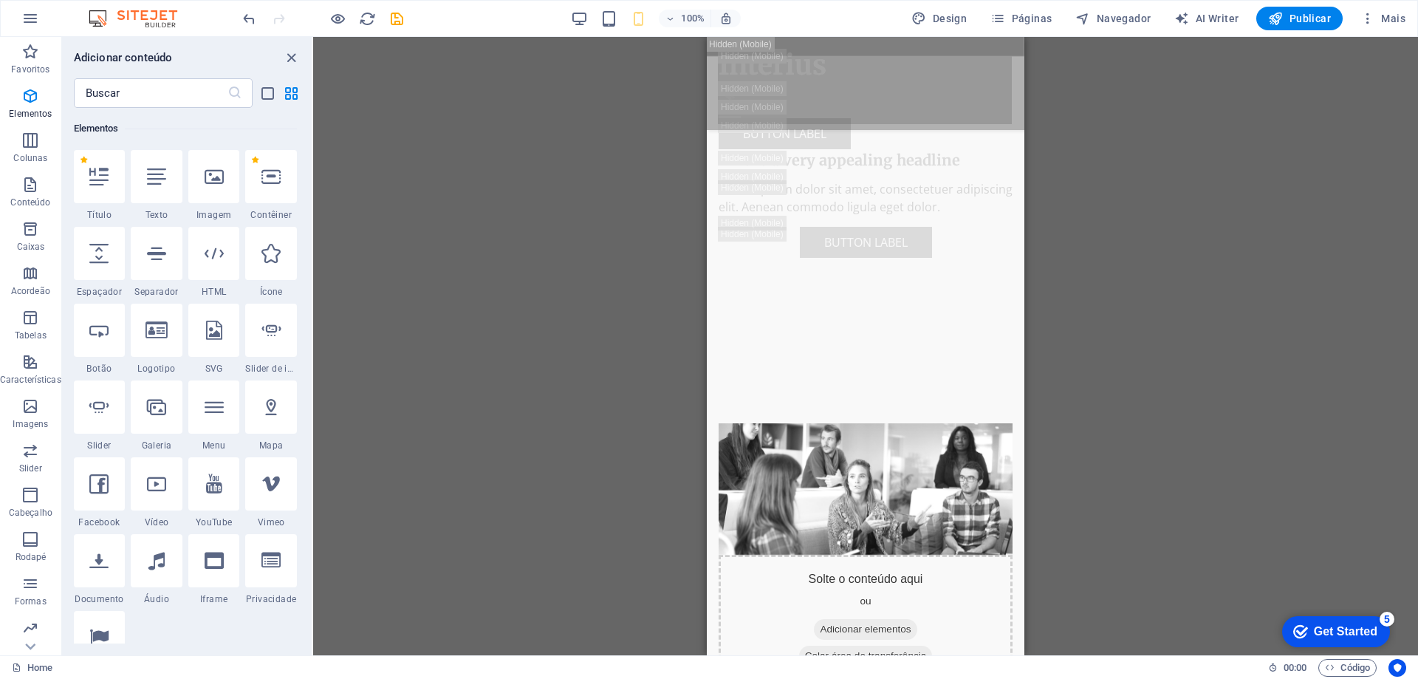
scroll to position [3252, 0]
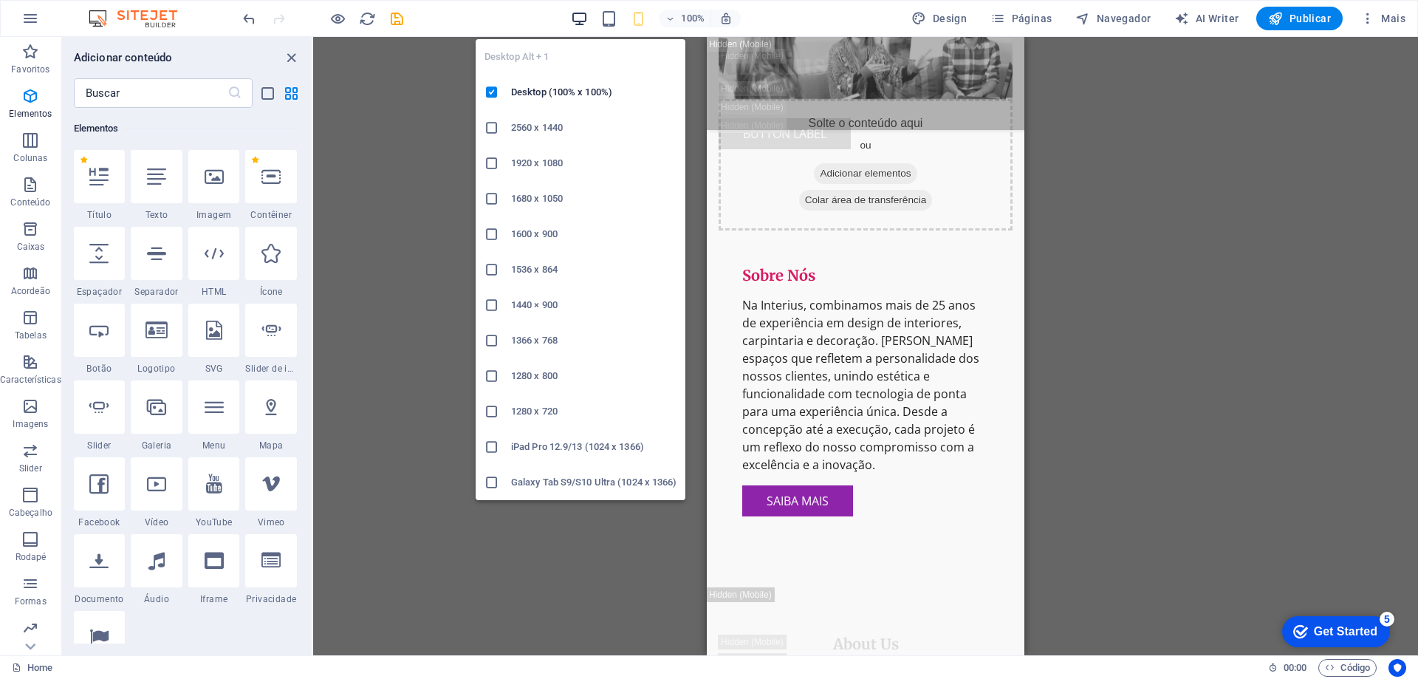
click at [588, 22] on icon "button" at bounding box center [579, 18] width 17 height 17
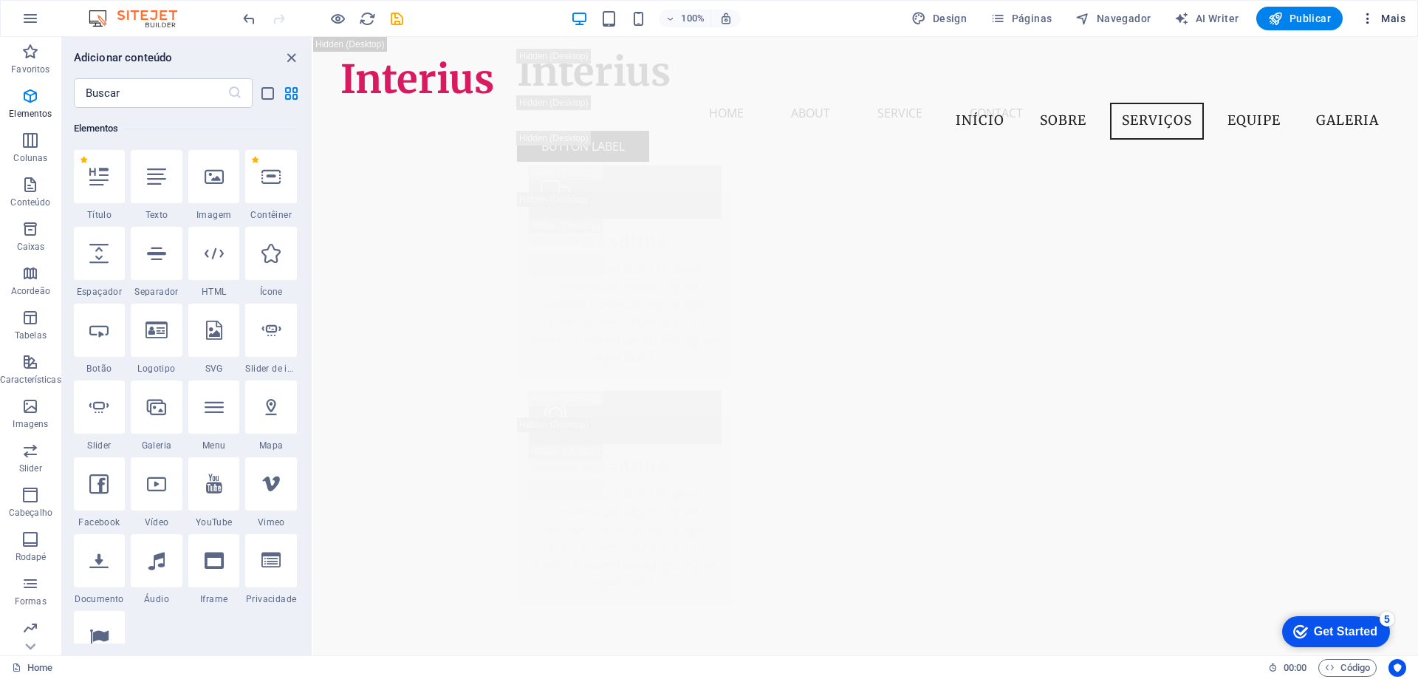
scroll to position [0, 0]
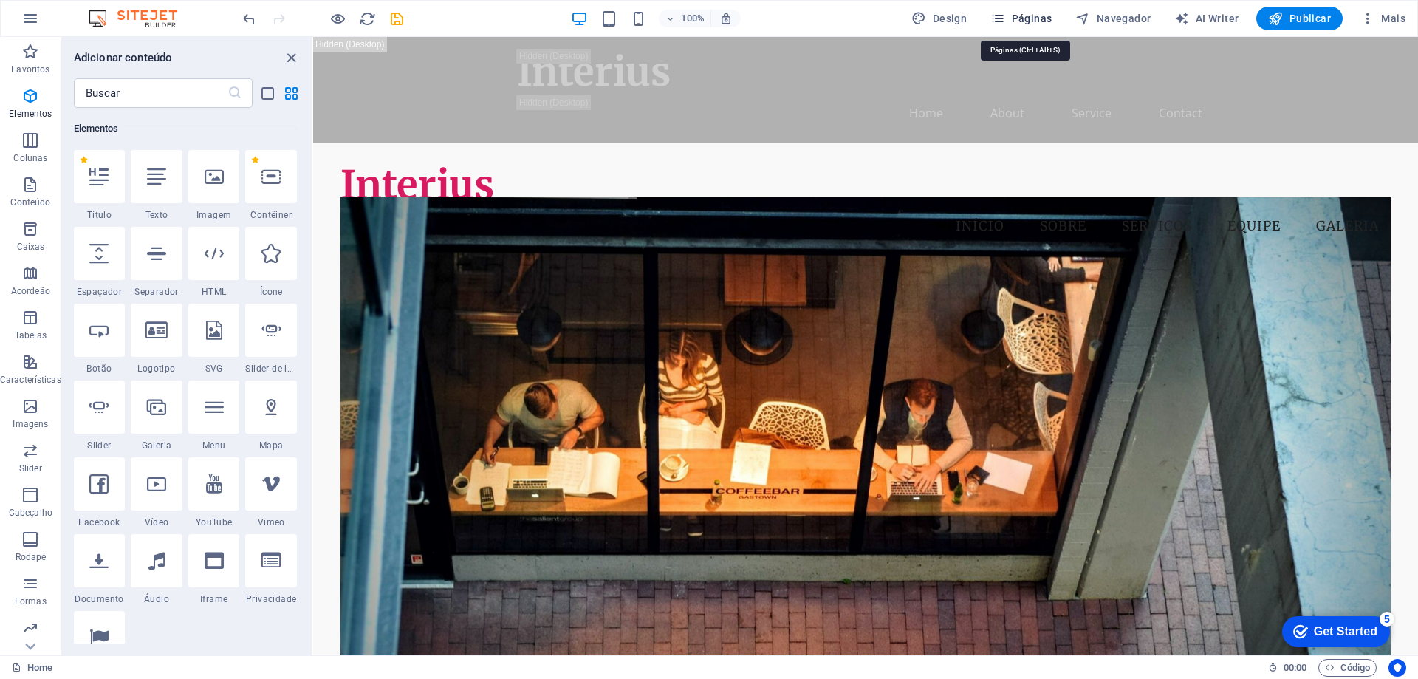
click at [1037, 17] on span "Páginas" at bounding box center [1021, 18] width 61 height 15
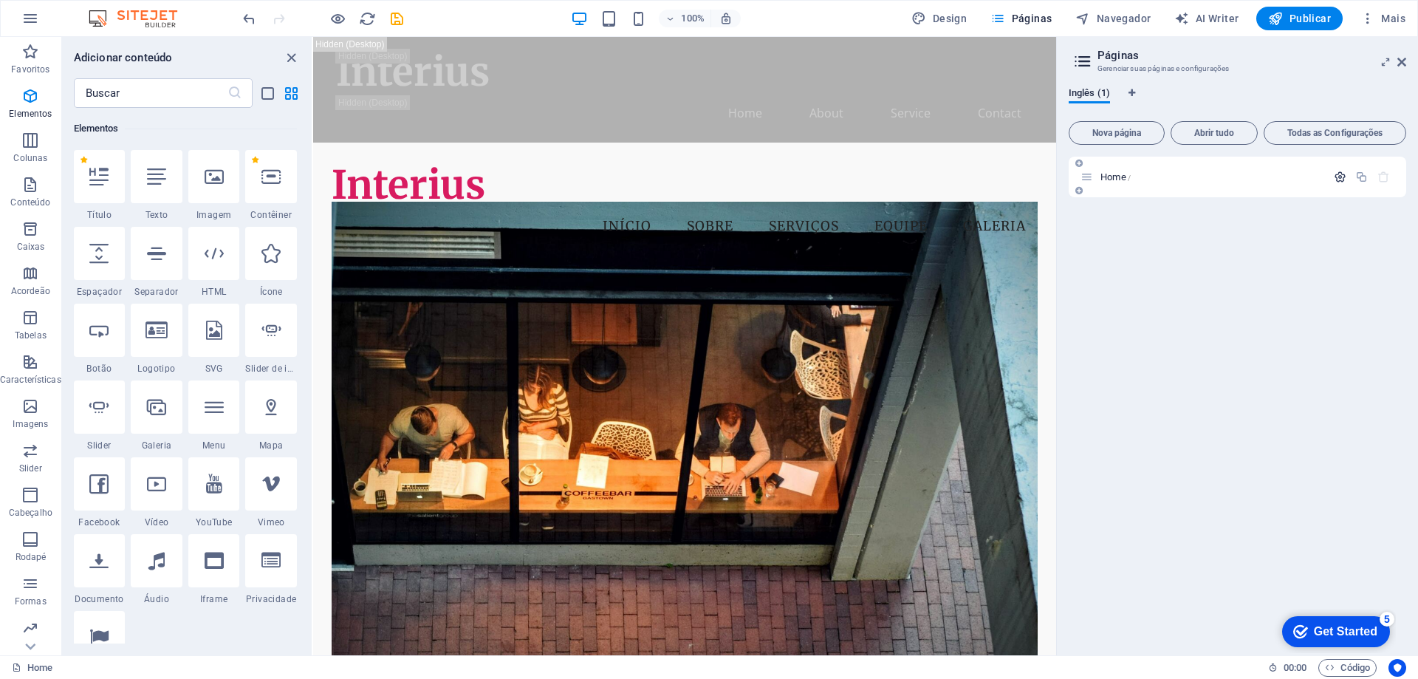
click at [1336, 179] on icon "button" at bounding box center [1340, 177] width 13 height 13
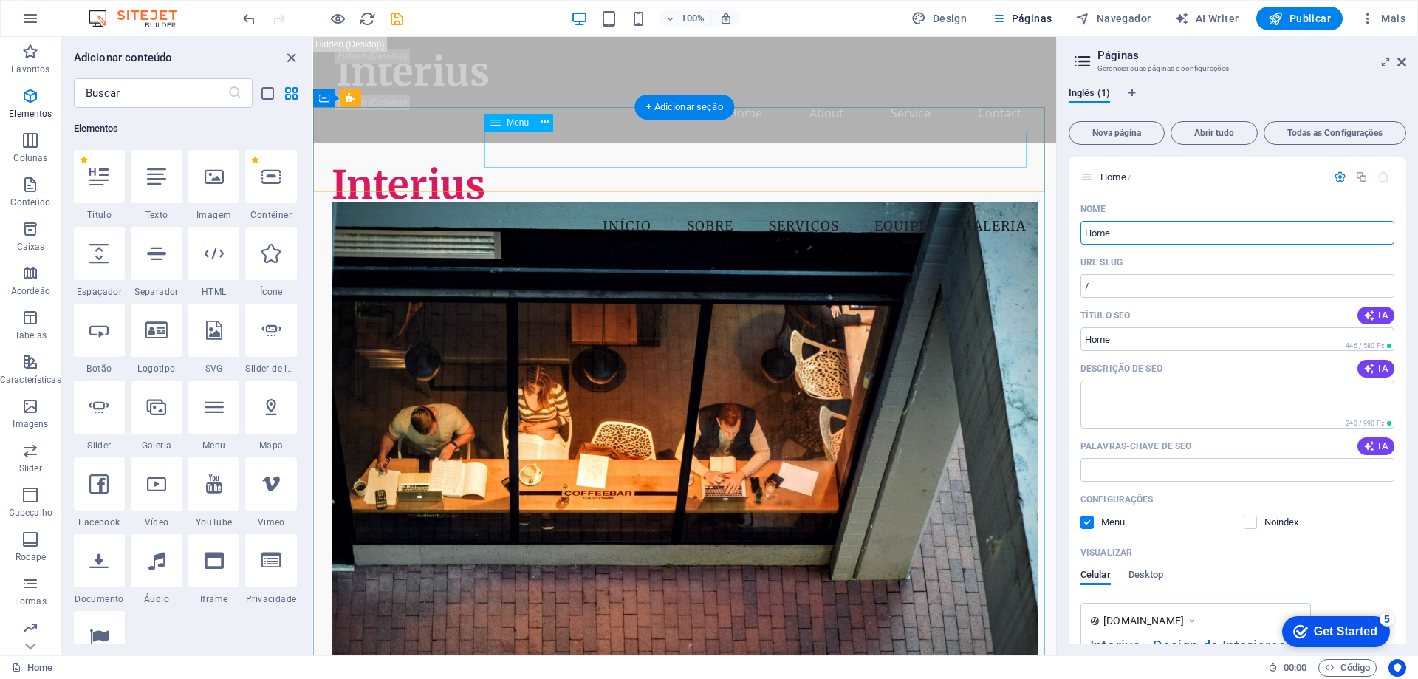
click at [892, 208] on nav "Início Sobre Serviços Equipe Galeria" at bounding box center [685, 226] width 706 height 37
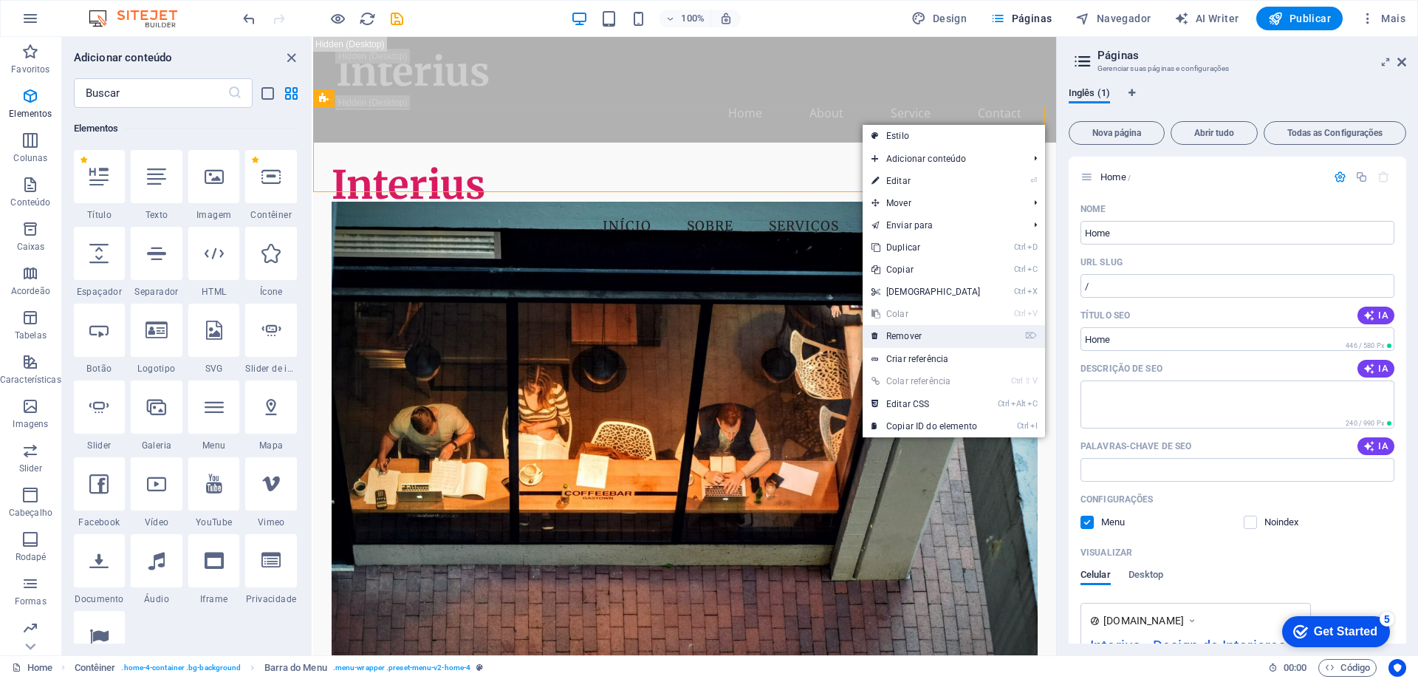
click at [947, 345] on link "⌦ Remover" at bounding box center [926, 336] width 127 height 22
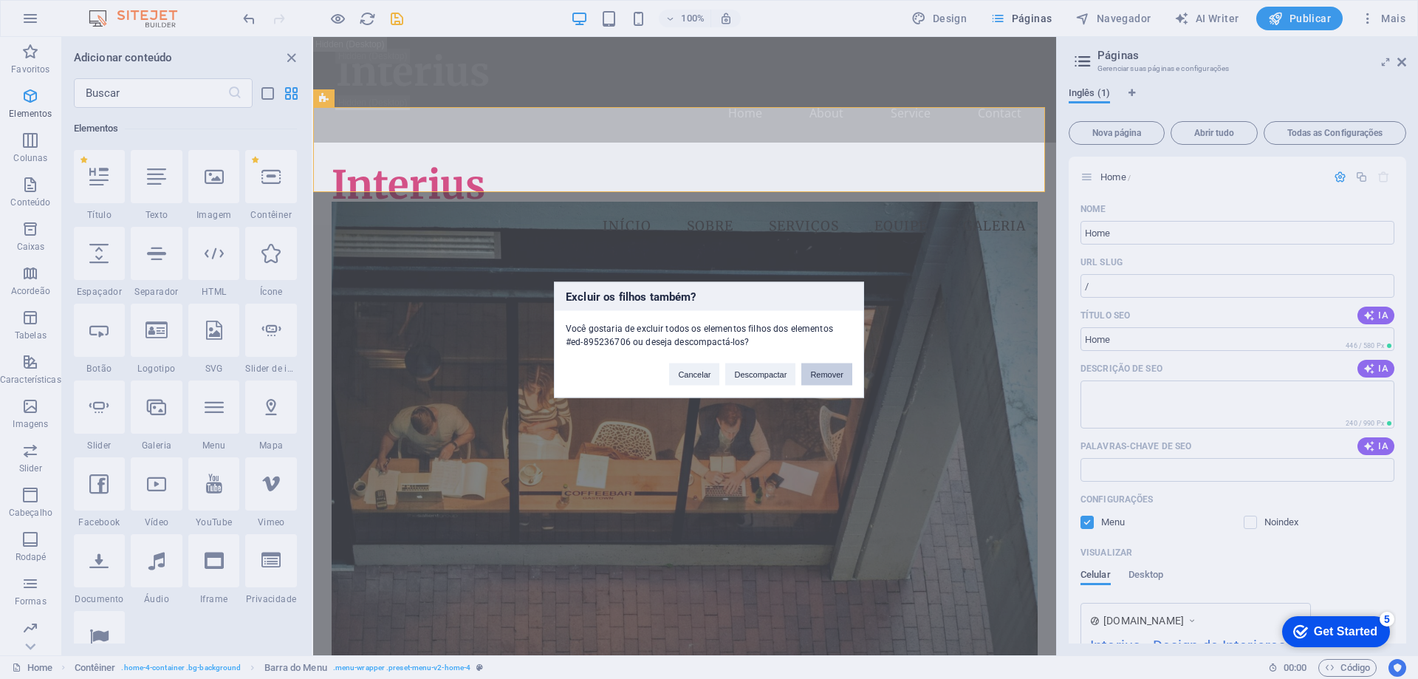
click at [821, 375] on button "Remover" at bounding box center [826, 374] width 51 height 22
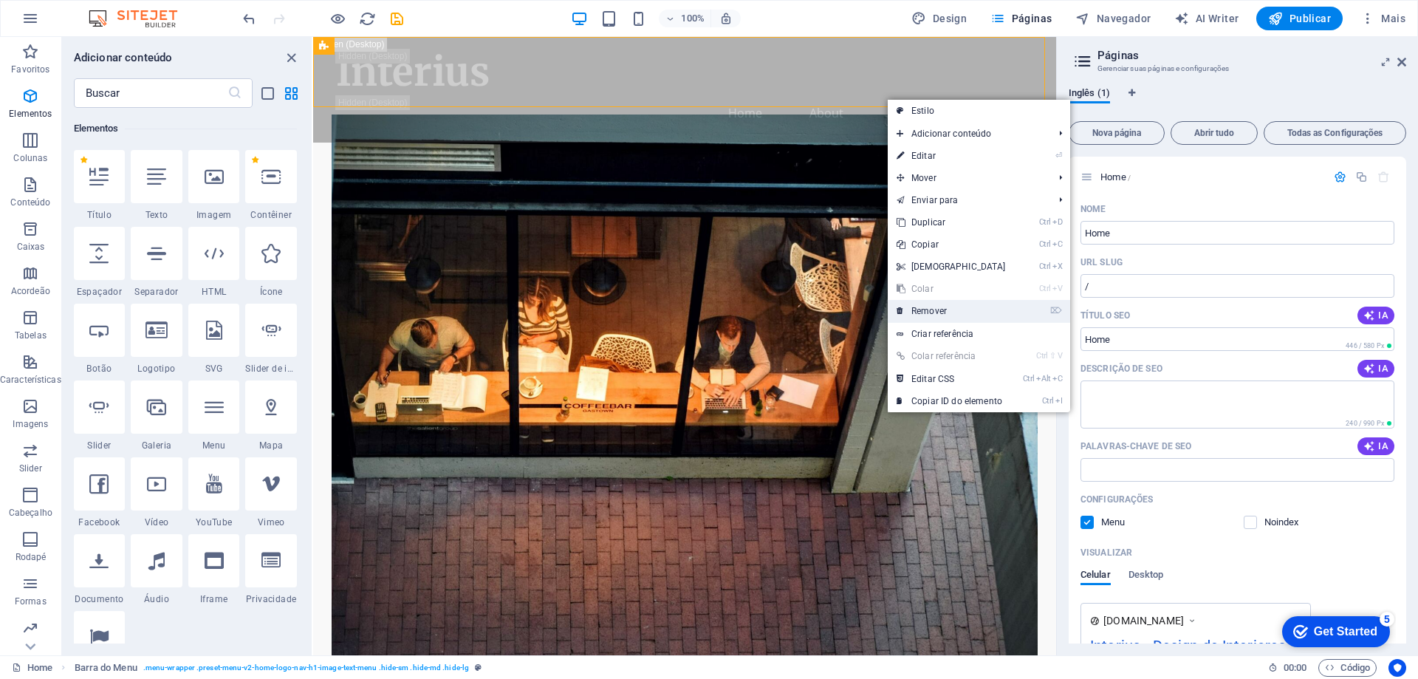
click at [939, 319] on link "⌦ Remover" at bounding box center [951, 311] width 127 height 22
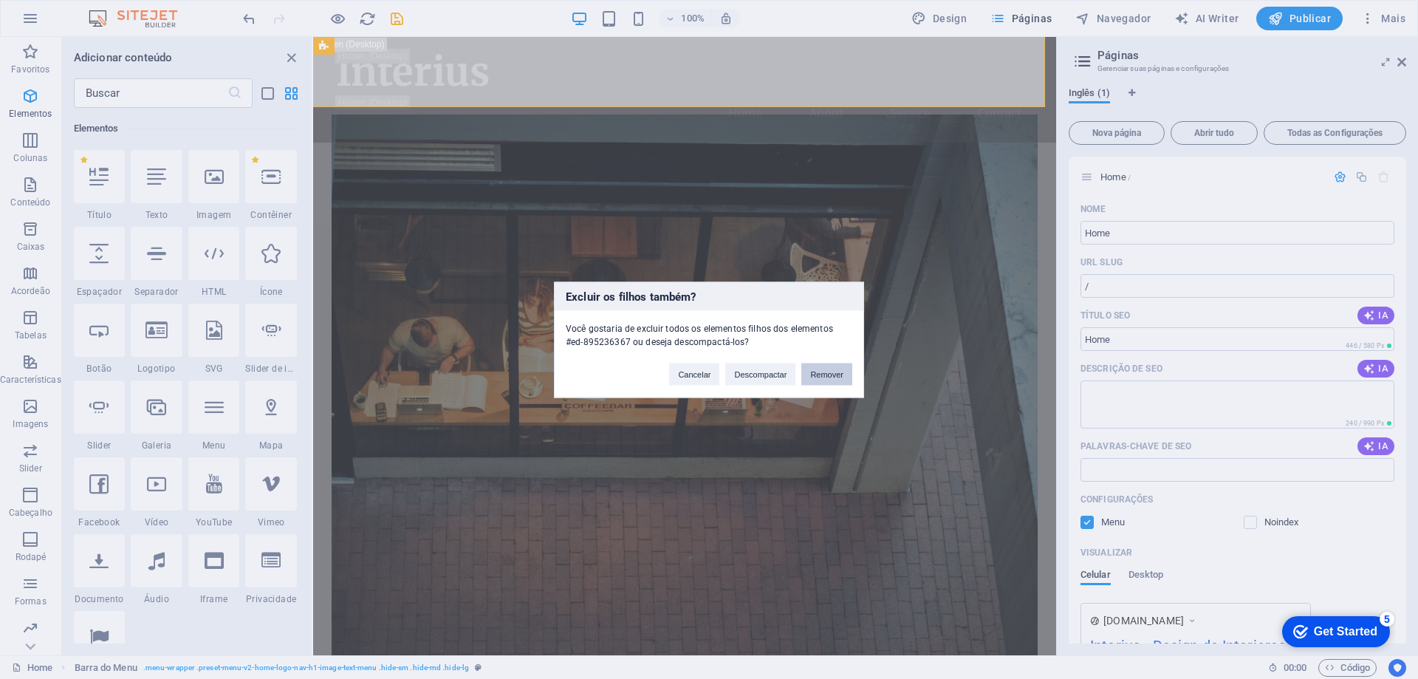
click at [845, 369] on button "Remover" at bounding box center [826, 374] width 51 height 22
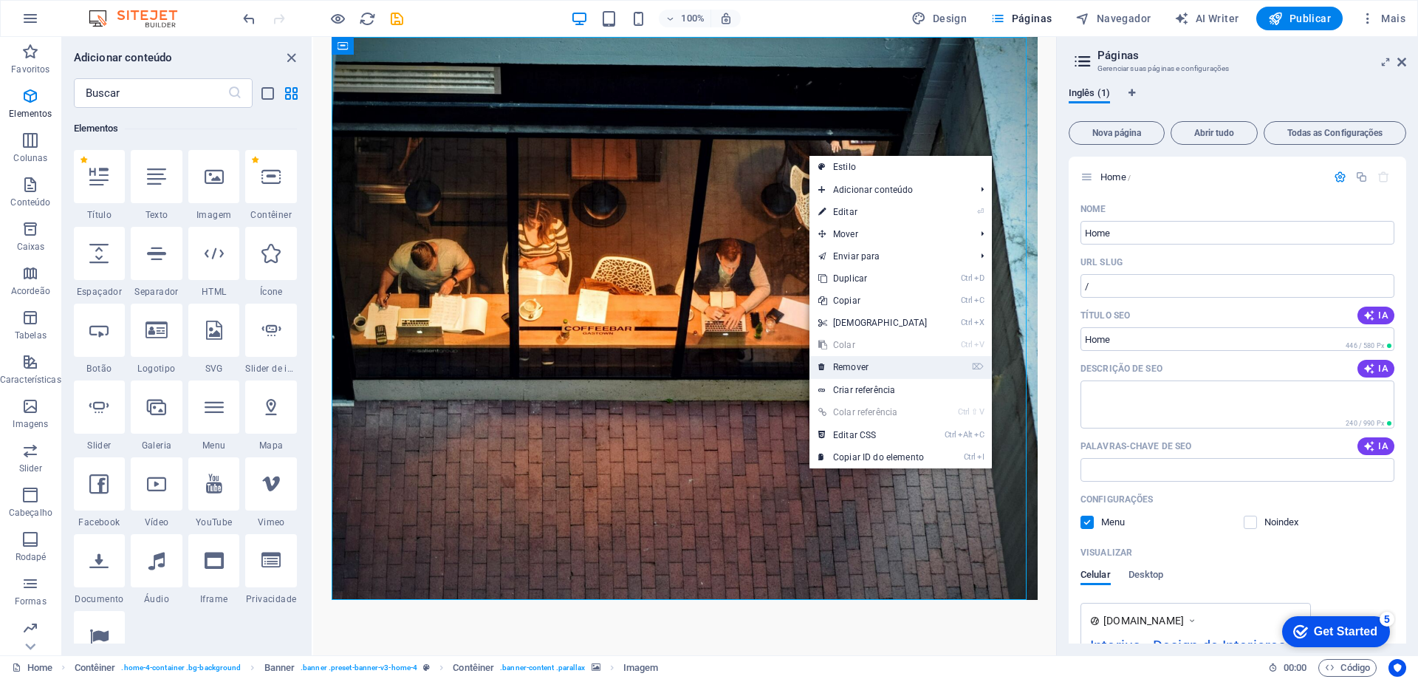
click at [902, 366] on link "⌦ Remover" at bounding box center [873, 367] width 127 height 22
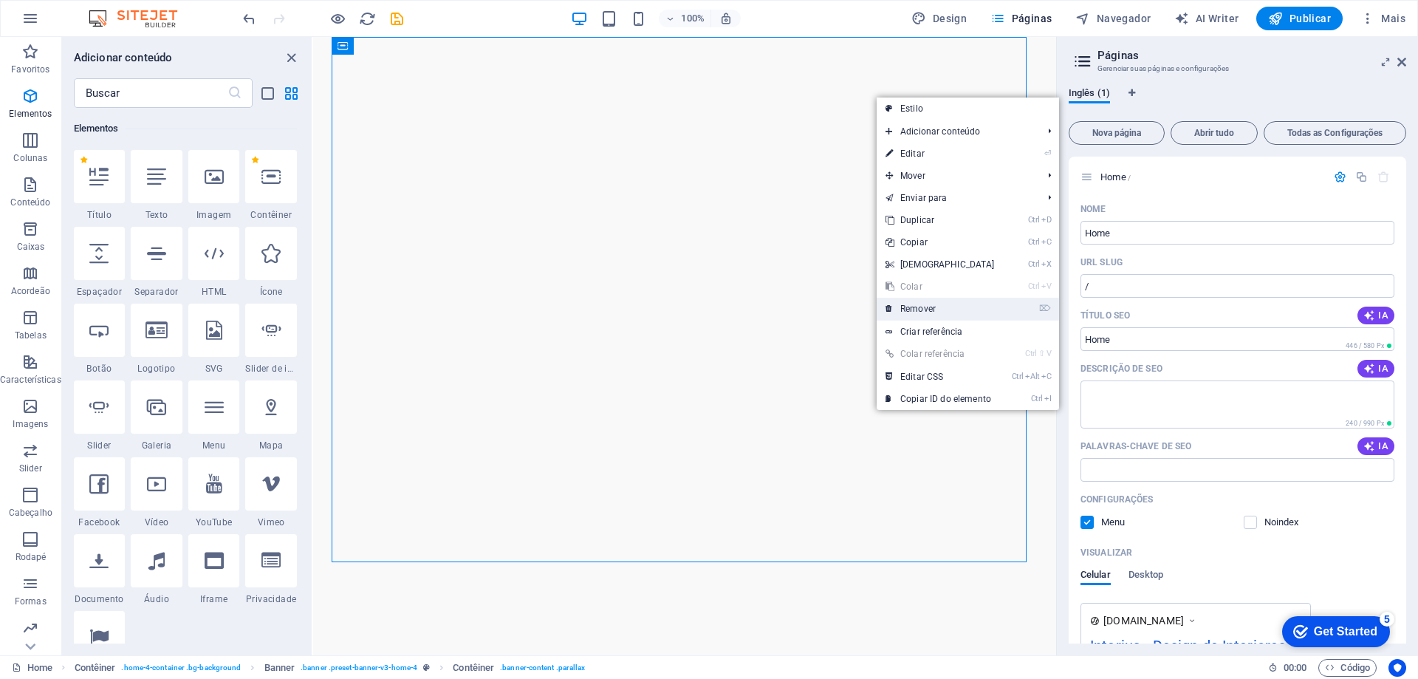
click at [957, 310] on link "⌦ Remover" at bounding box center [940, 309] width 127 height 22
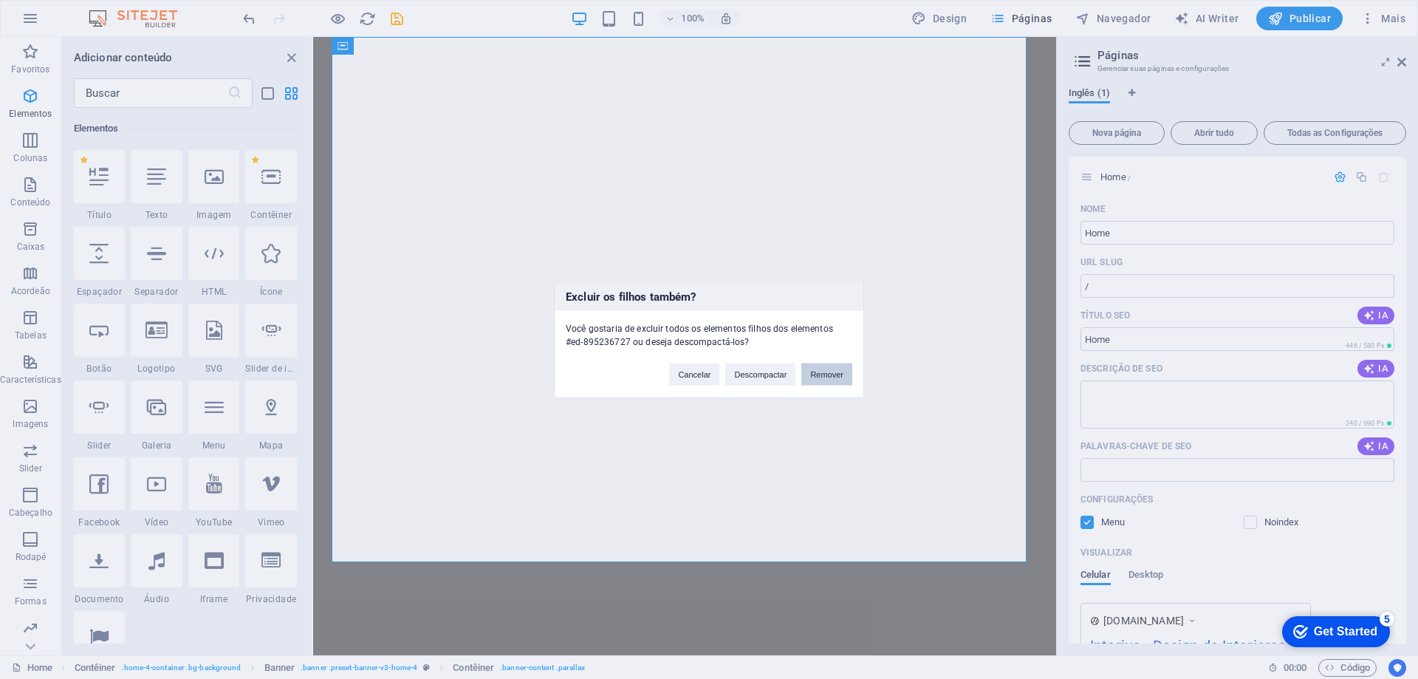
click at [820, 372] on button "Remover" at bounding box center [826, 374] width 51 height 22
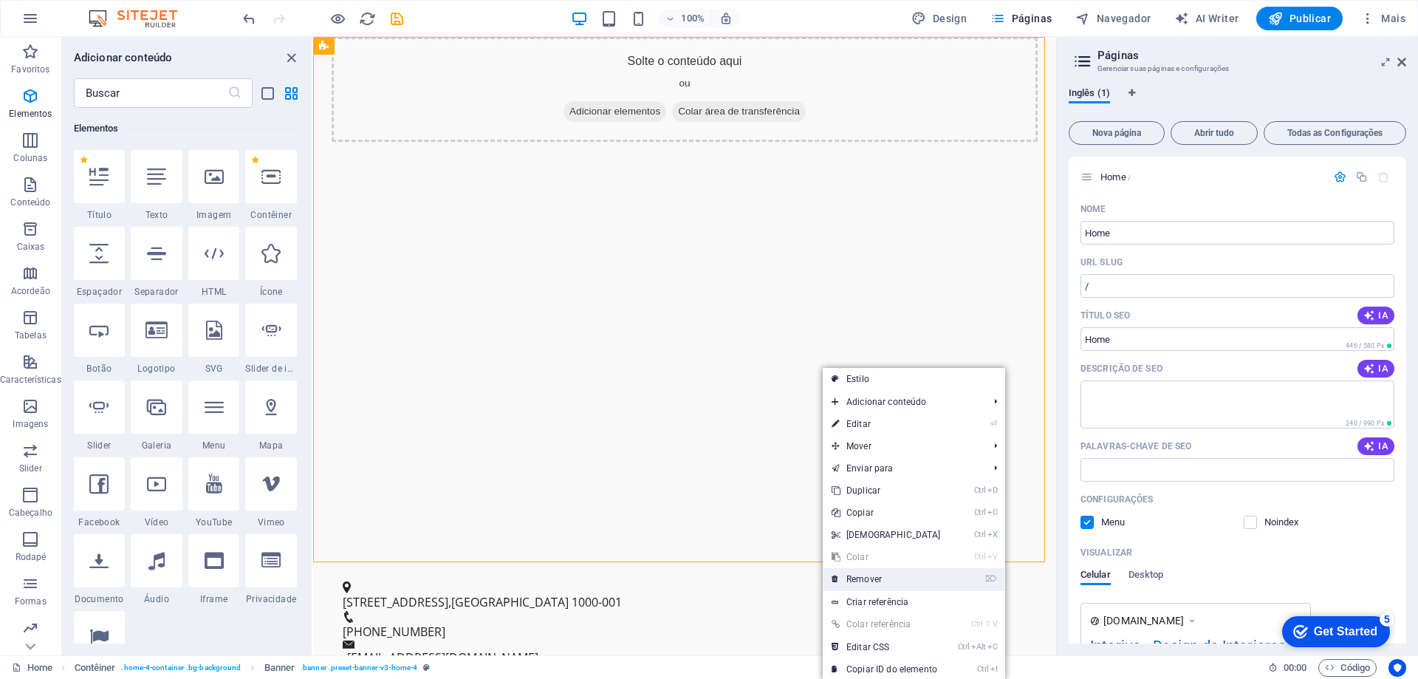
click at [907, 586] on link "⌦ Remover" at bounding box center [886, 579] width 127 height 22
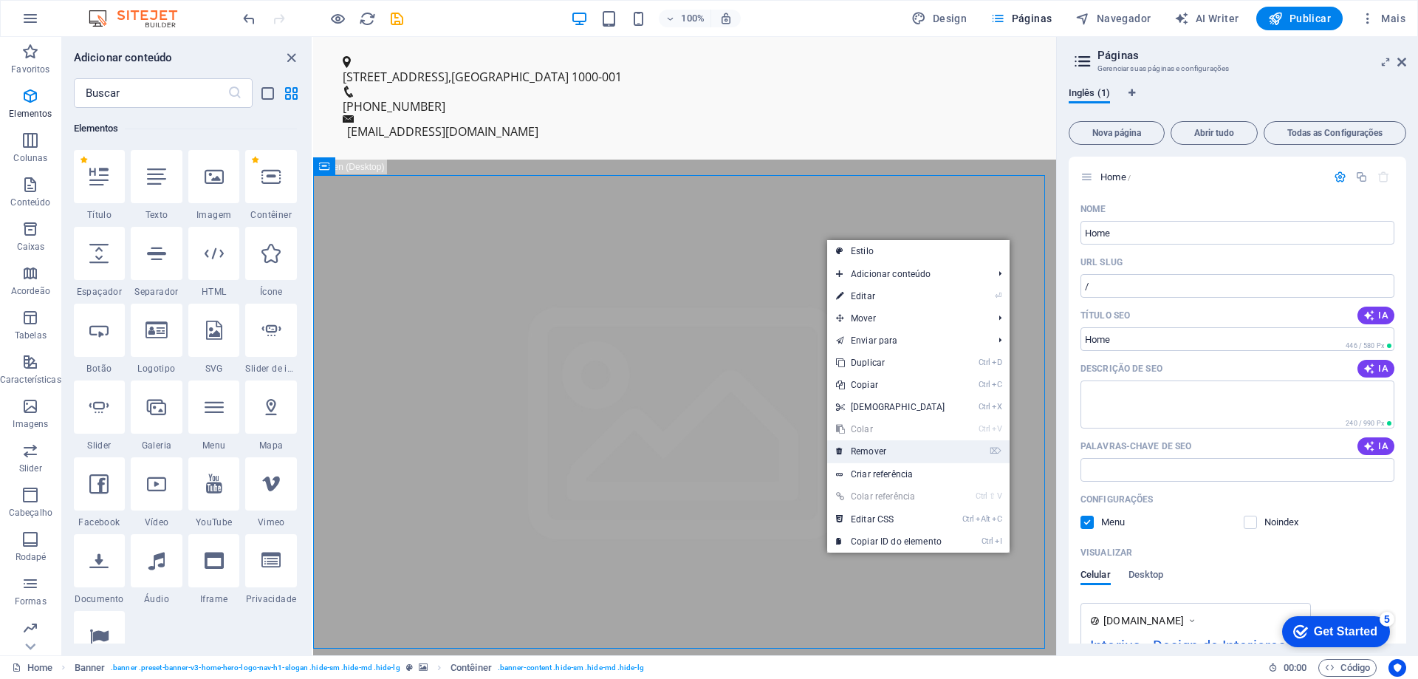
click at [909, 452] on link "⌦ Remover" at bounding box center [890, 451] width 127 height 22
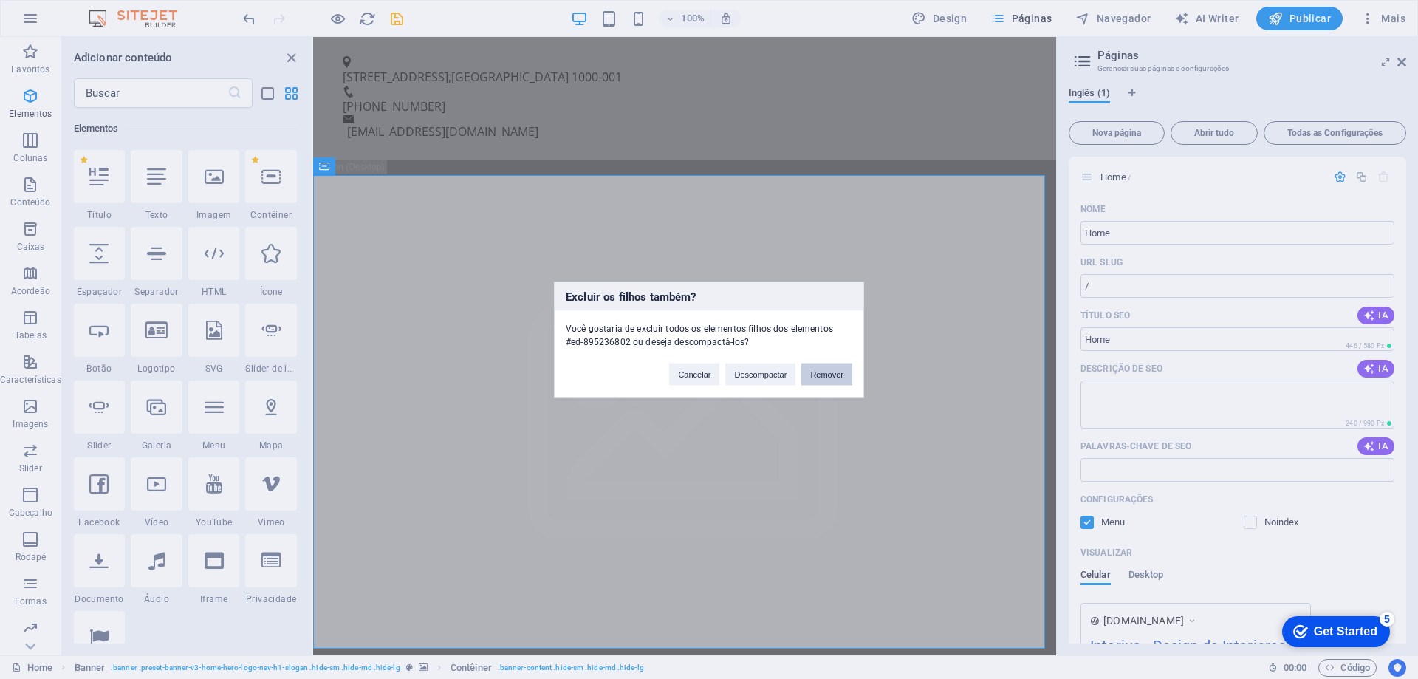
click at [831, 377] on button "Remover" at bounding box center [826, 374] width 51 height 22
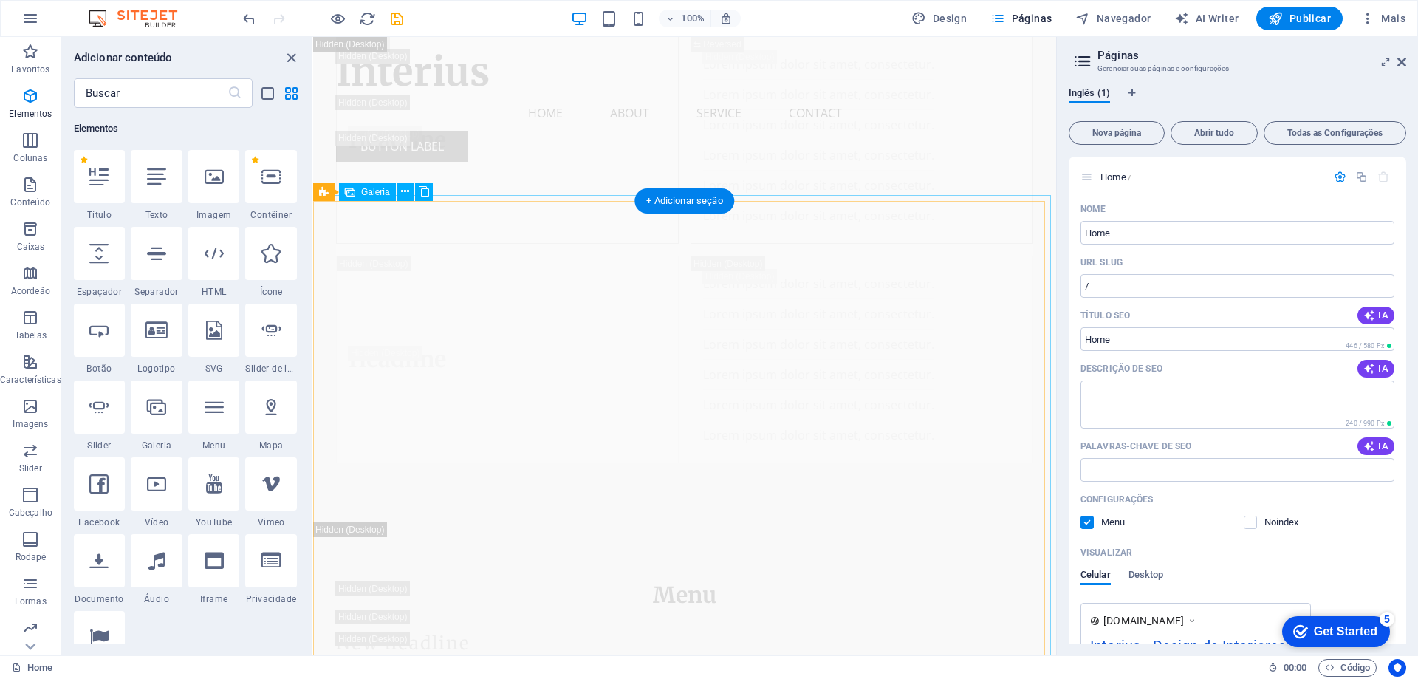
scroll to position [13140, 0]
click at [1165, 62] on h3 "Gerenciar suas páginas e configurações" at bounding box center [1237, 68] width 279 height 13
click at [1079, 52] on icon at bounding box center [1083, 61] width 22 height 21
click at [1313, 130] on span "Todas as Configurações" at bounding box center [1335, 133] width 129 height 9
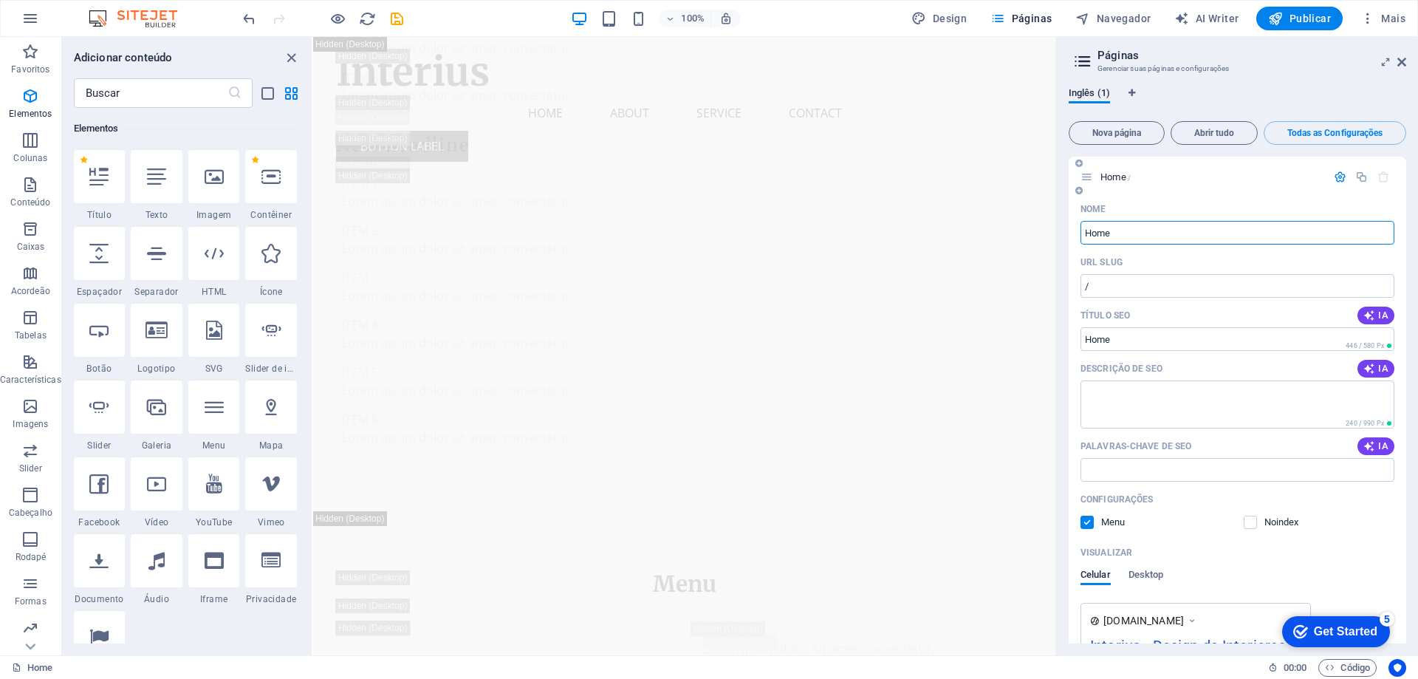
click at [1144, 222] on input "Home" at bounding box center [1238, 233] width 314 height 24
click at [1133, 289] on input "/" at bounding box center [1238, 286] width 314 height 24
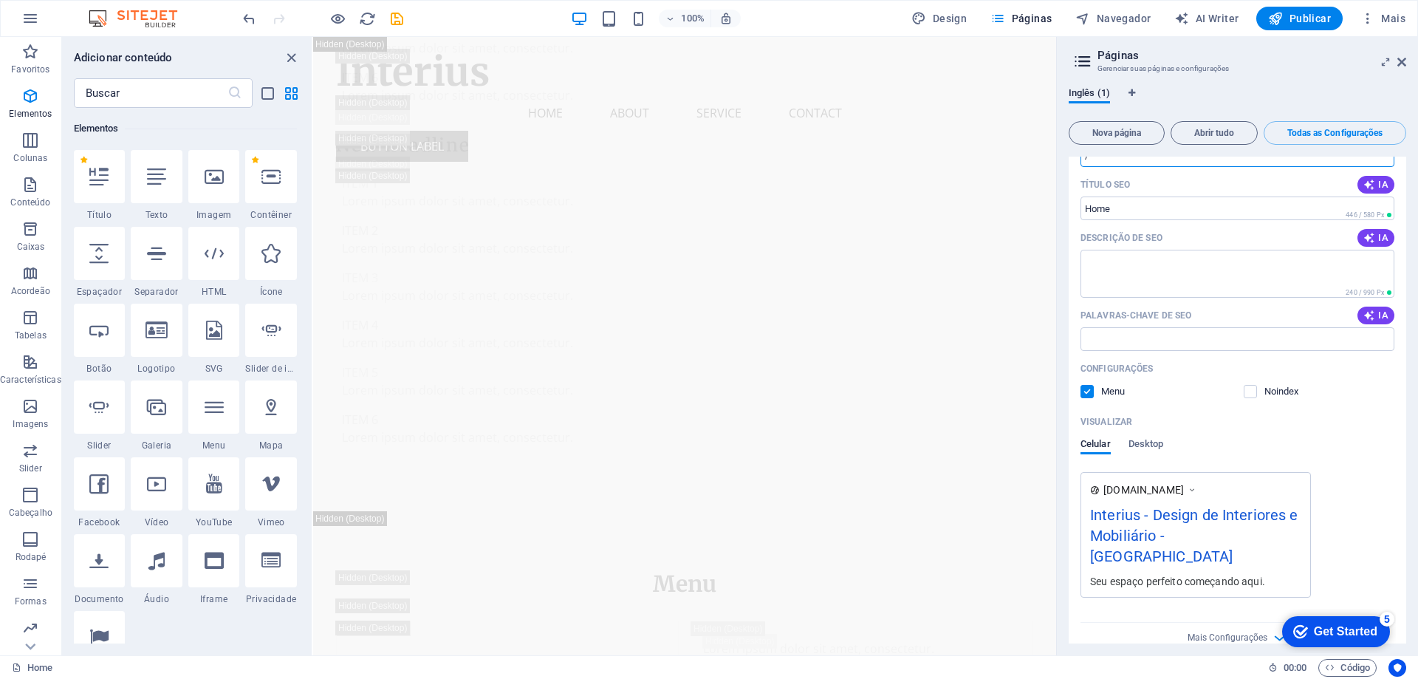
scroll to position [0, 0]
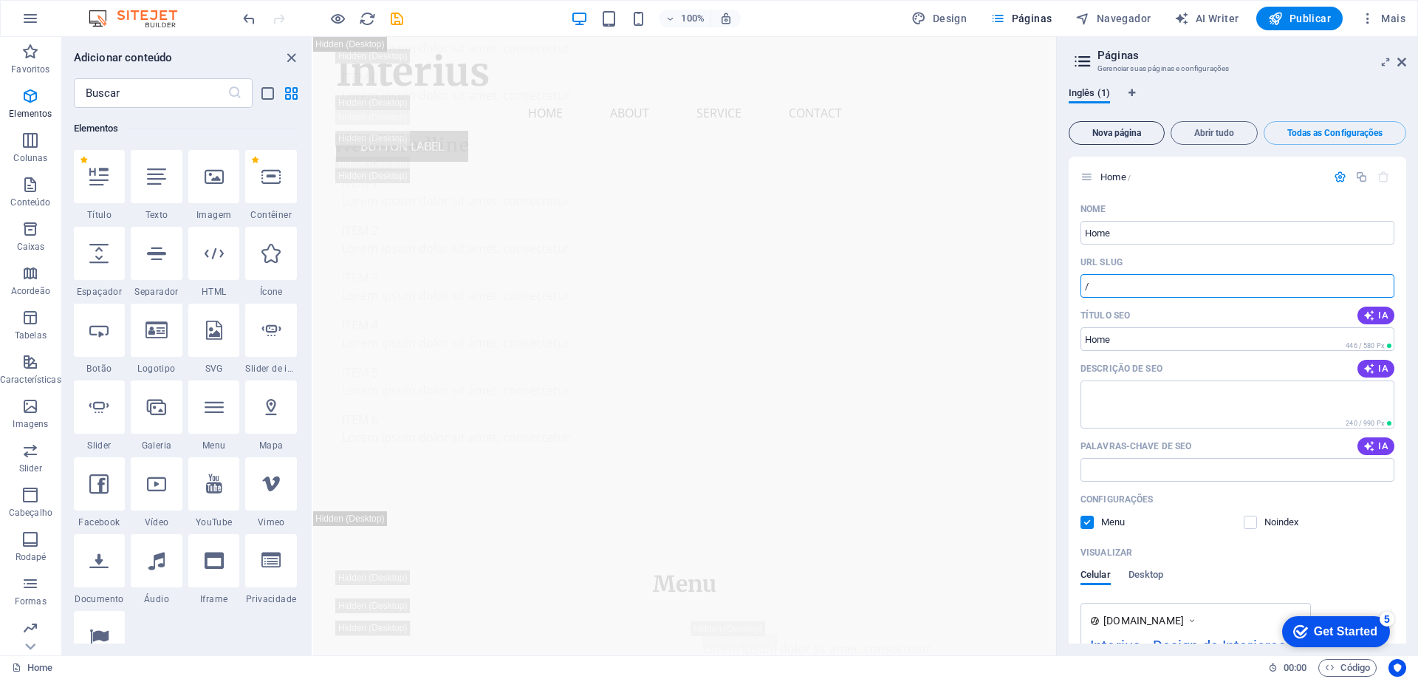
click at [1140, 135] on span "Nova página" at bounding box center [1117, 133] width 83 height 9
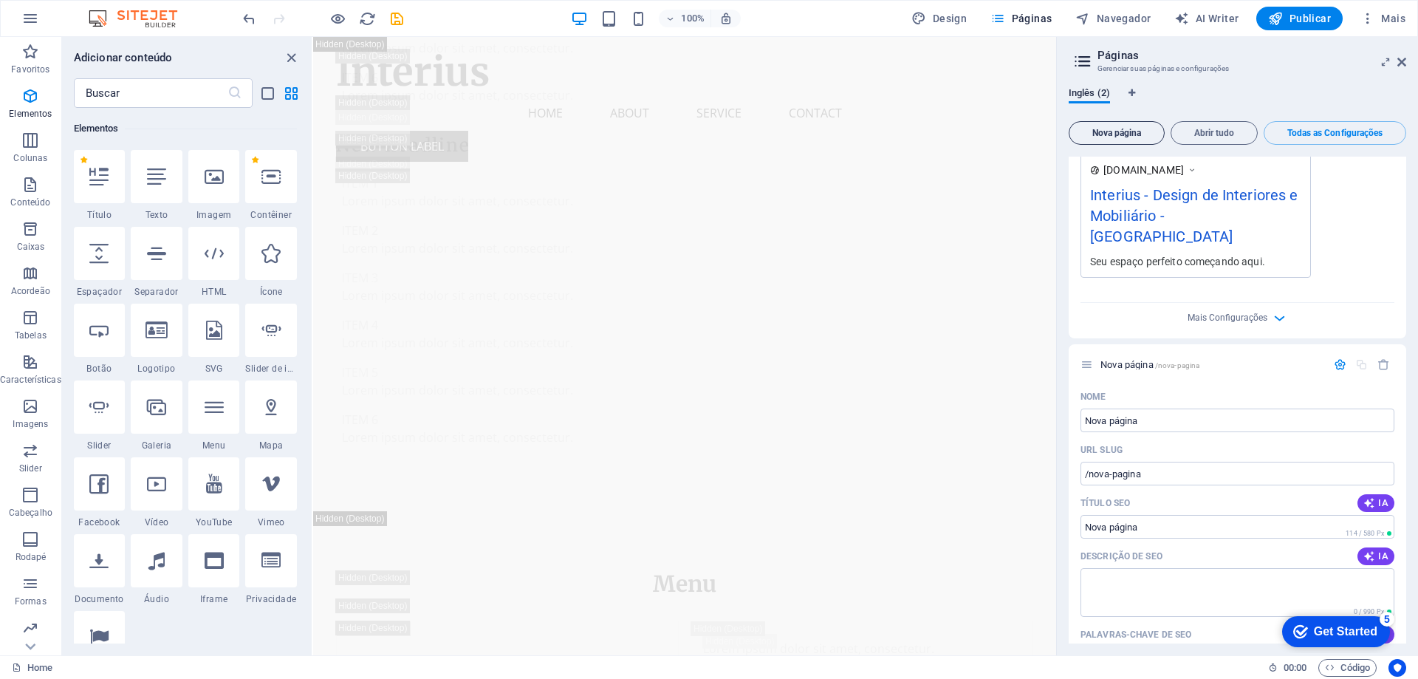
click at [1127, 137] on span "Nova página" at bounding box center [1117, 133] width 83 height 9
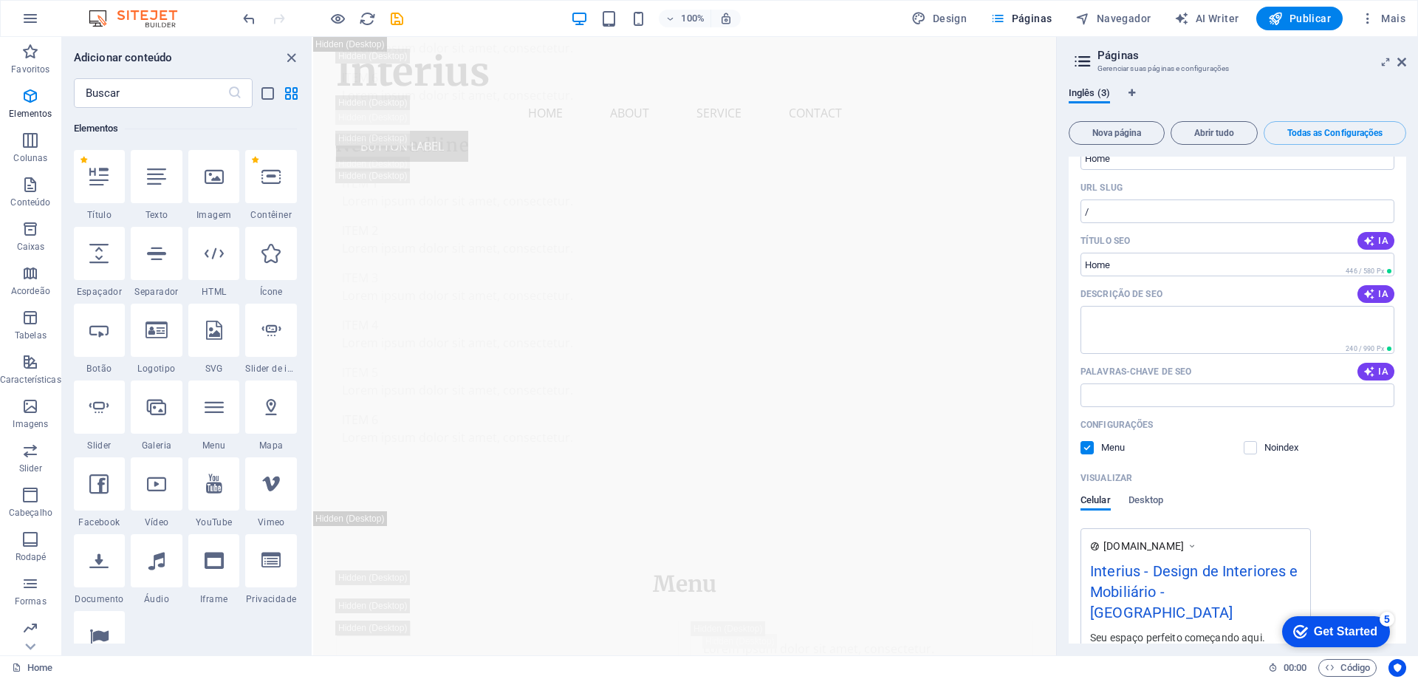
scroll to position [74, 0]
click at [1344, 621] on div "checkmark Get Started 5" at bounding box center [1336, 631] width 108 height 31
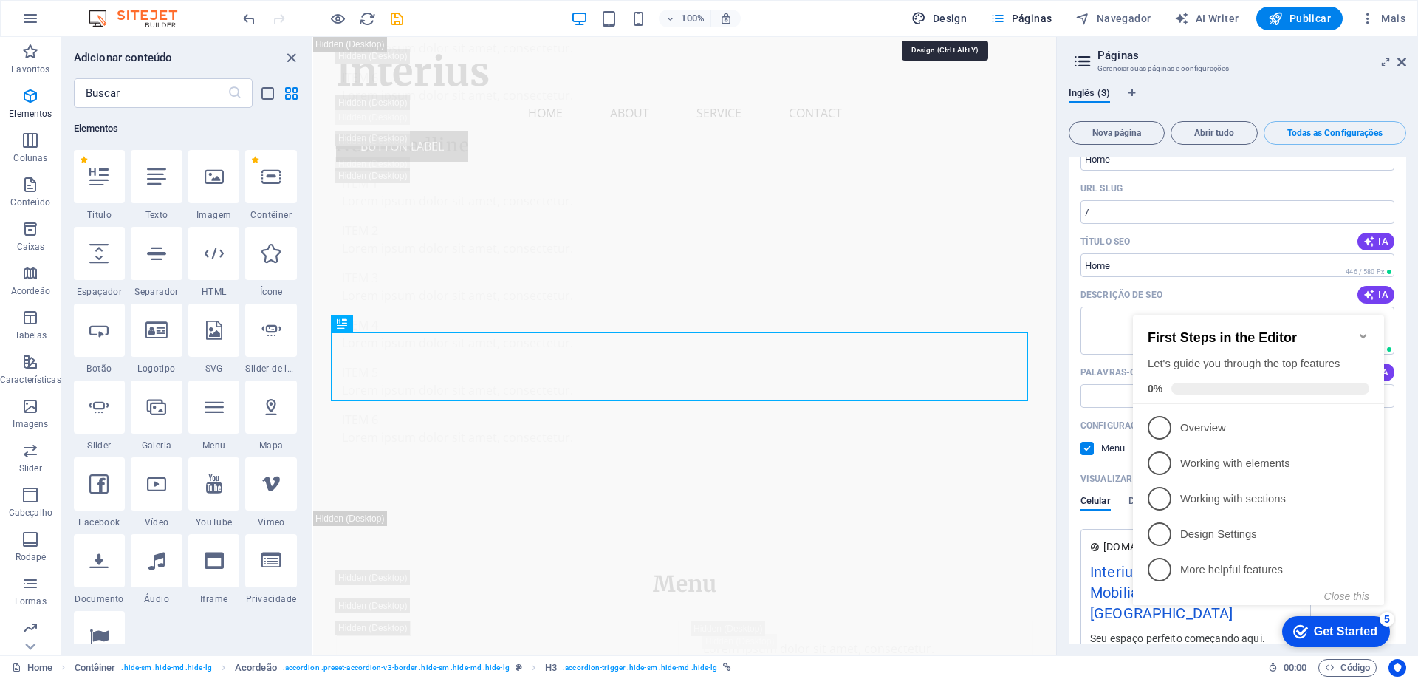
click at [950, 19] on span "Design" at bounding box center [939, 18] width 55 height 15
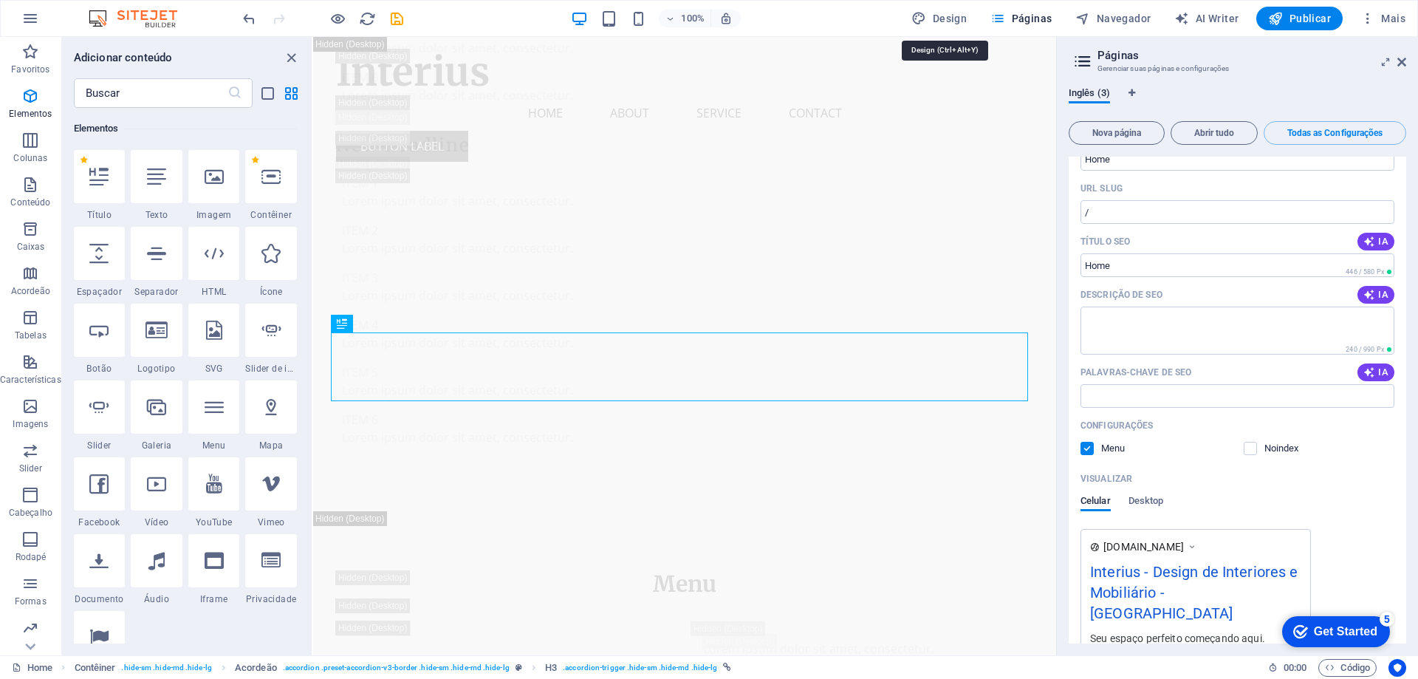
select select "px"
select select "200"
select select "px"
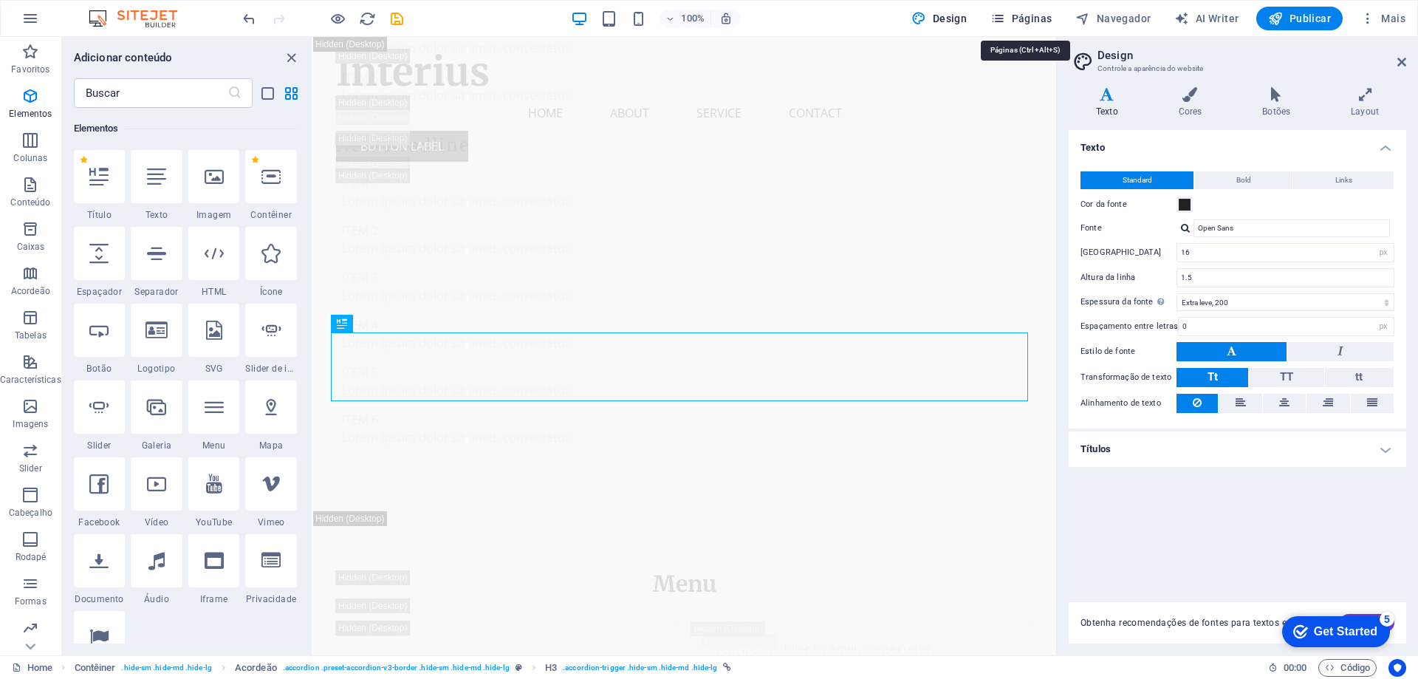
click at [1045, 21] on span "Páginas" at bounding box center [1021, 18] width 61 height 15
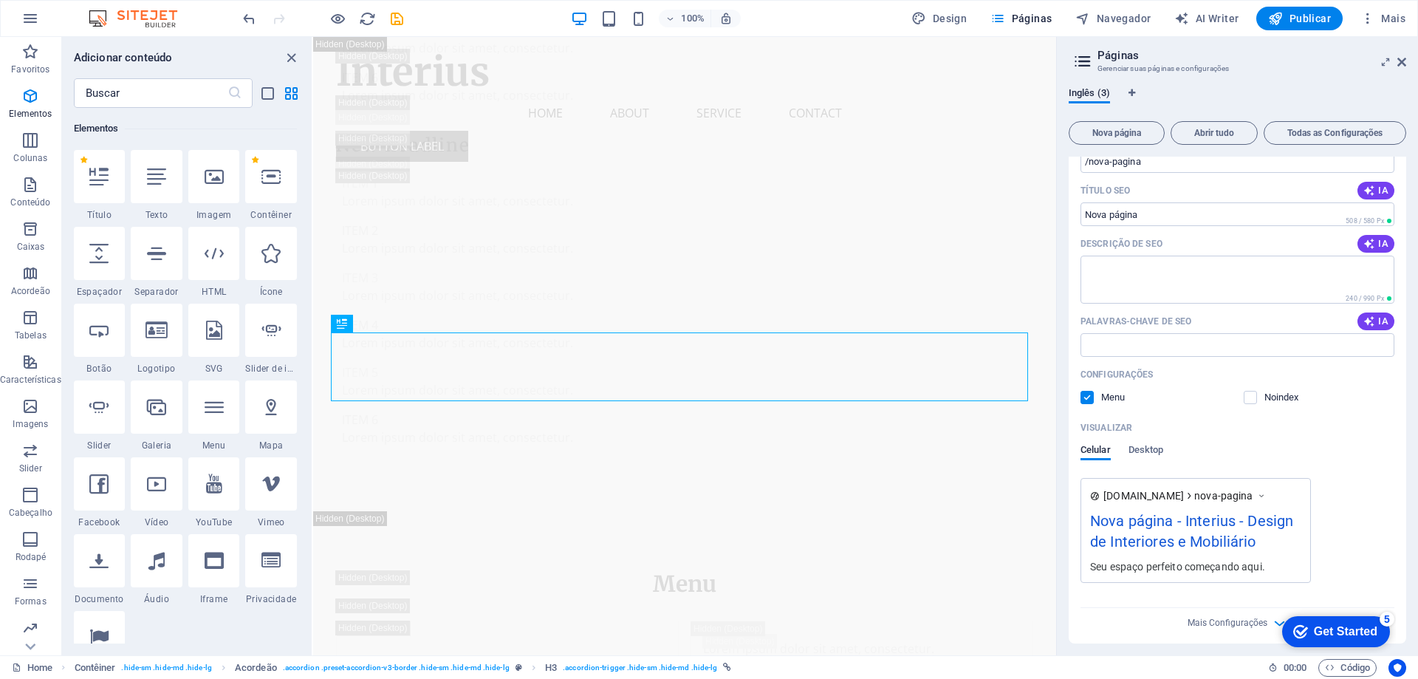
scroll to position [0, 0]
